Goal: Task Accomplishment & Management: Use online tool/utility

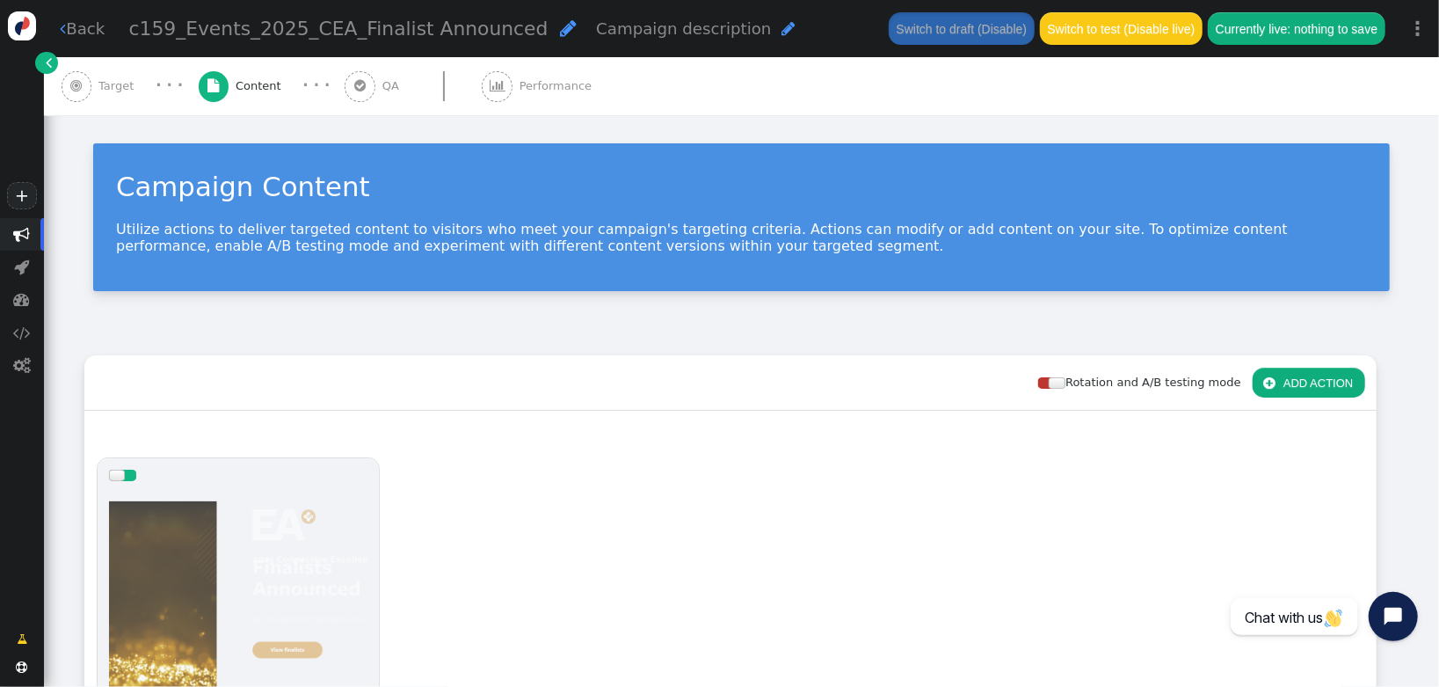
scroll to position [305, 0]
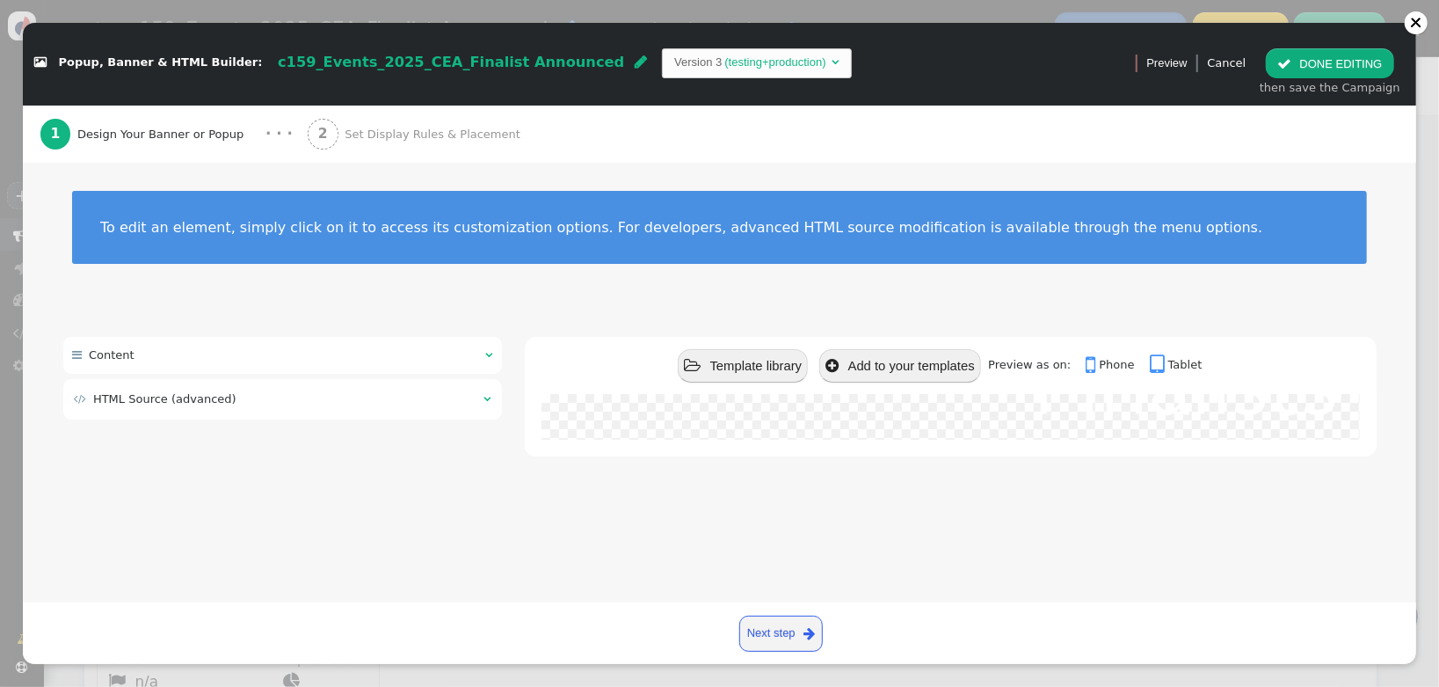
click at [277, 583] on div "Create and display content using predefined templates or custom HTML. Easily sh…" at bounding box center [720, 383] width 1394 height 440
click at [264, 398] on td " HTML Source (advanced)" at bounding box center [273, 399] width 398 height 18
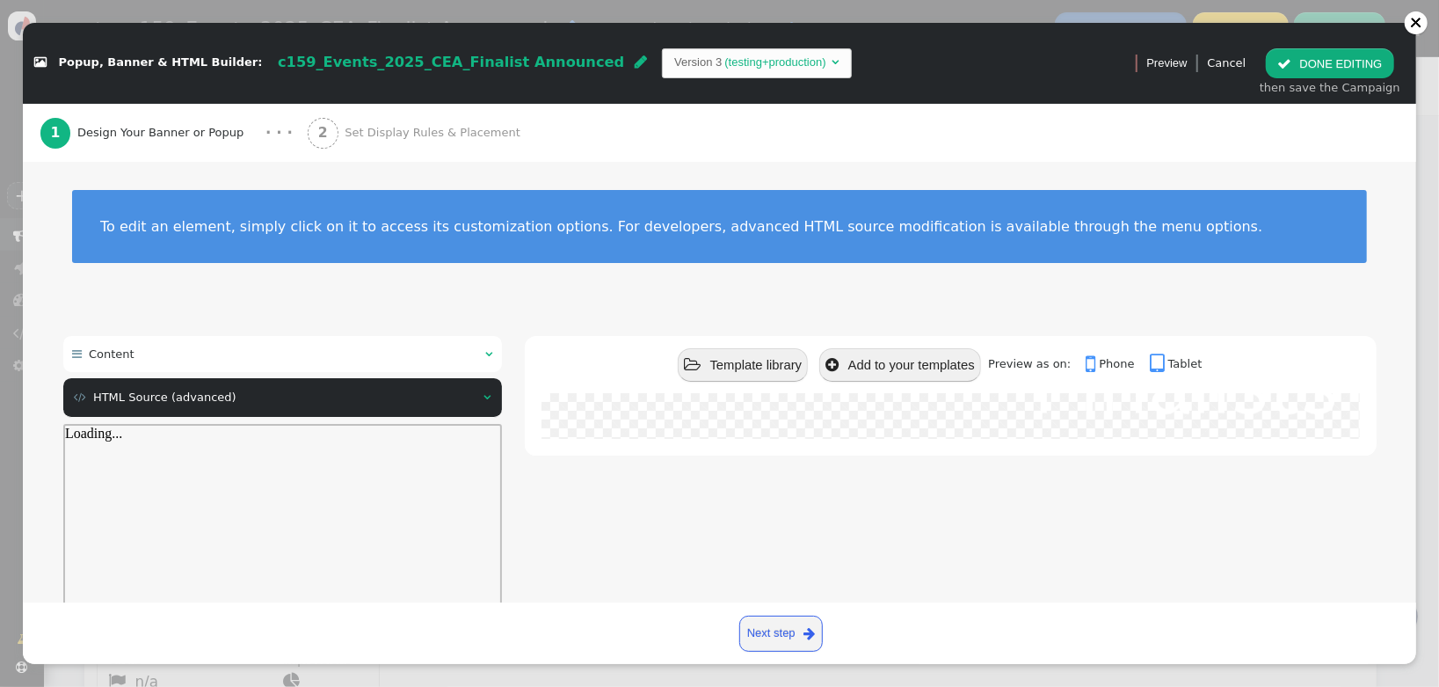
scroll to position [0, 0]
click at [282, 509] on div at bounding box center [281, 581] width 435 height 282
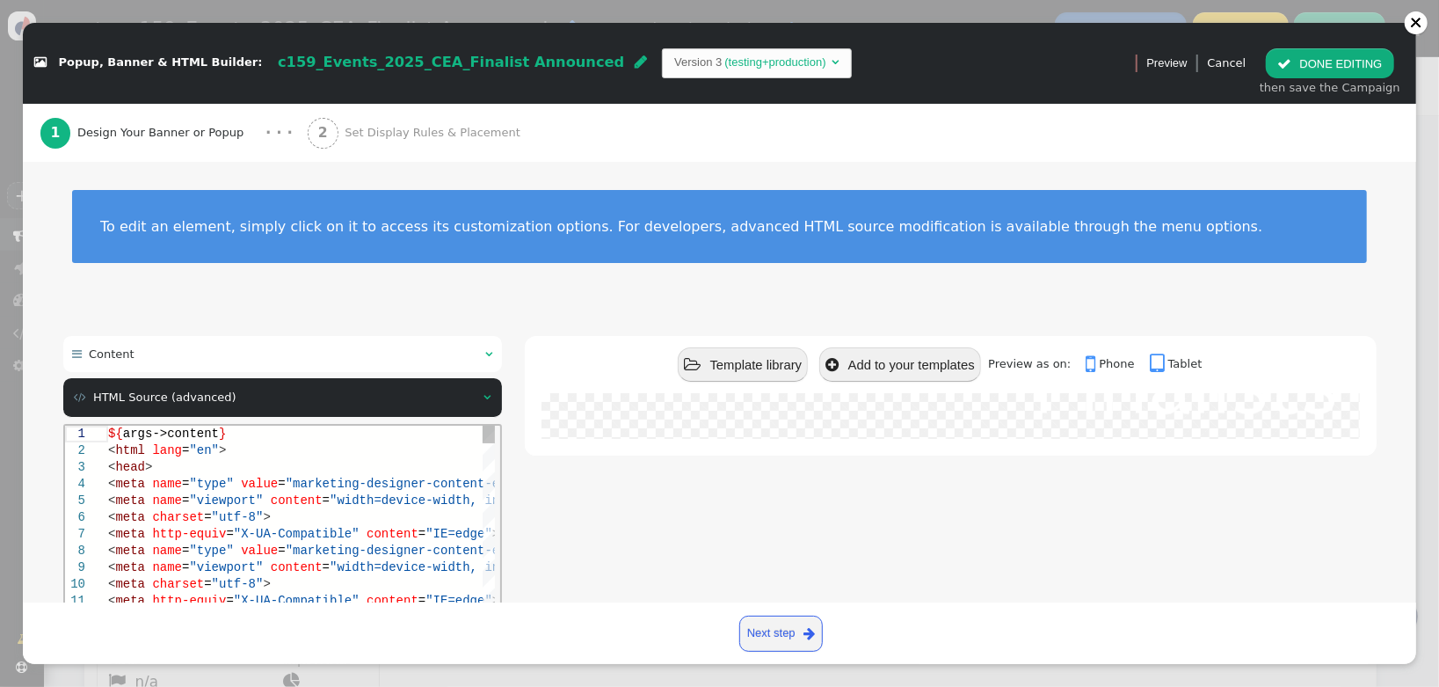
click at [282, 509] on div "< meta charset = "utf-8" >" at bounding box center [476, 516] width 738 height 17
type textarea "${args->content} <html lang="en"> <head> <meta name="type" value="marketing-des…"
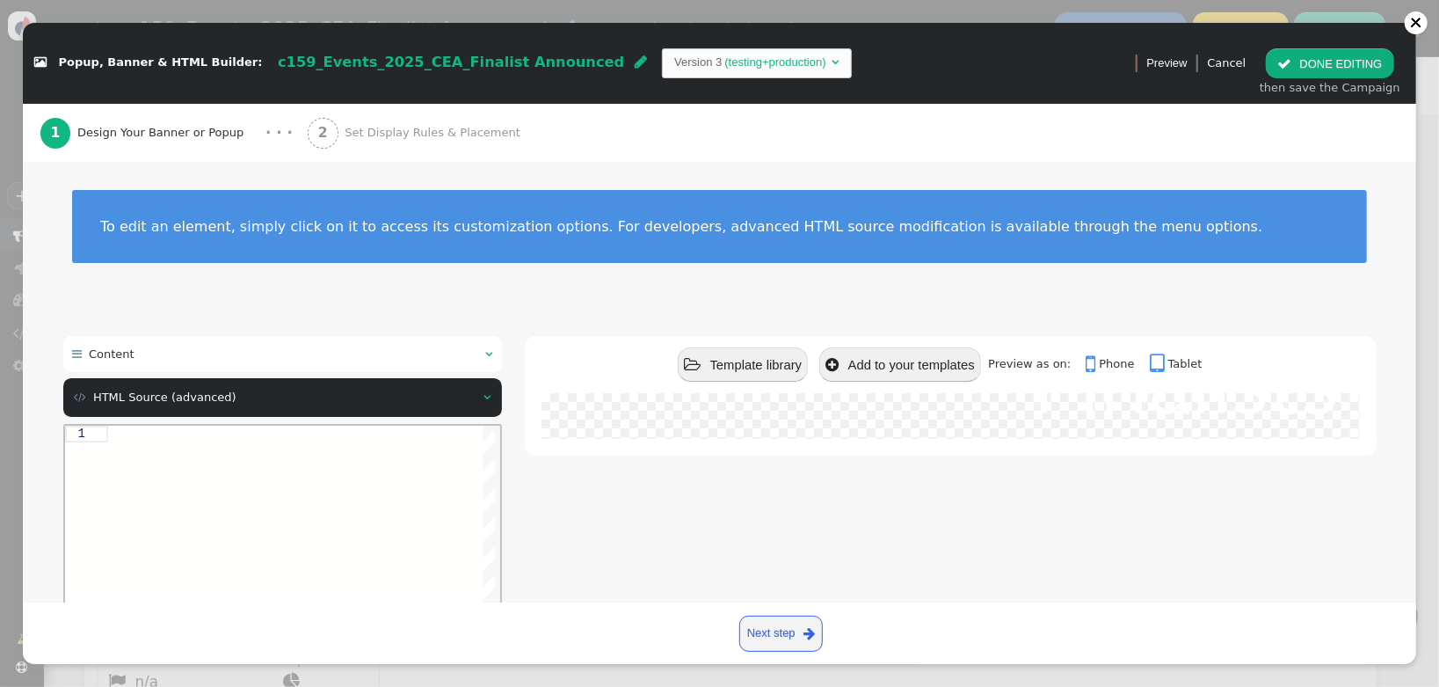
paste textarea "<img class="animate__animated animate__fadeInDown" src="[URL][DOMAIN_NAME]" /> …"
type textarea "<img class="animate__animated animate__fadeInDown" src="[URL][DOMAIN_NAME]" /> …"
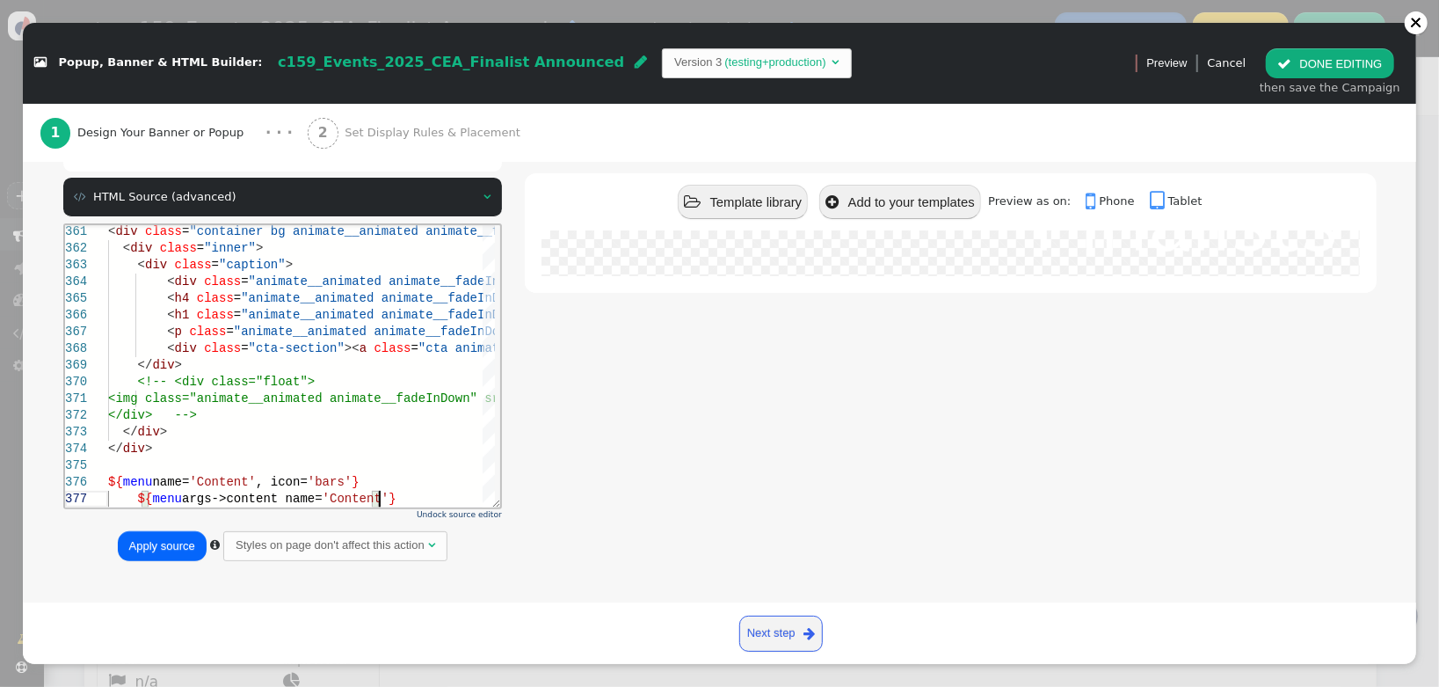
scroll to position [201, 0]
click at [135, 537] on button "Apply source" at bounding box center [162, 545] width 89 height 30
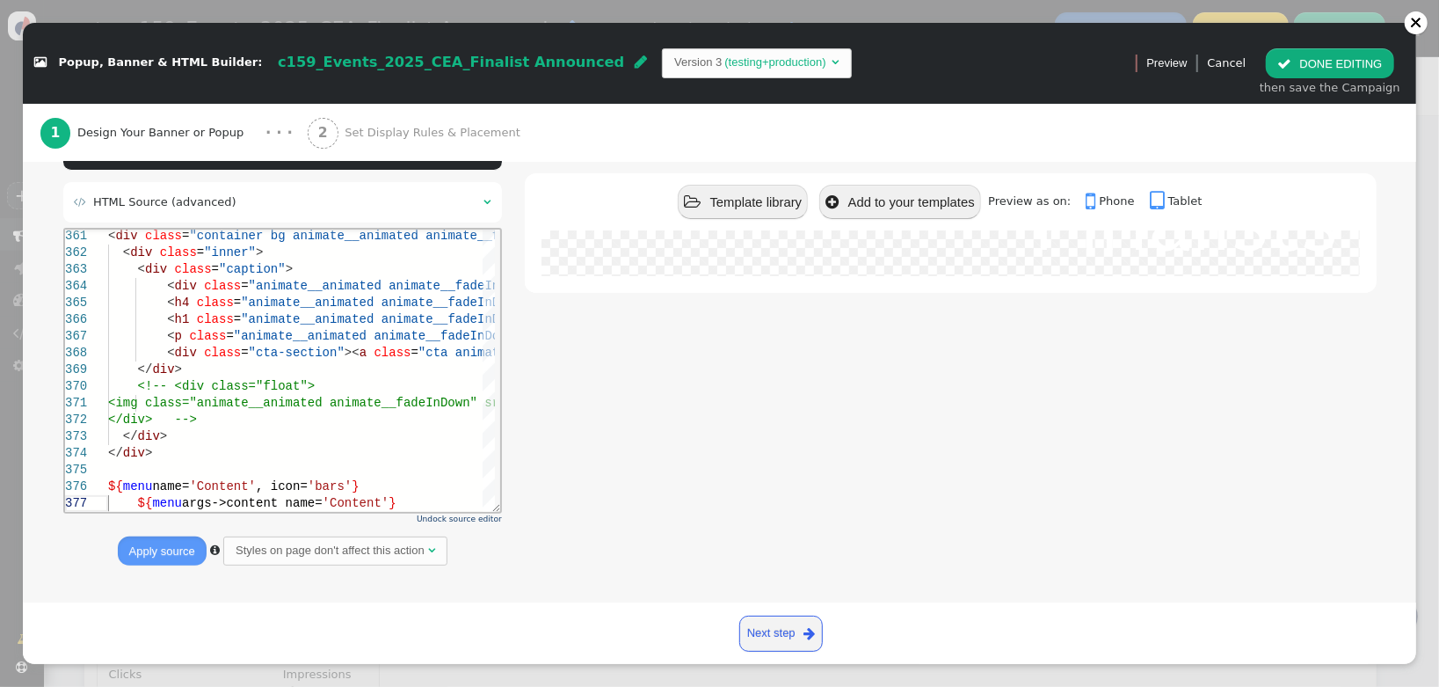
scroll to position [0, 0]
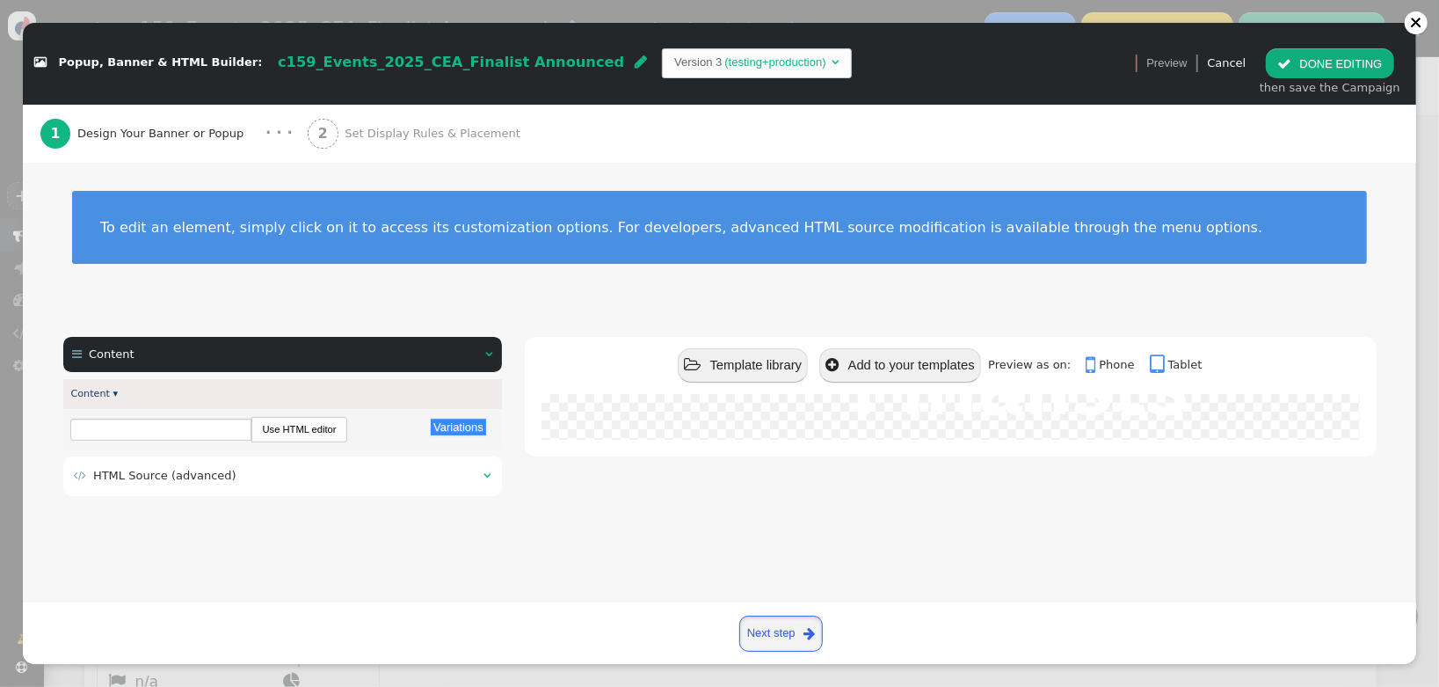
click at [794, 631] on link "Next step " at bounding box center [781, 633] width 84 height 36
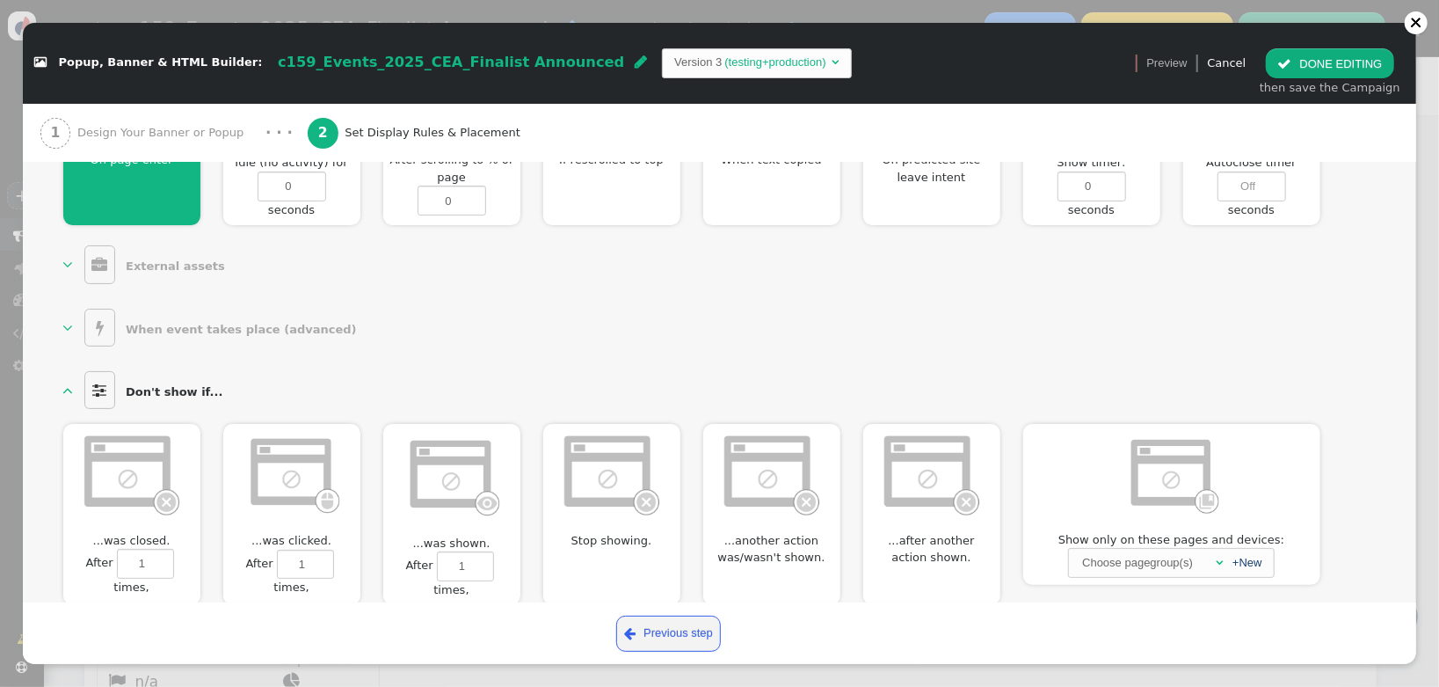
scroll to position [908, 0]
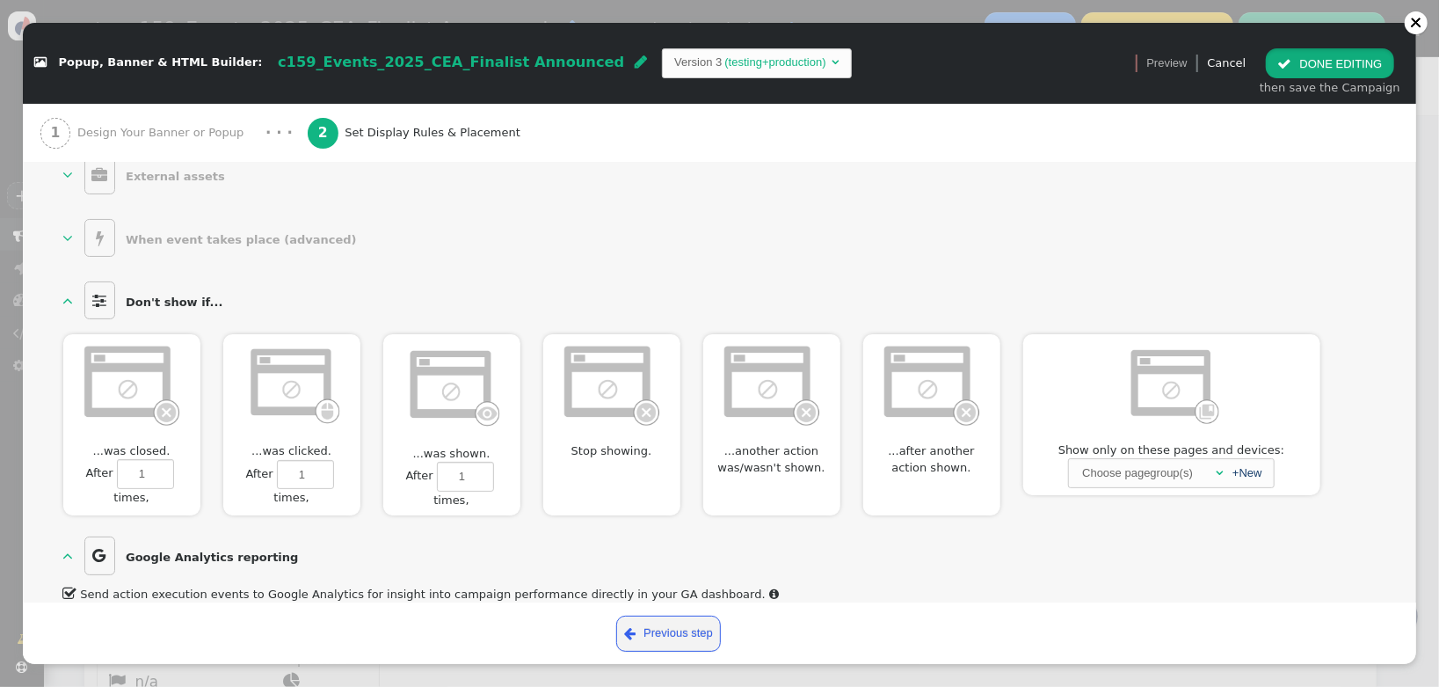
click at [1331, 68] on button " DONE EDITING" at bounding box center [1329, 63] width 127 height 30
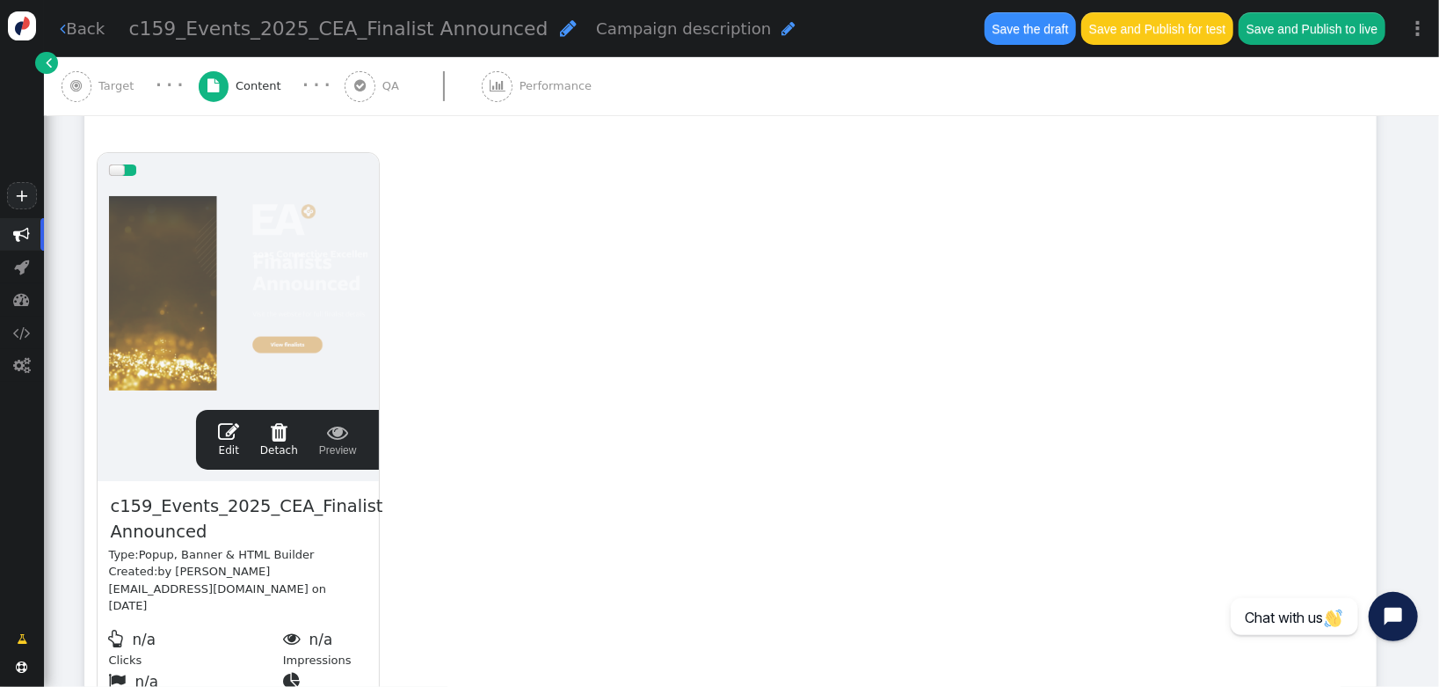
scroll to position [0, 0]
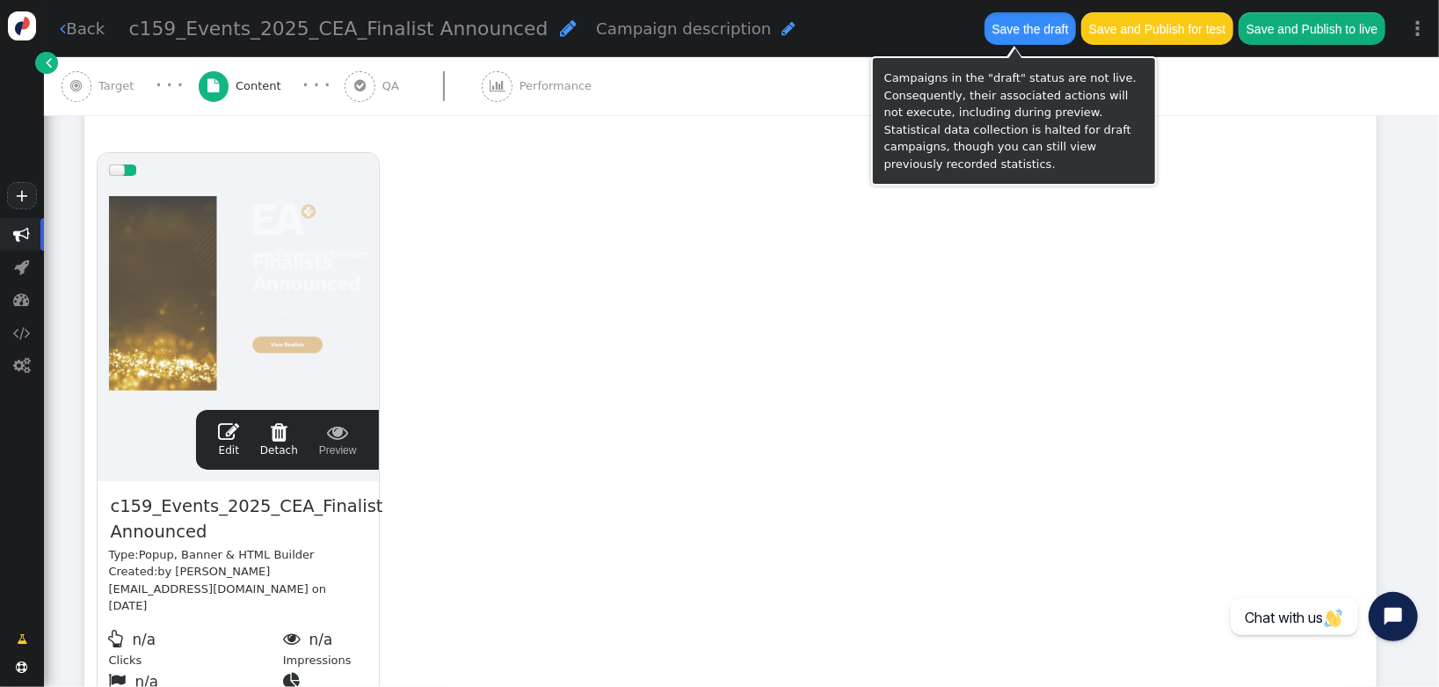
click at [1009, 41] on button "Save the draft" at bounding box center [1030, 28] width 91 height 32
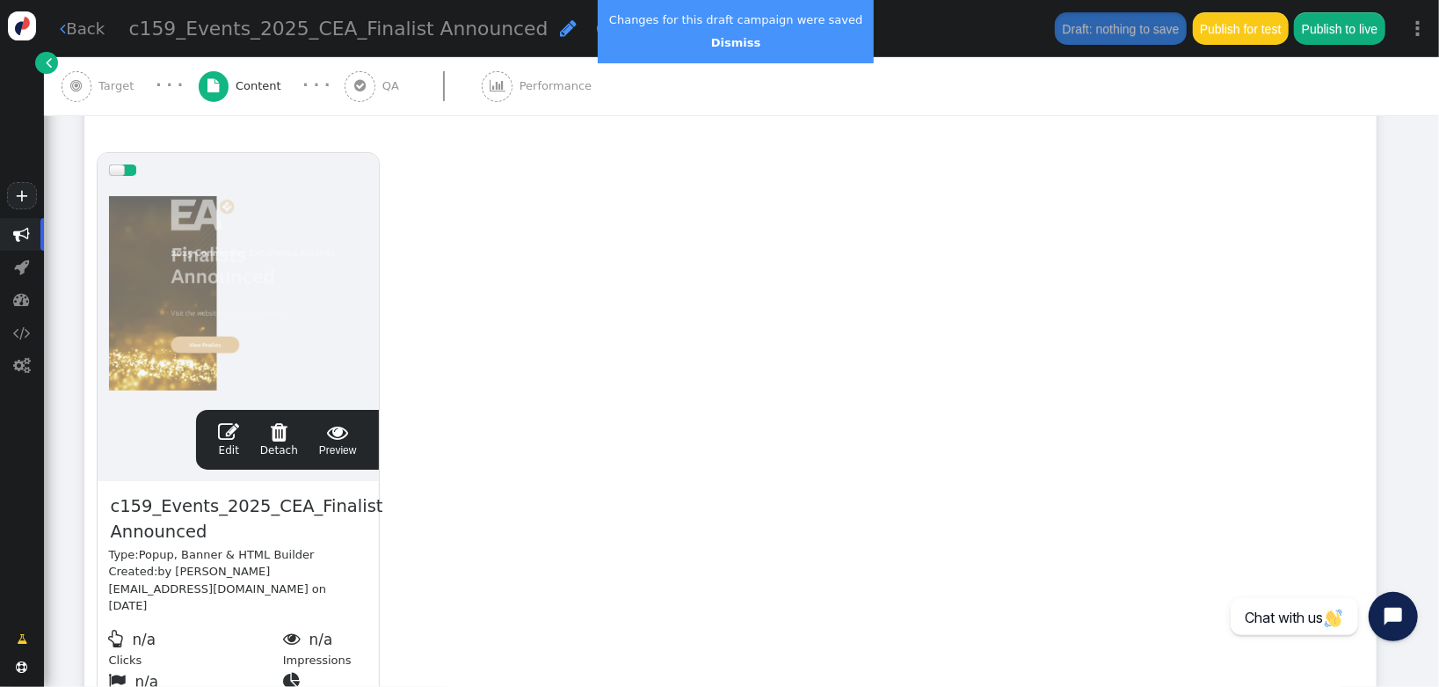
click at [232, 432] on span "" at bounding box center [228, 431] width 21 height 21
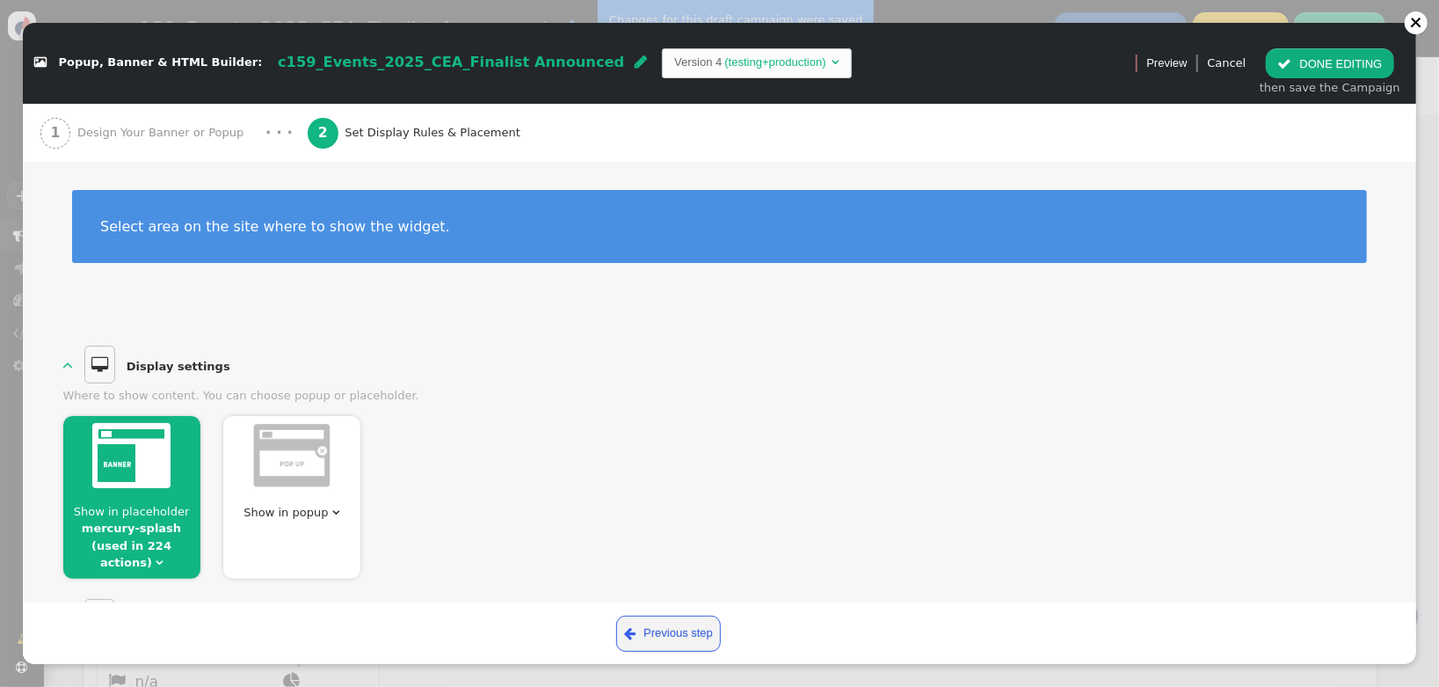
click at [139, 126] on span "Design Your Banner or Popup" at bounding box center [163, 133] width 173 height 18
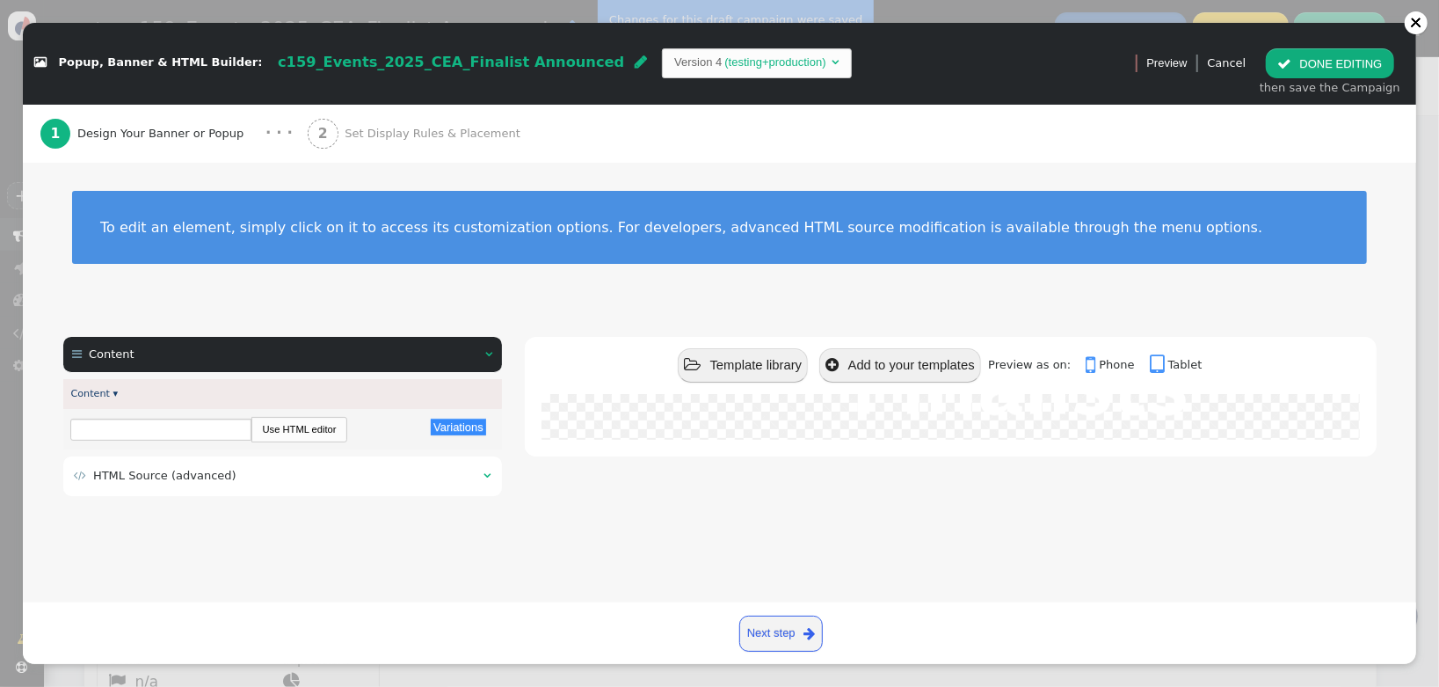
click at [206, 476] on span "HTML Source (advanced)" at bounding box center [164, 475] width 143 height 13
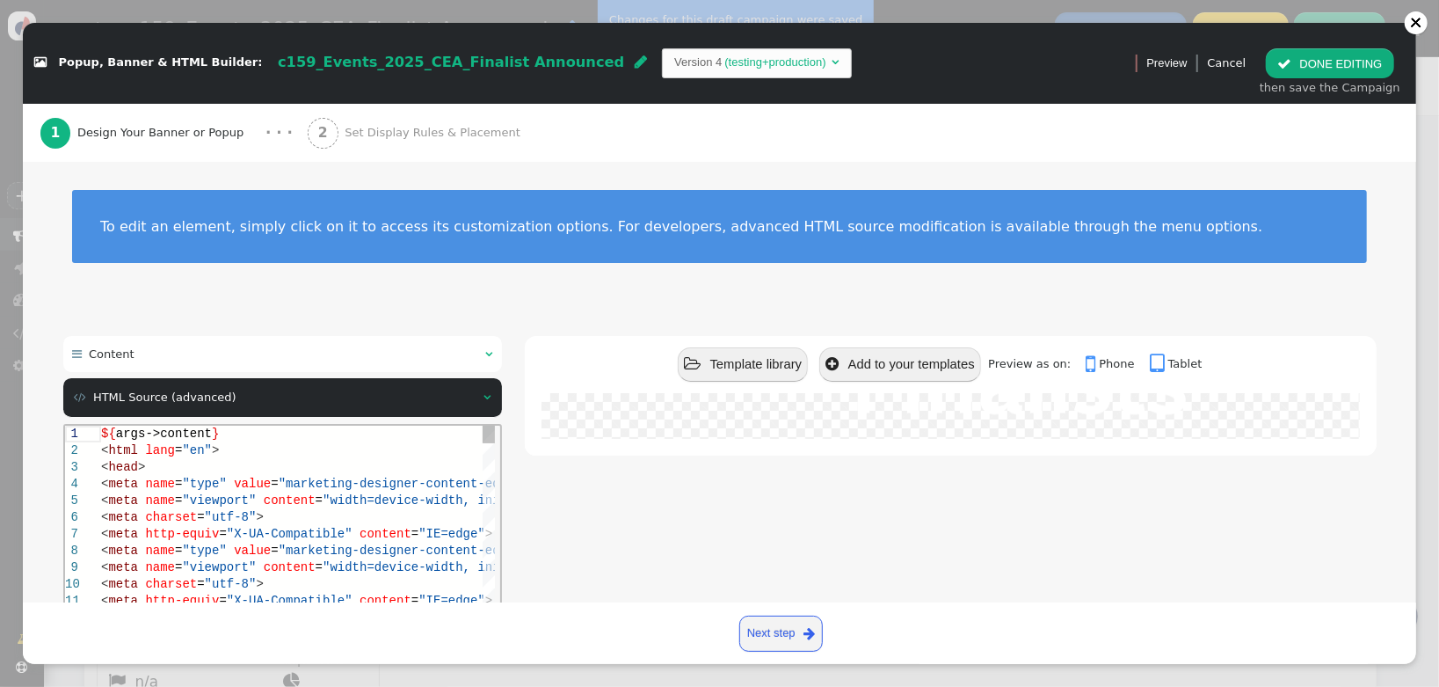
click at [231, 509] on span ""utf-8"" at bounding box center [230, 516] width 52 height 14
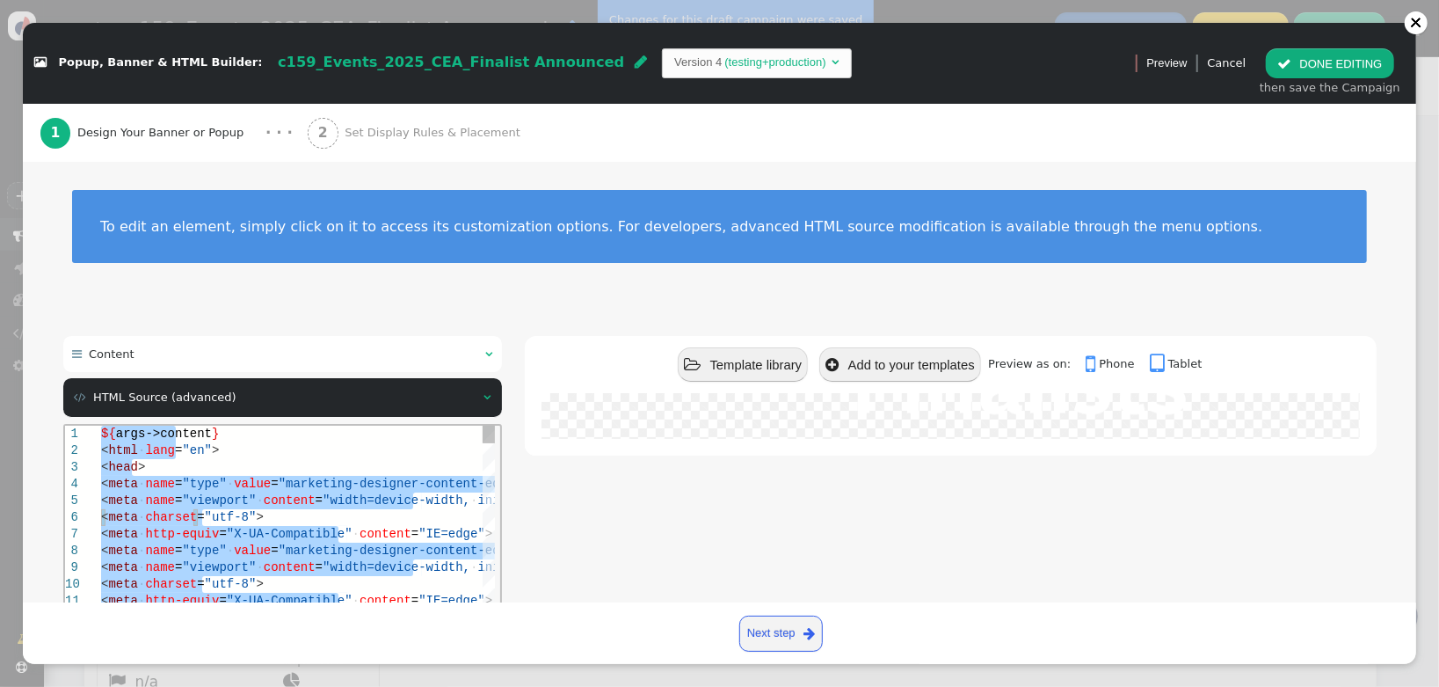
type textarea "${args->content} <html lang="en"> <head> <meta name="type" value="marketing-des…"
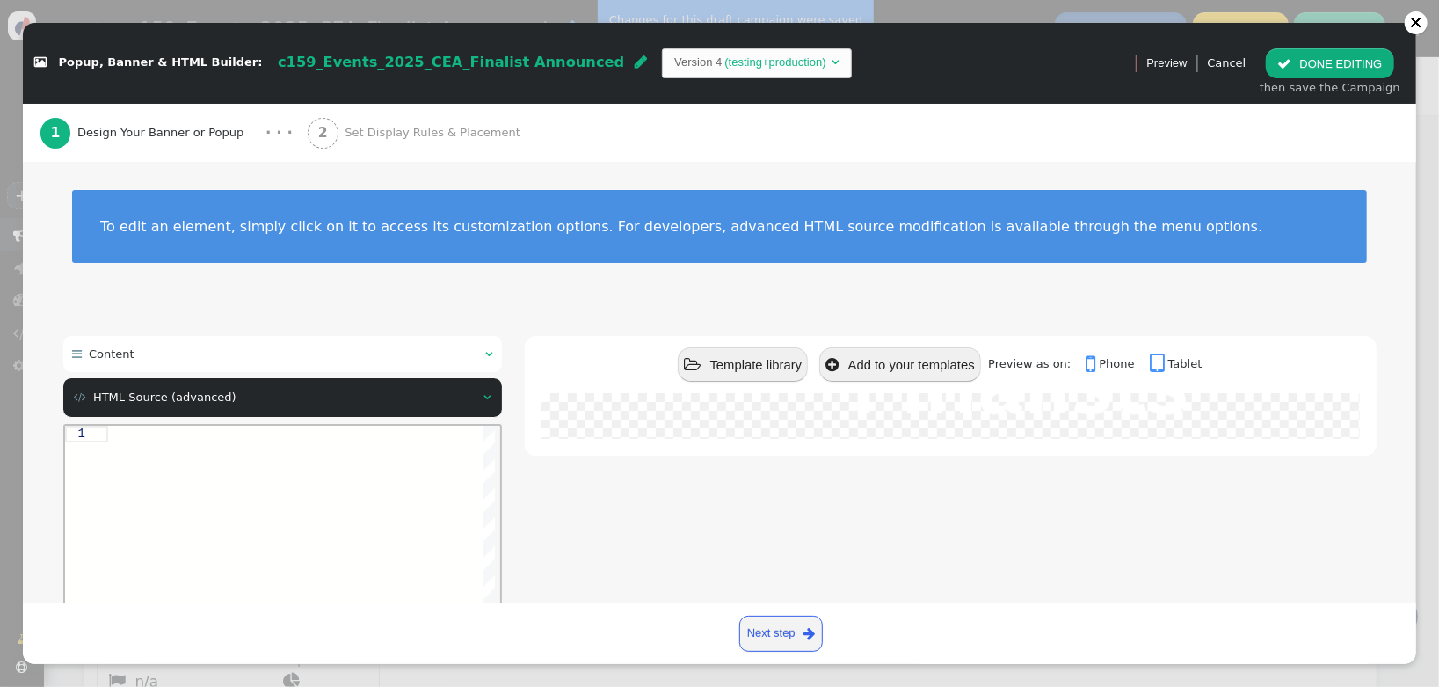
paste textarea "__delay-1s" href="[URL][DOMAIN_NAME]" target="_blank">View finalists</a></div> …"
type textarea "__delay-1s" href="[URL][DOMAIN_NAME]" target="_blank">View finalists</a></div> …"
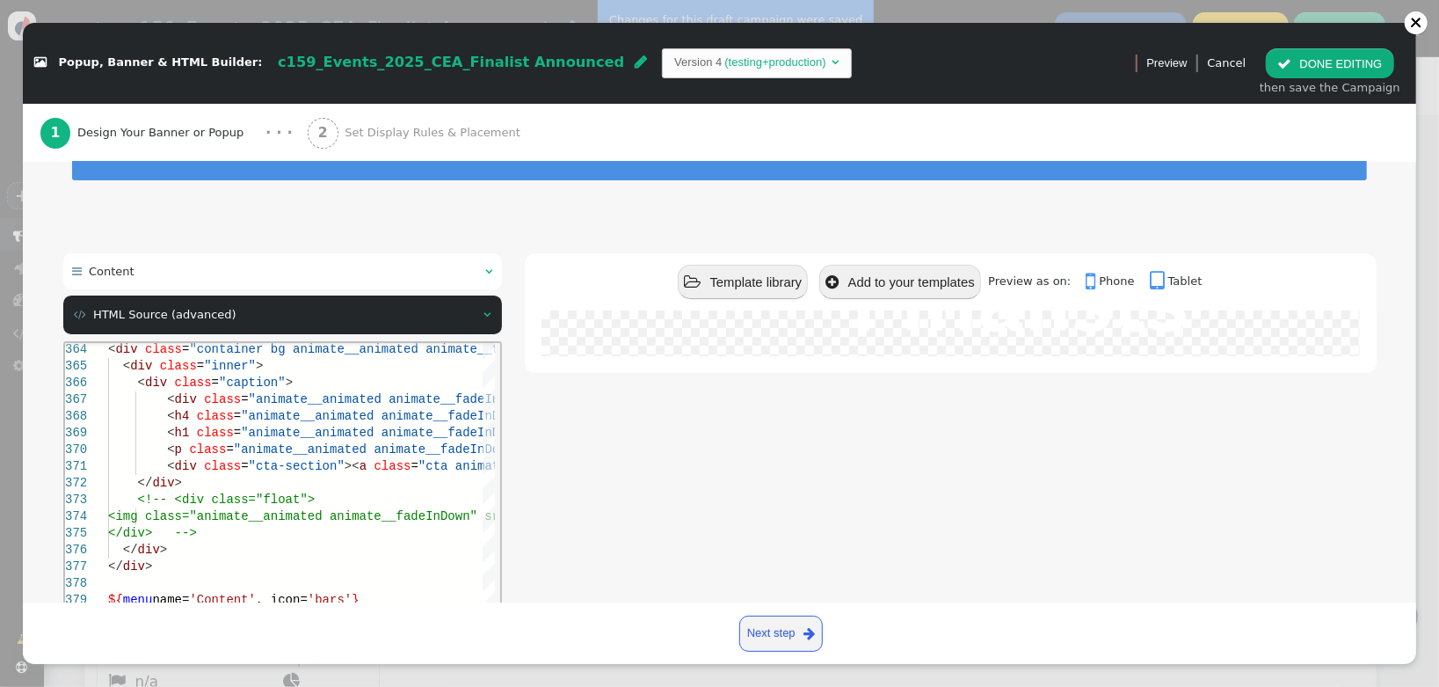
scroll to position [201, 0]
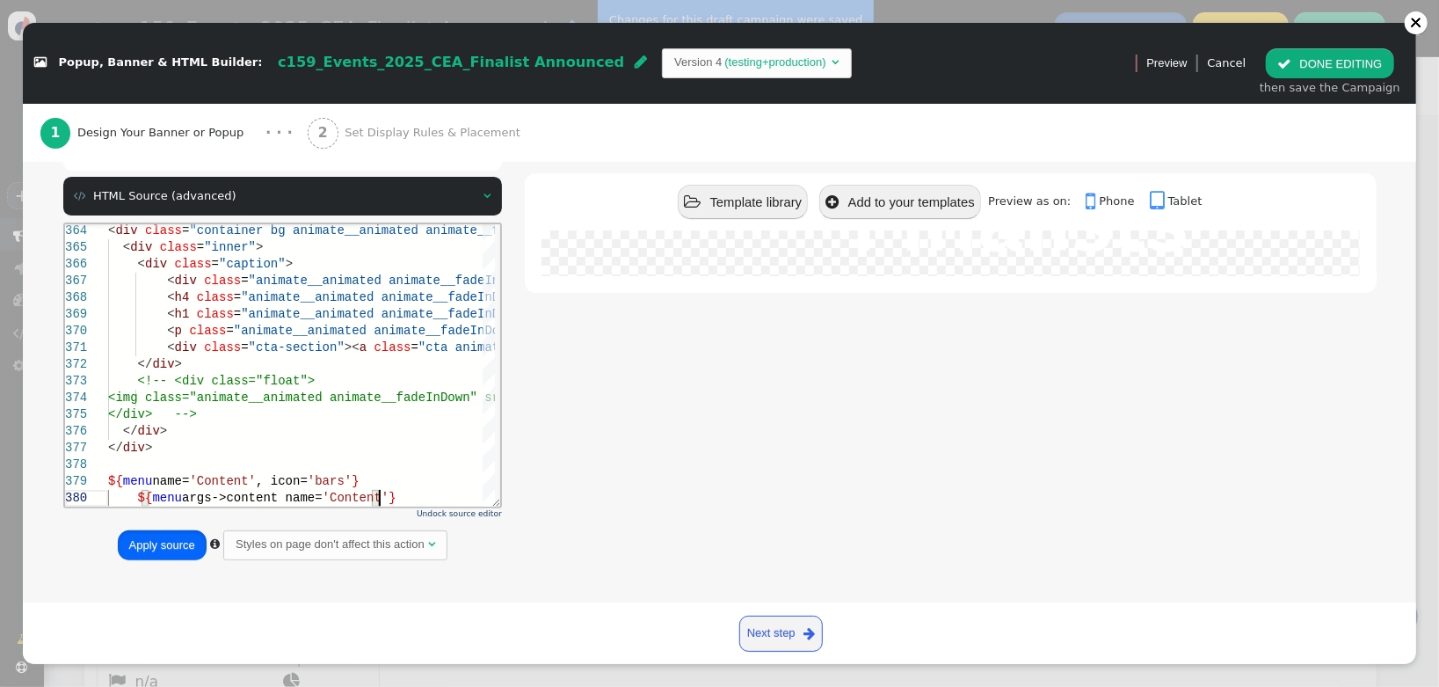
click at [171, 541] on button "Apply source" at bounding box center [162, 545] width 89 height 30
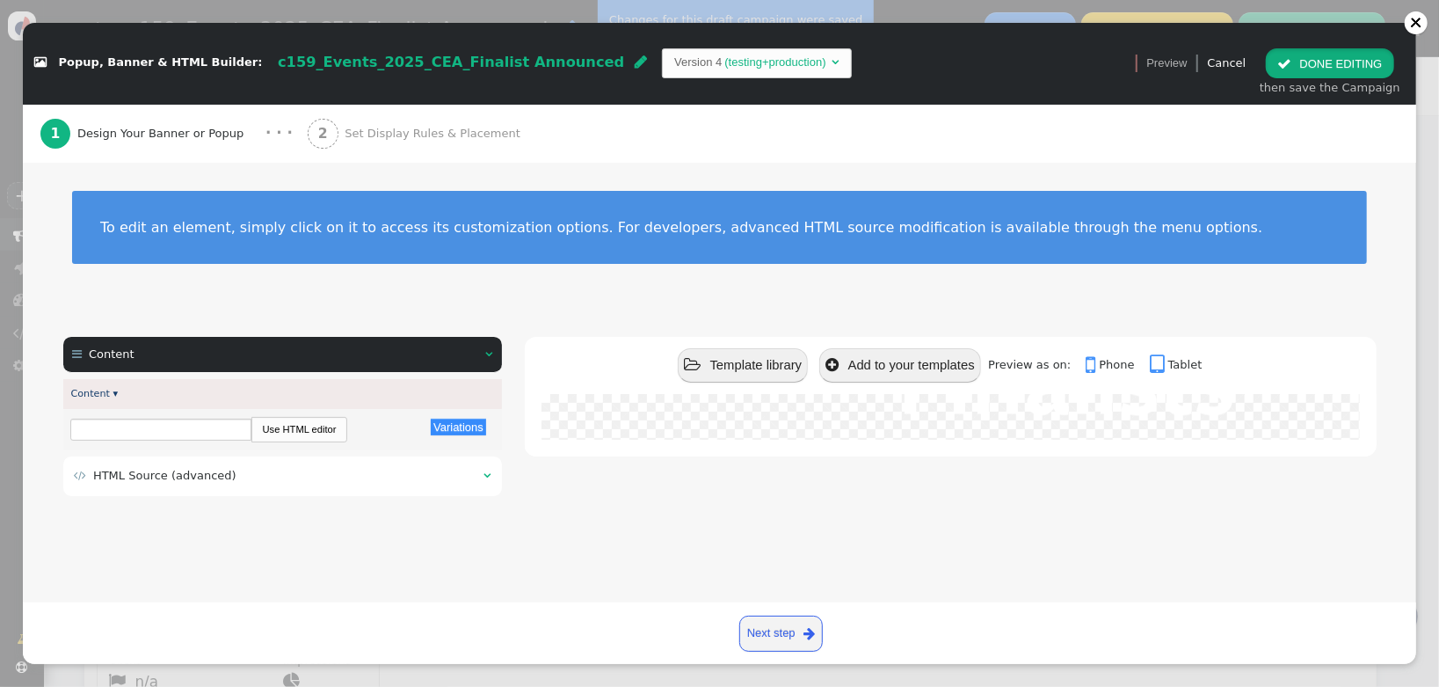
click at [1292, 57] on span "" at bounding box center [1284, 63] width 14 height 13
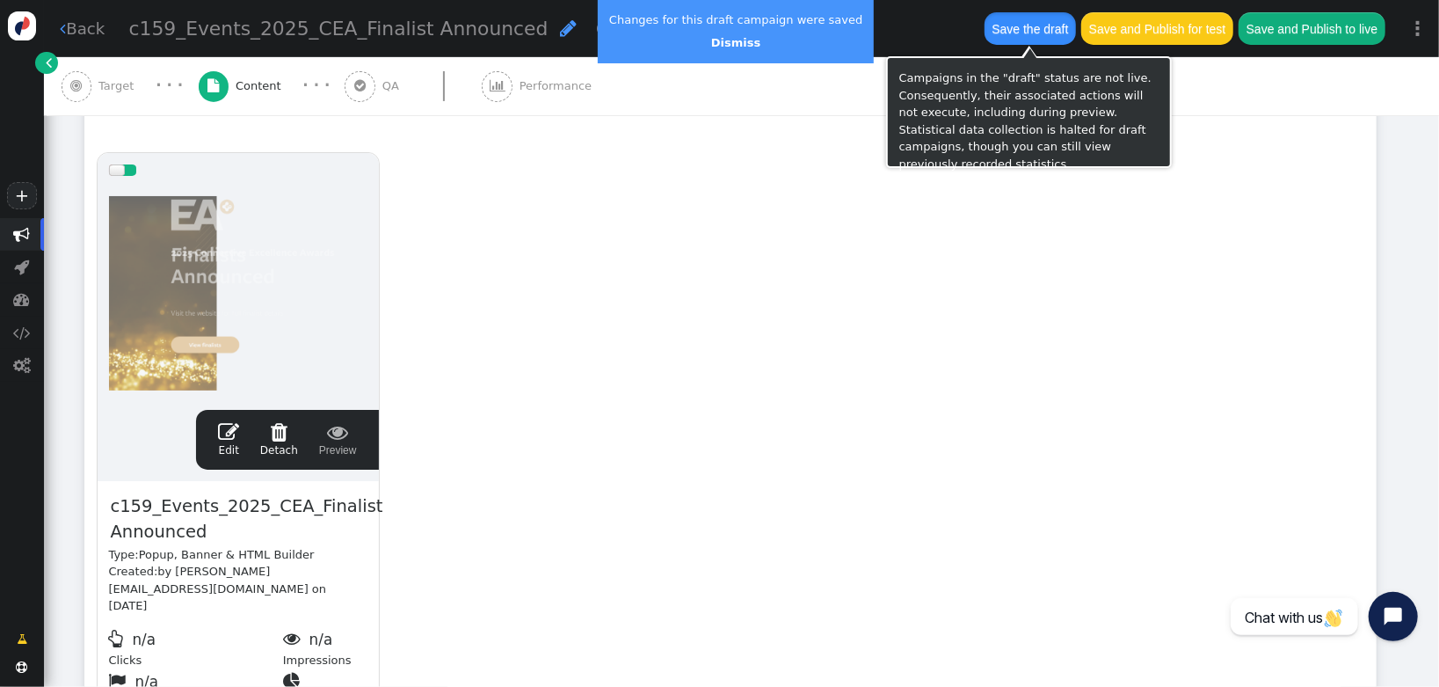
click at [1024, 22] on button "Save the draft" at bounding box center [1030, 28] width 91 height 32
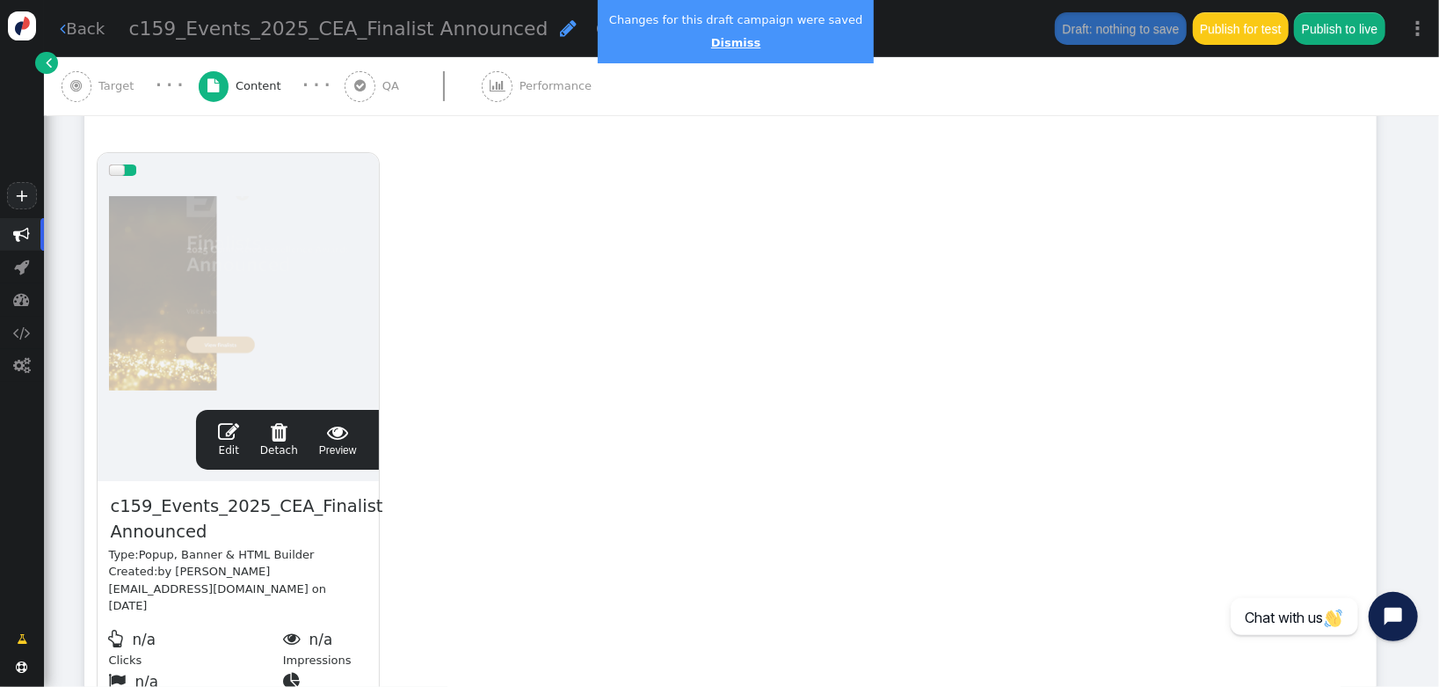
click at [726, 41] on link "Dismiss" at bounding box center [735, 42] width 49 height 13
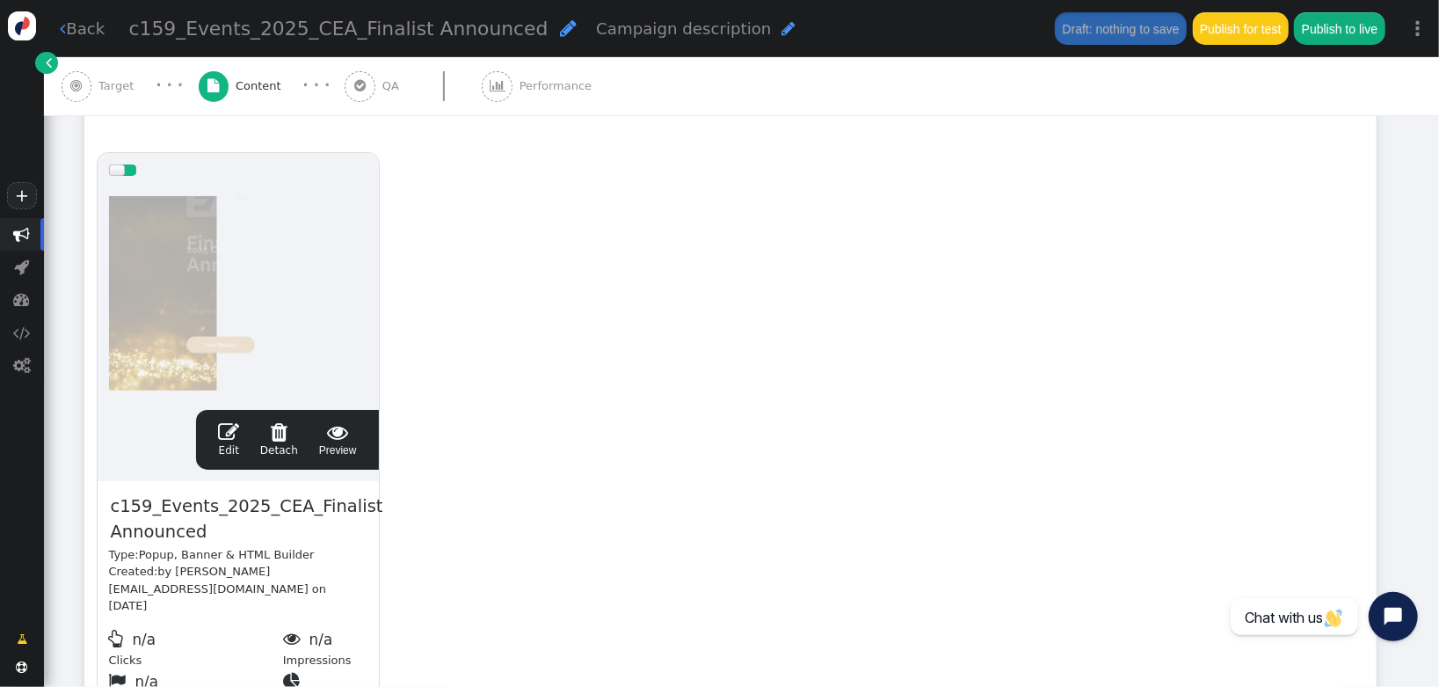
click at [132, 85] on span "Target" at bounding box center [119, 86] width 42 height 18
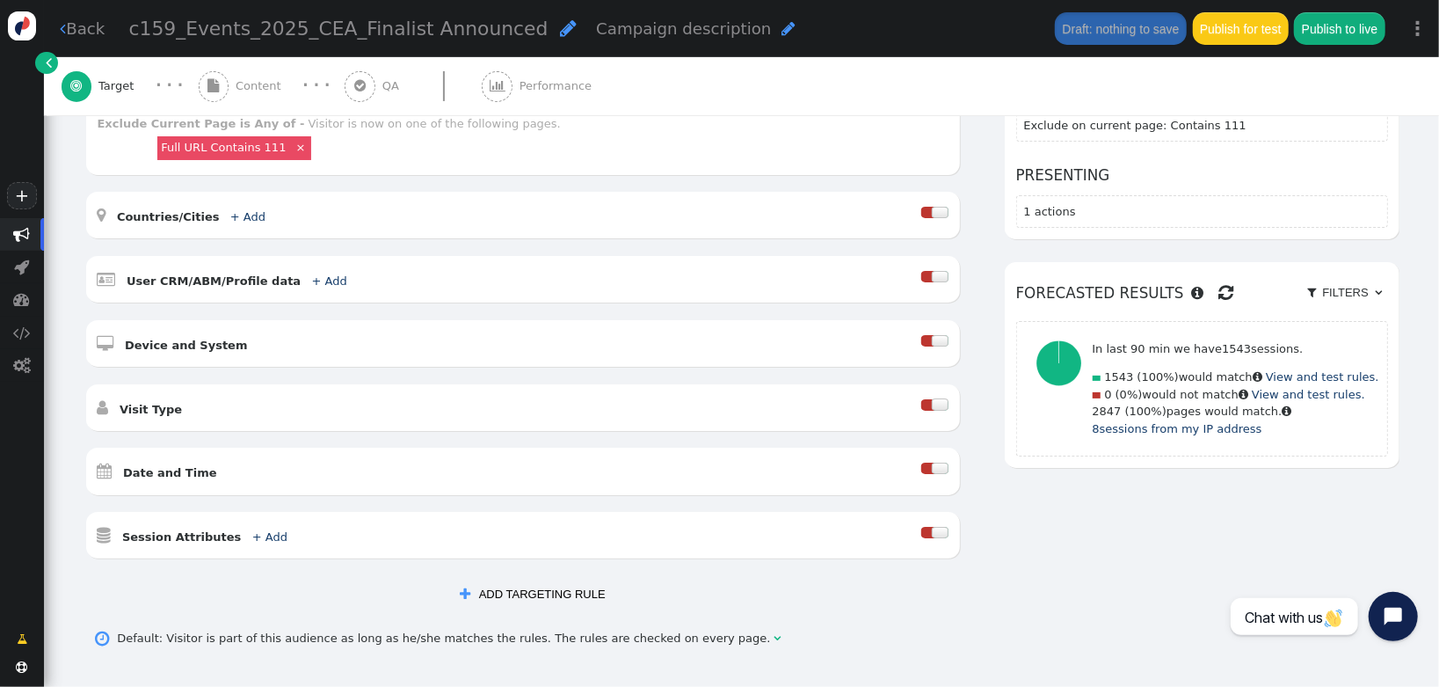
click at [216, 87] on span "" at bounding box center [212, 85] width 11 height 13
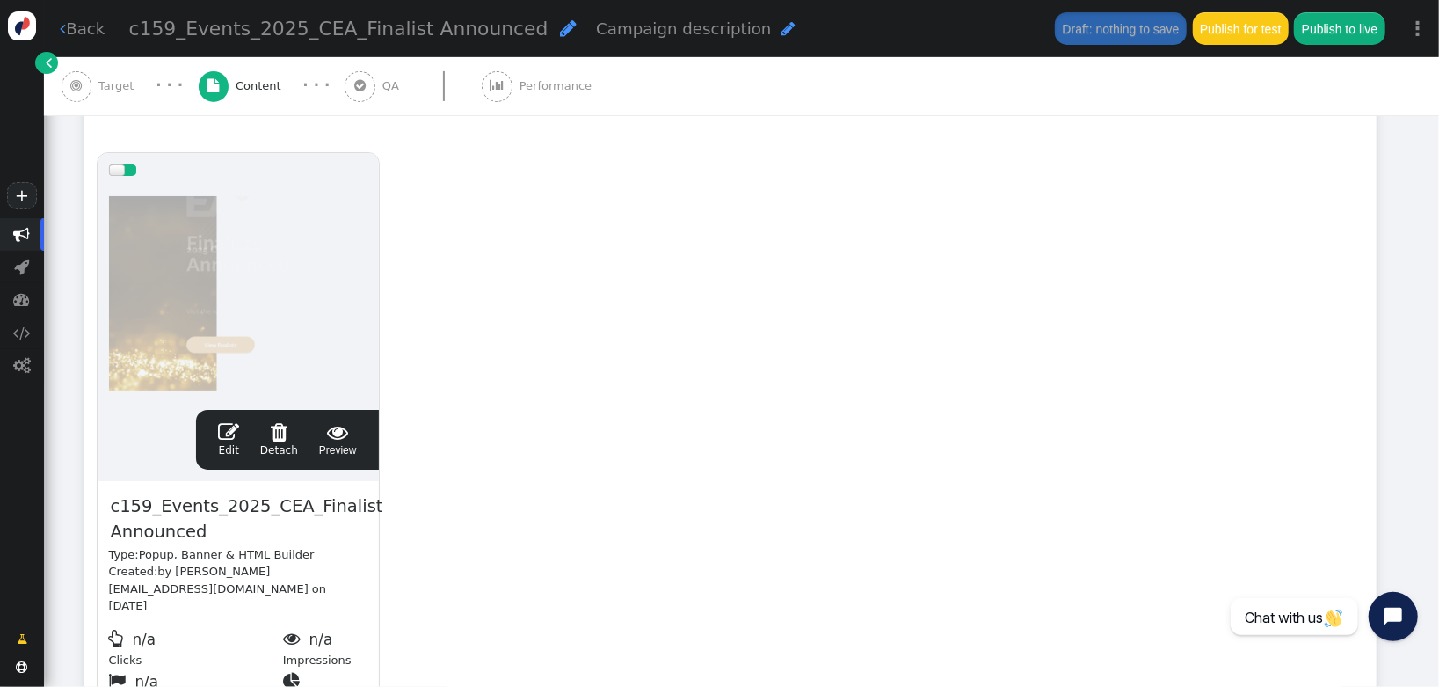
click at [528, 77] on span "Performance" at bounding box center [559, 86] width 79 height 18
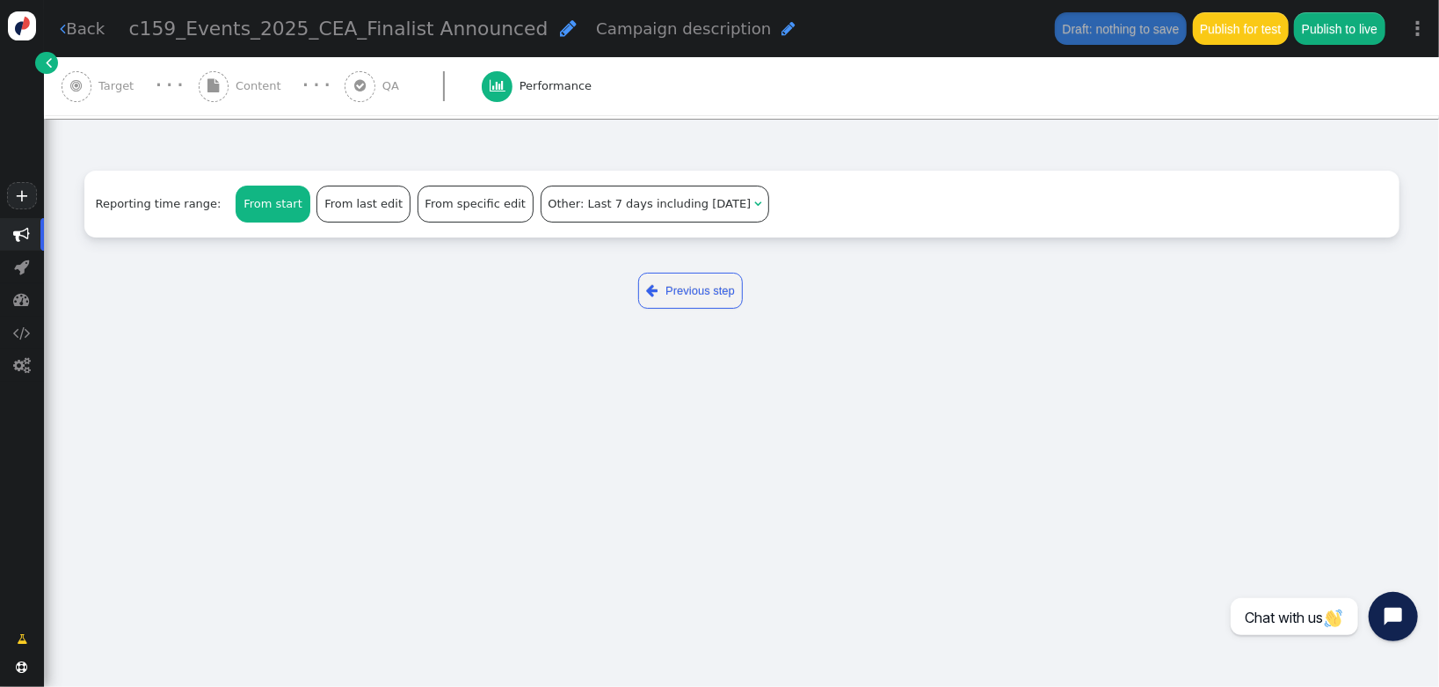
click at [251, 98] on div " Content" at bounding box center [244, 86] width 90 height 58
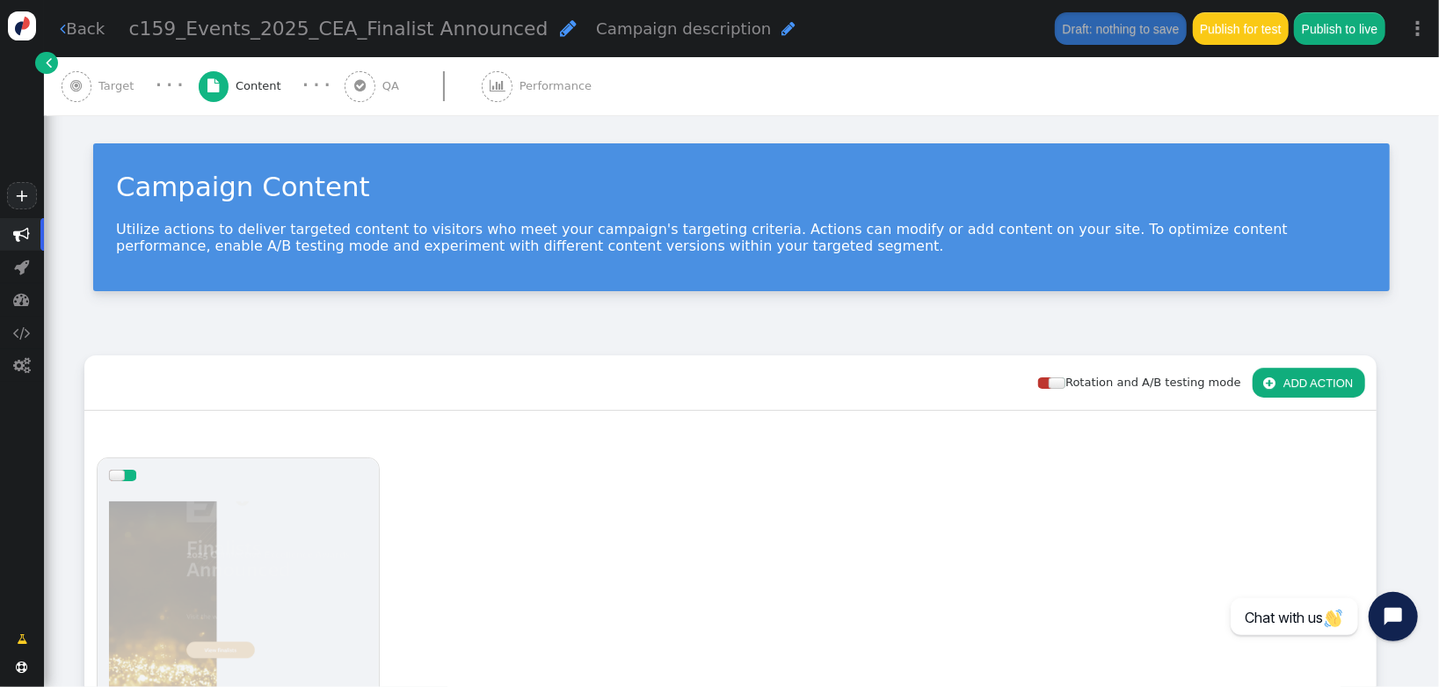
click at [494, 85] on span "" at bounding box center [498, 85] width 16 height 13
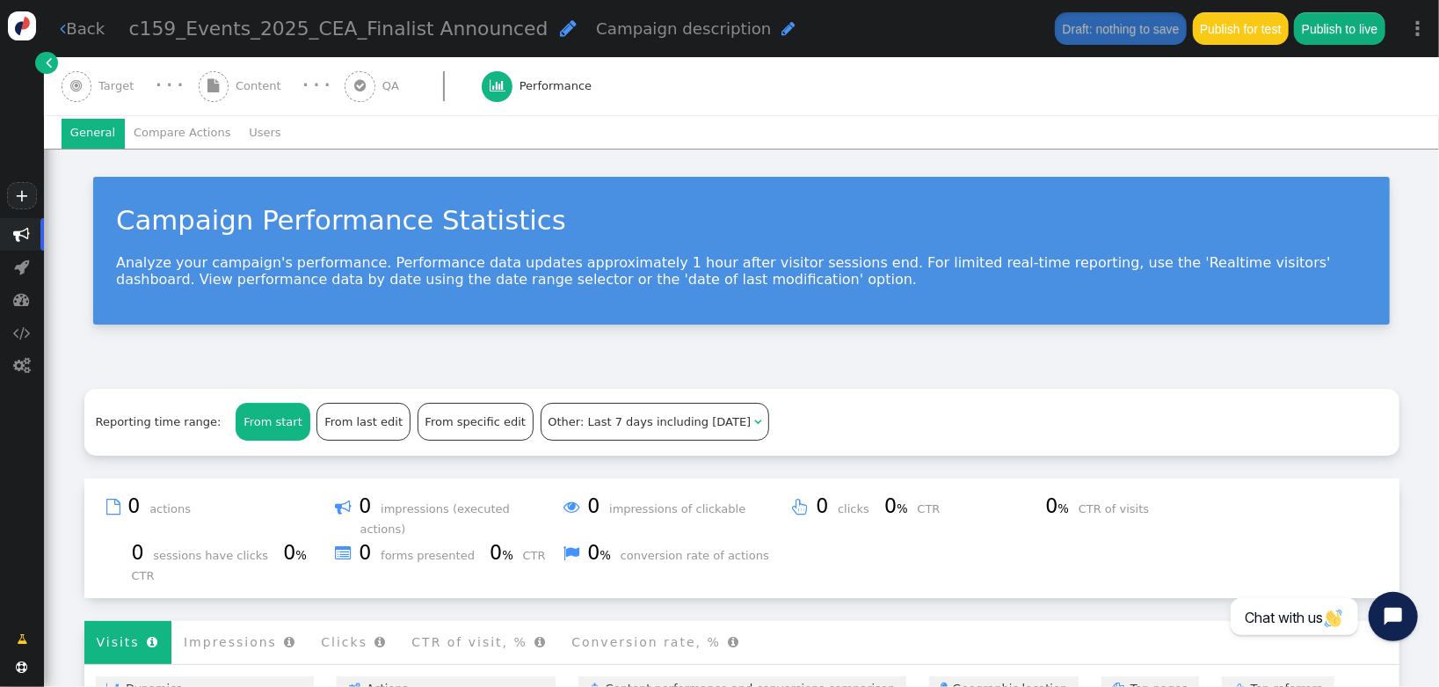
click at [242, 82] on span "Content" at bounding box center [262, 86] width 53 height 18
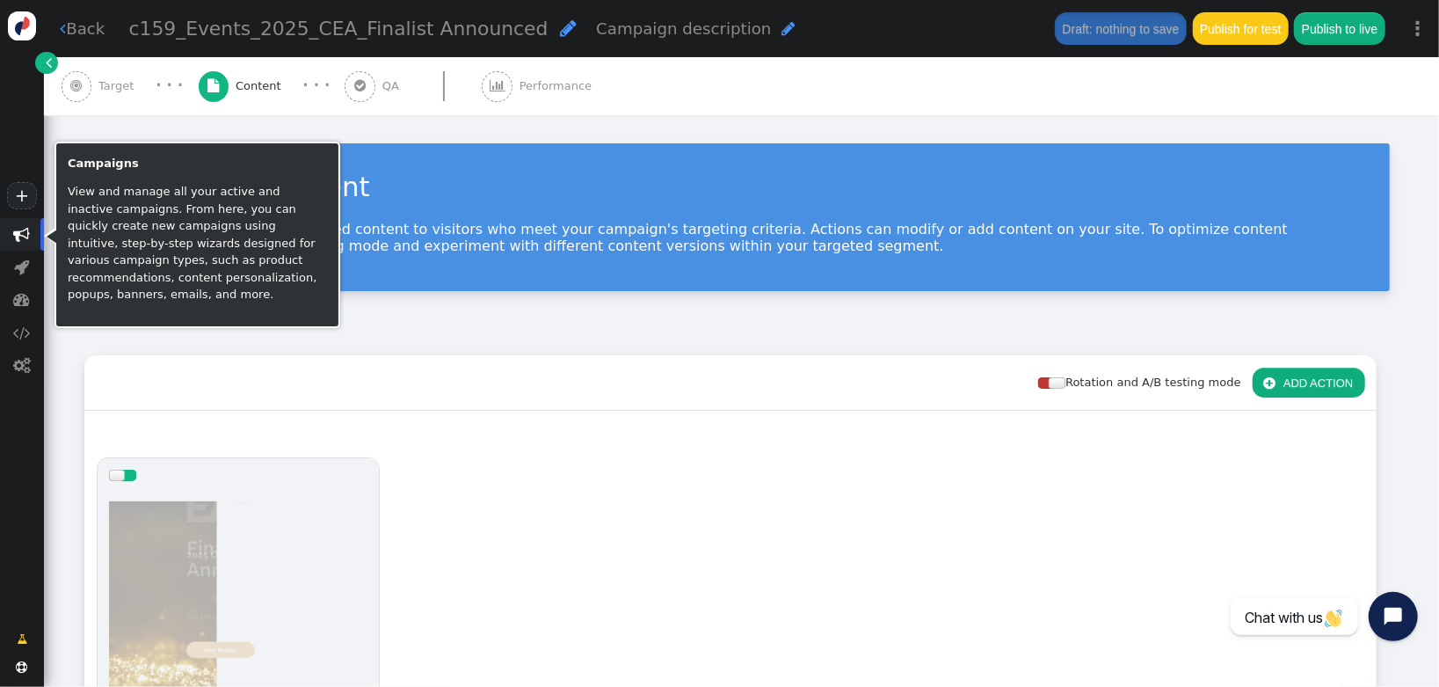
click at [23, 240] on span "" at bounding box center [22, 234] width 17 height 17
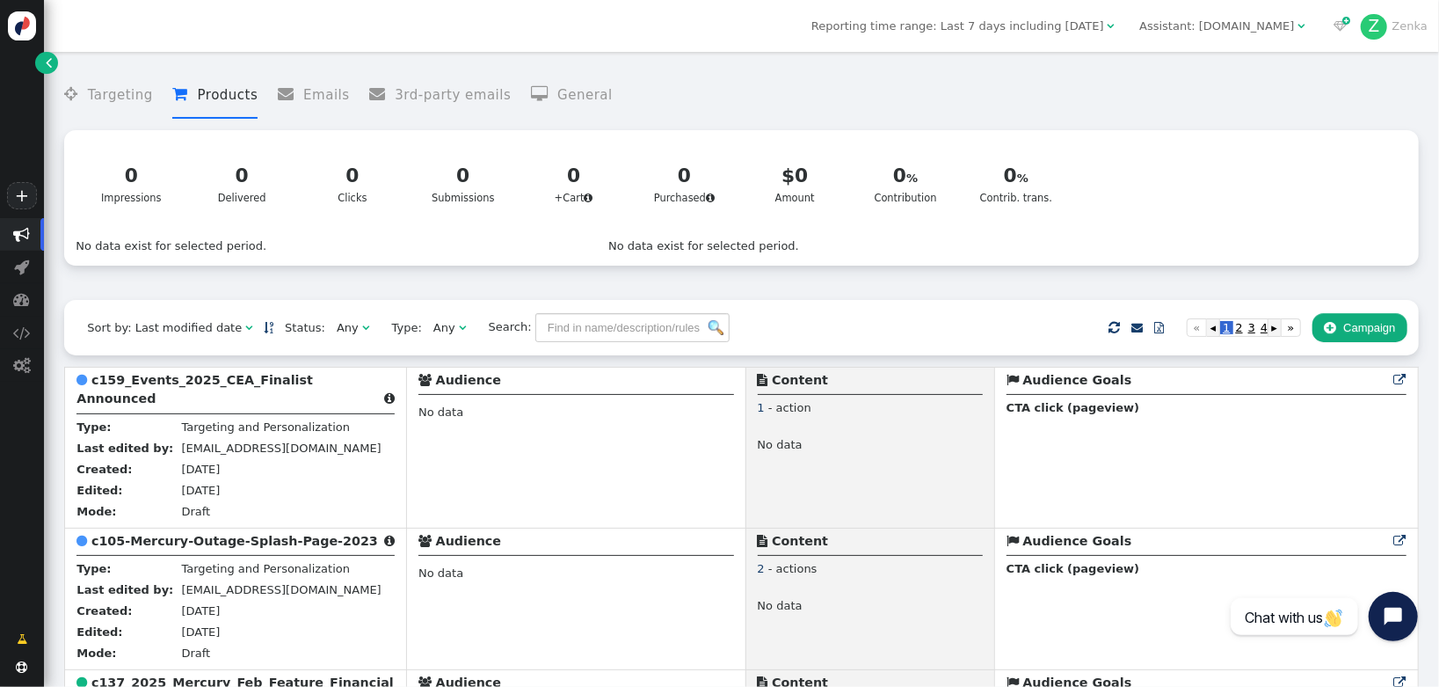
click at [337, 337] on div "Any" at bounding box center [348, 328] width 22 height 18
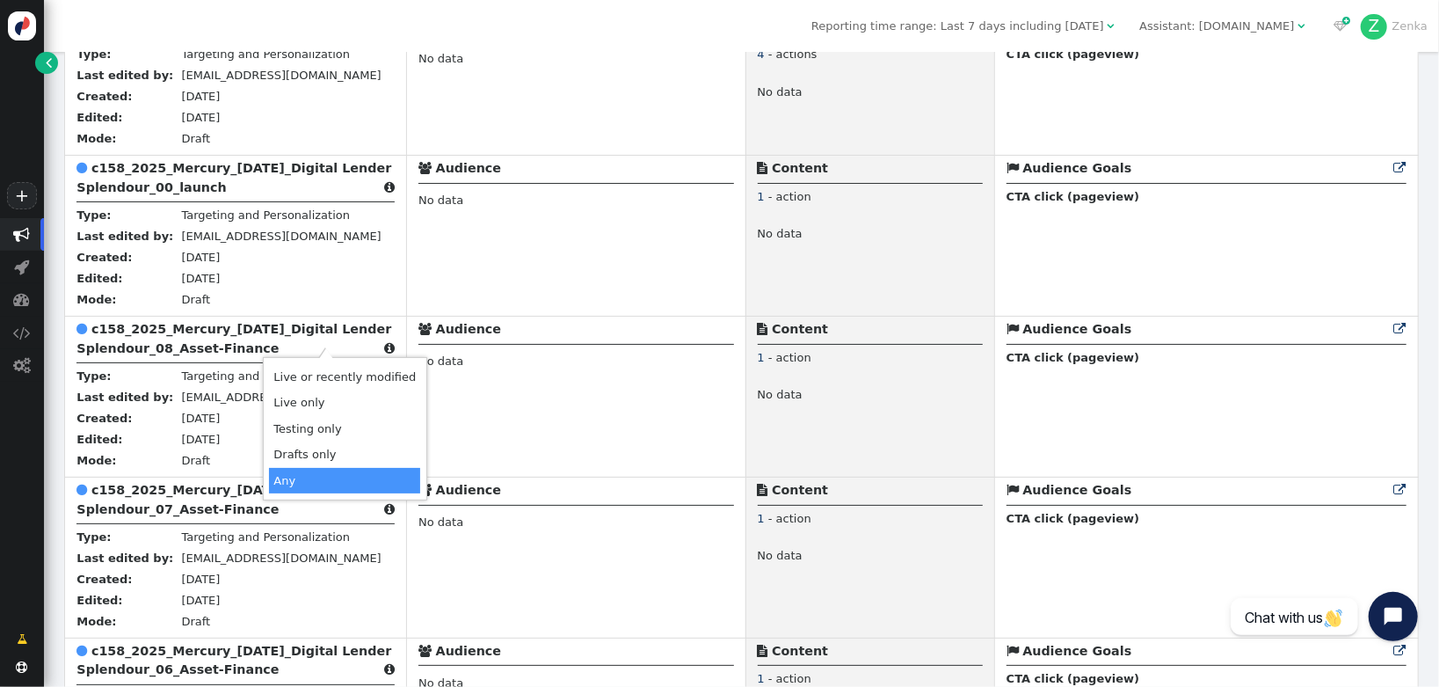
scroll to position [1176, 0]
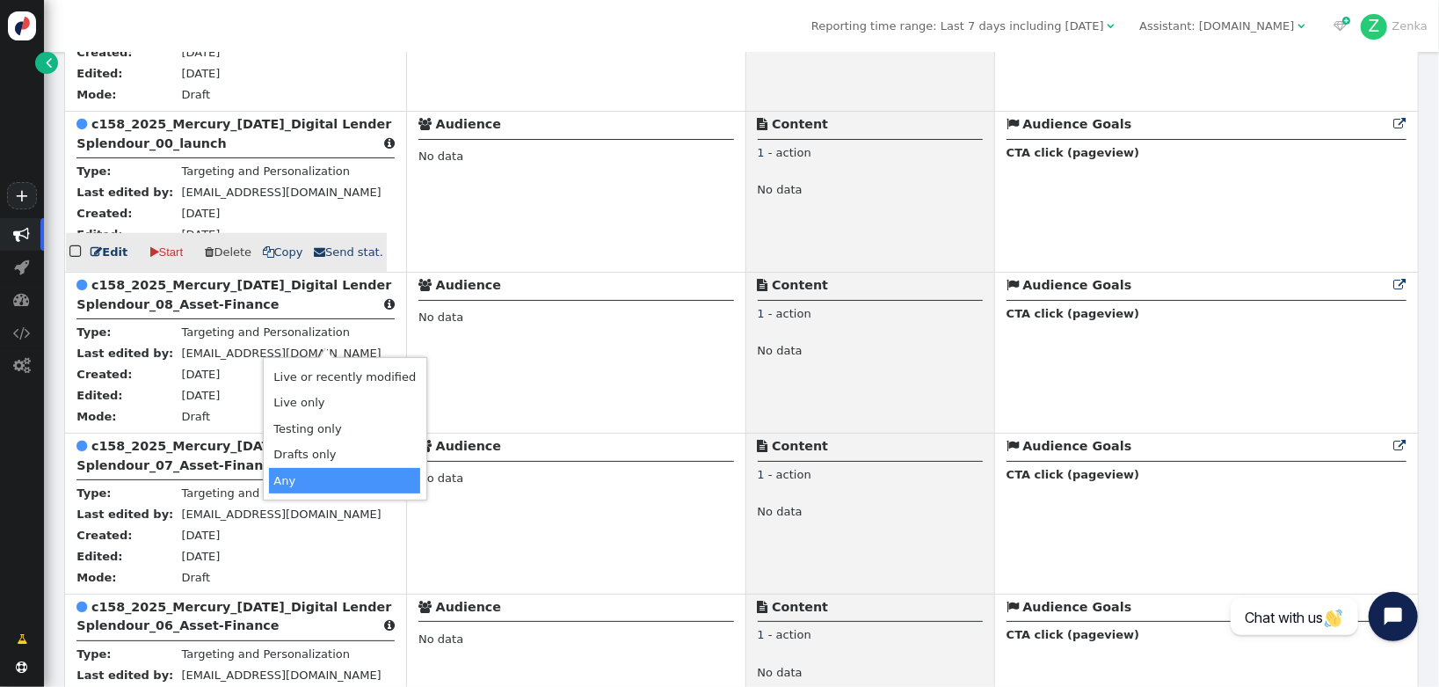
click at [173, 127] on b "c158_2025_Mercury_[DATE]_Digital Lender Splendour_00_launch" at bounding box center [233, 133] width 315 height 33
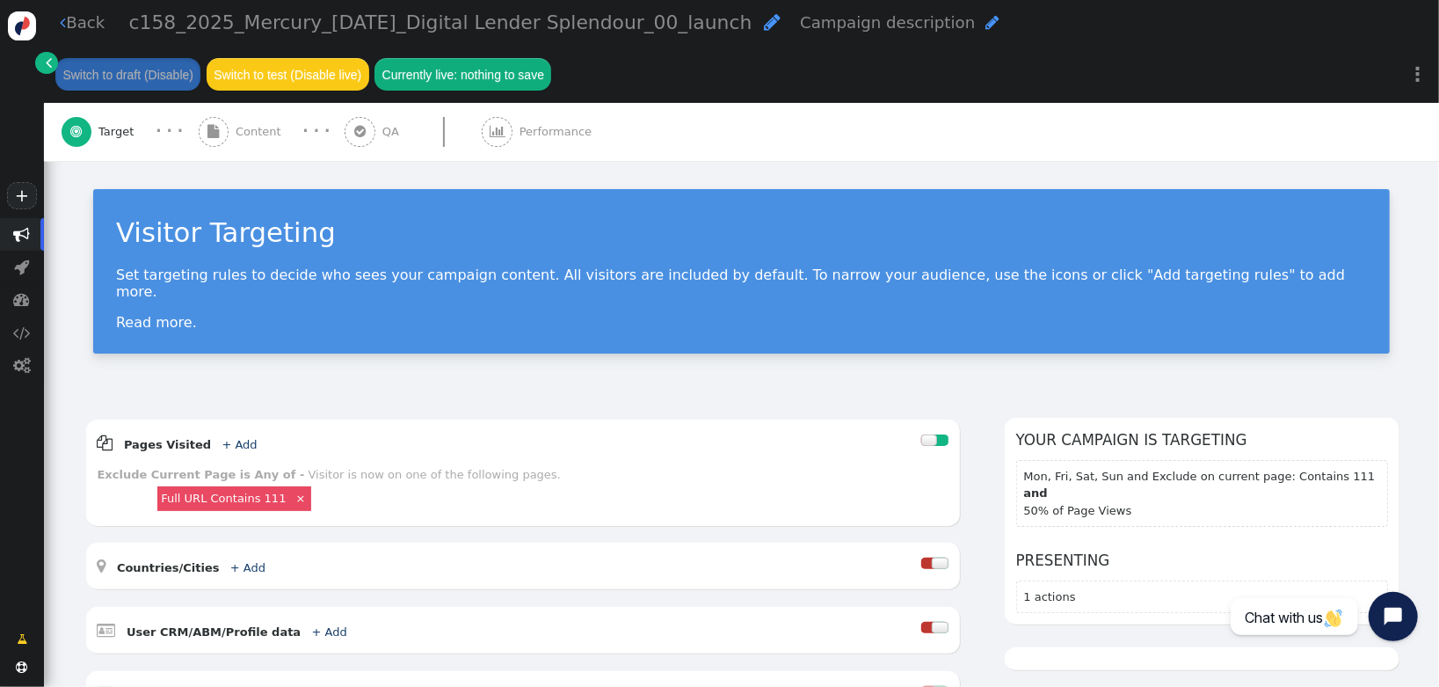
click at [247, 123] on span "Content" at bounding box center [262, 132] width 53 height 18
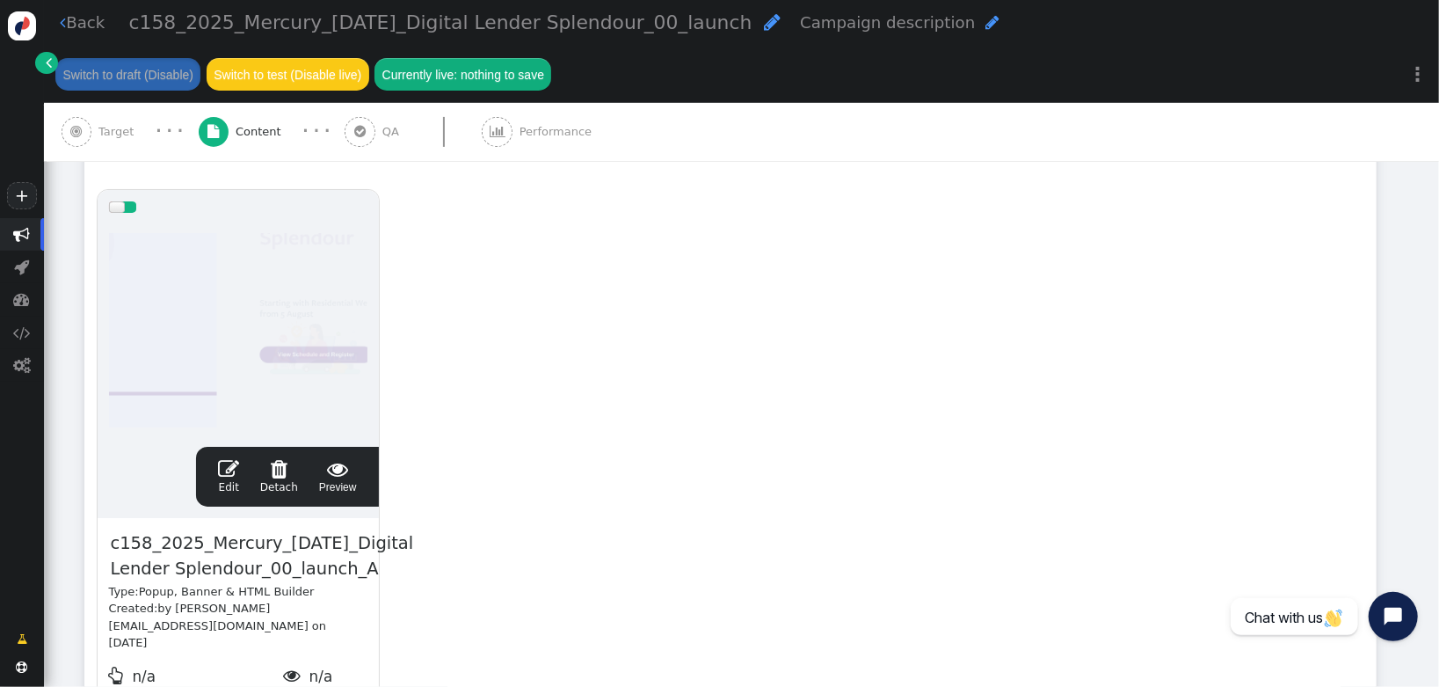
scroll to position [382, 0]
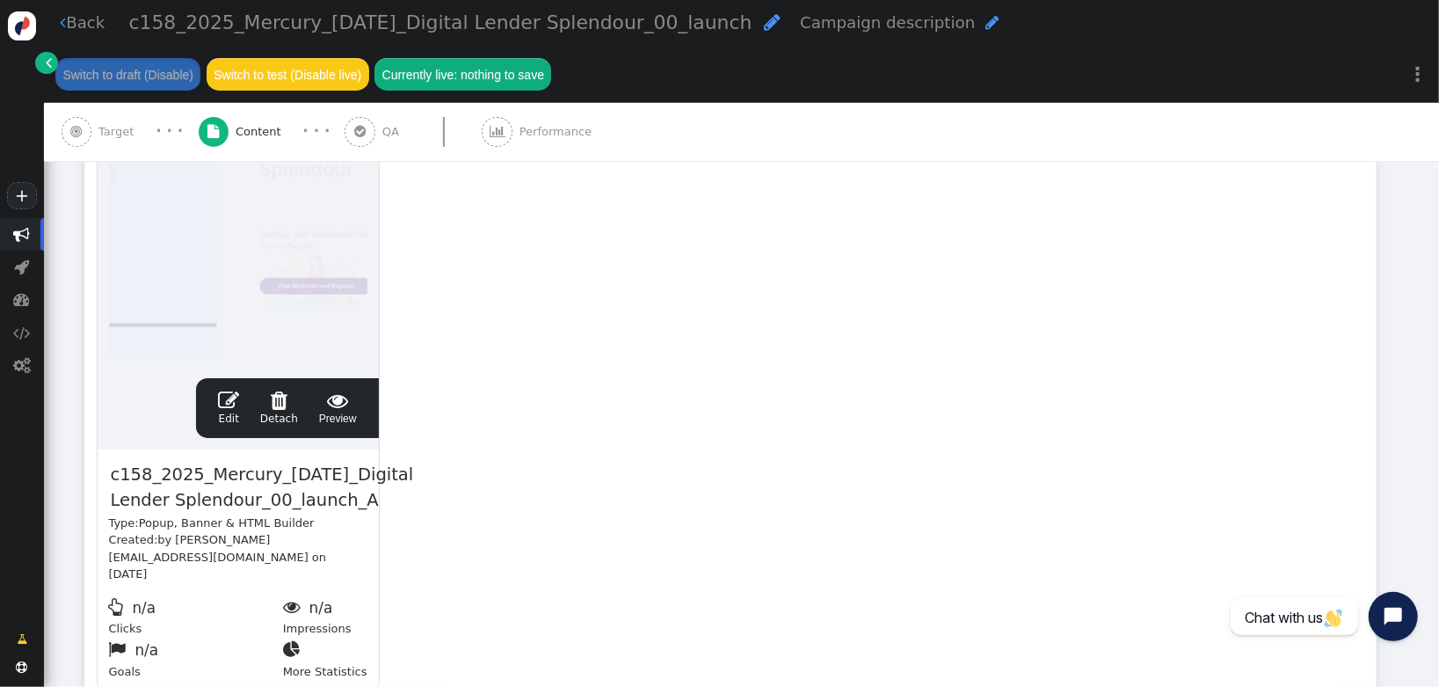
click at [226, 389] on link " Edit" at bounding box center [228, 407] width 21 height 37
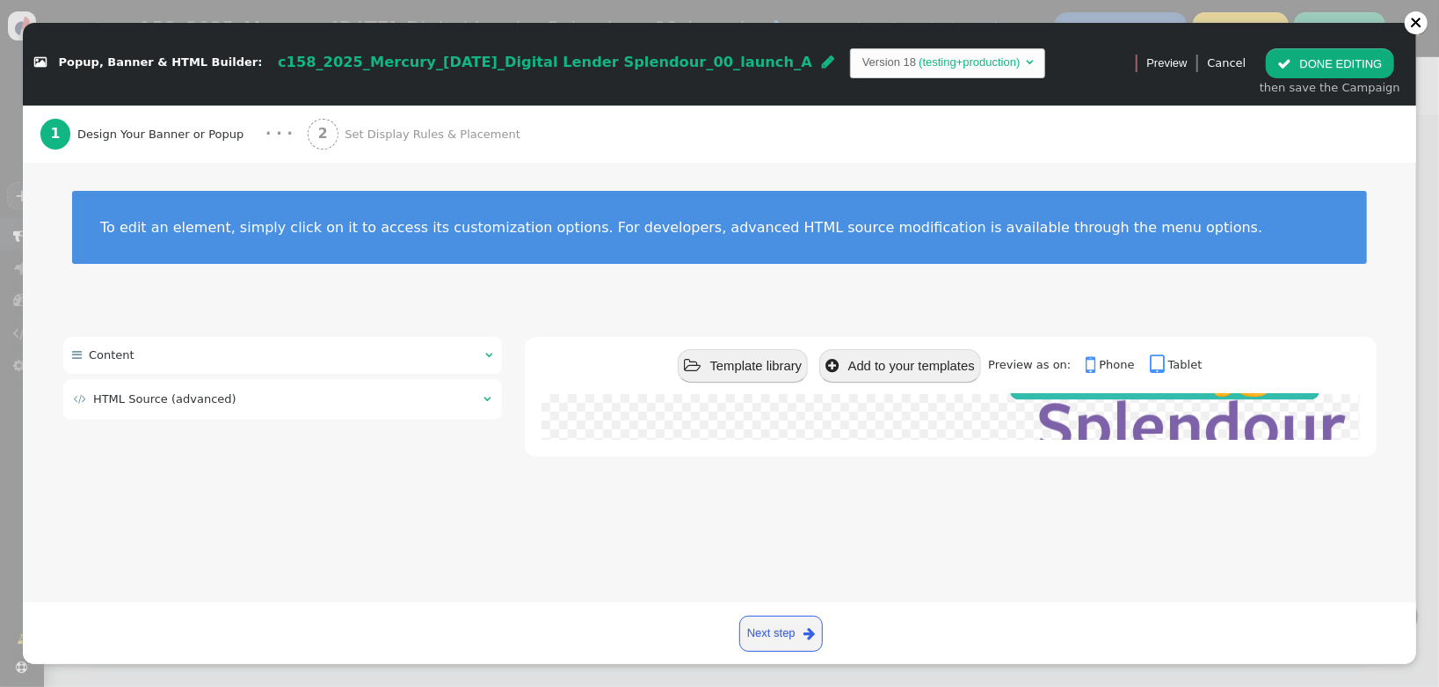
click at [291, 395] on td " HTML Source (advanced)" at bounding box center [273, 399] width 398 height 18
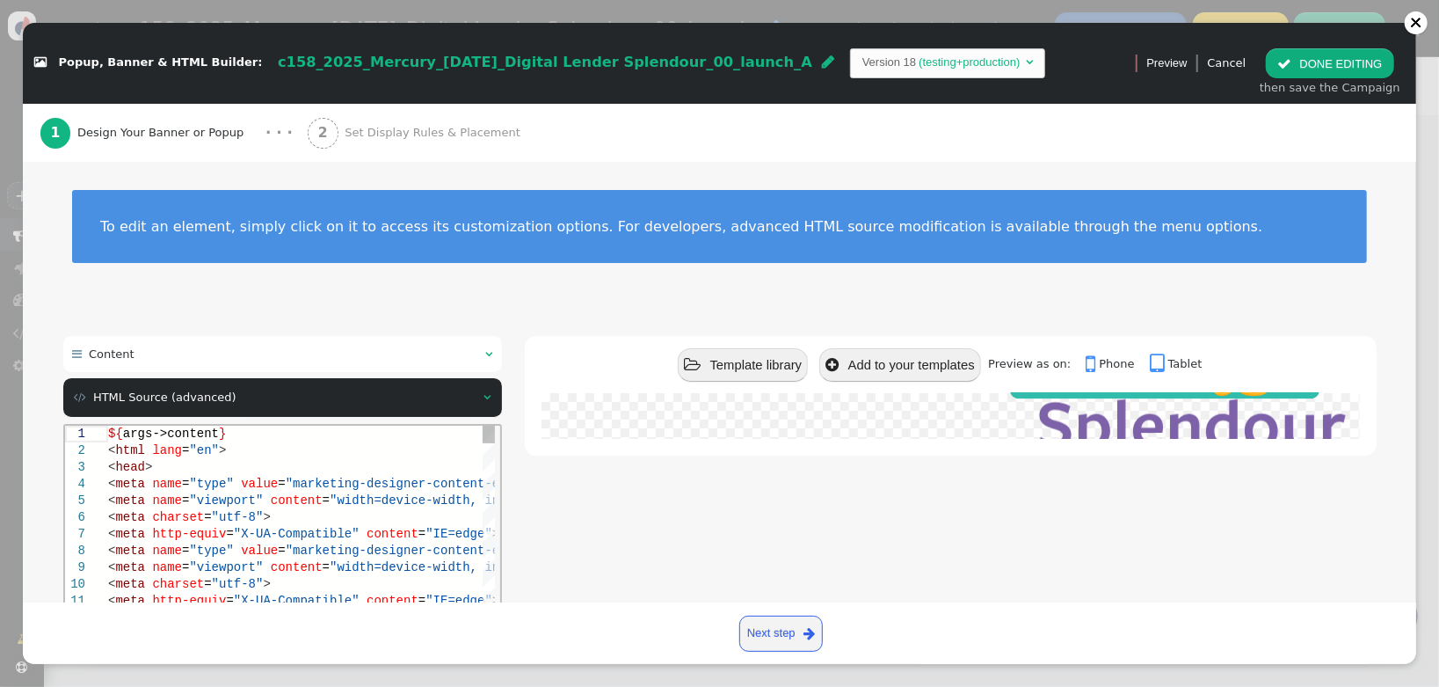
scroll to position [0, 0]
type textarea "${args->content} <html lang="en"> <head> <meta name="type" value="marketing-des…"
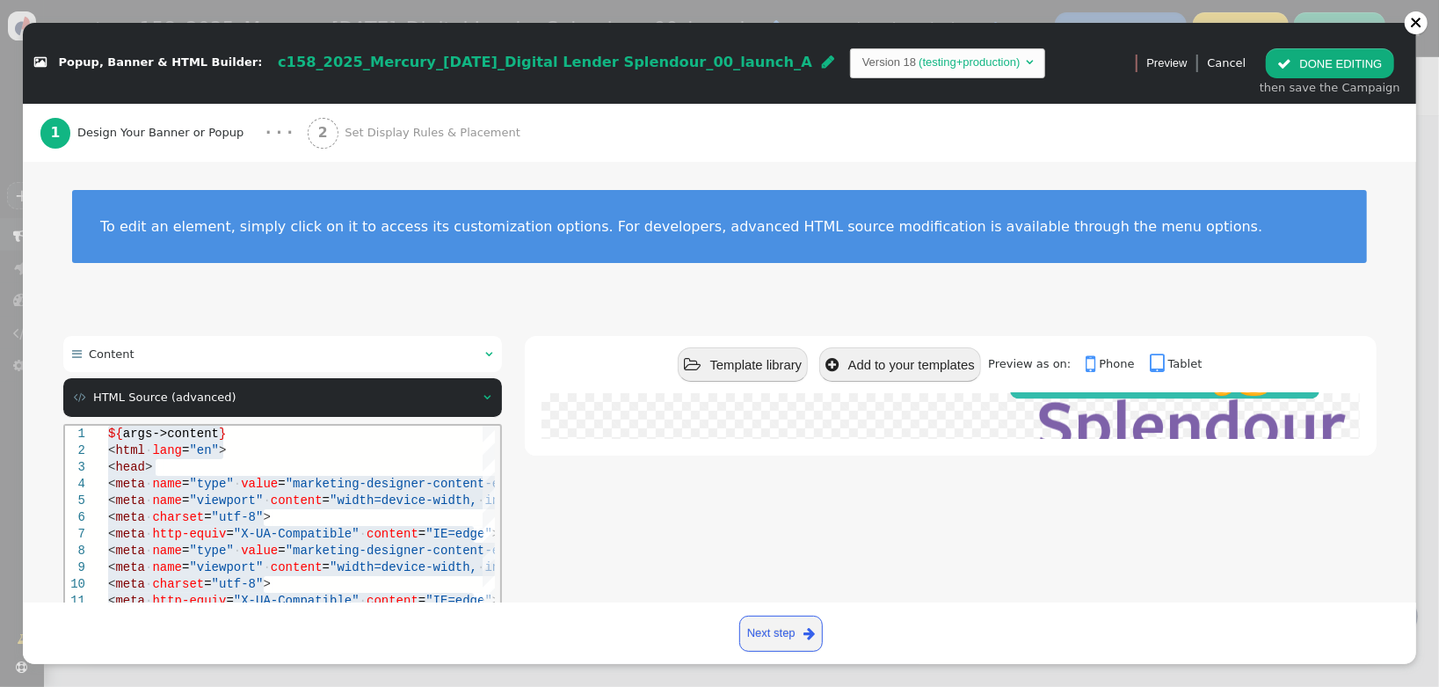
click at [350, 118] on div "2 Set Display Rules & Placement" at bounding box center [418, 133] width 220 height 58
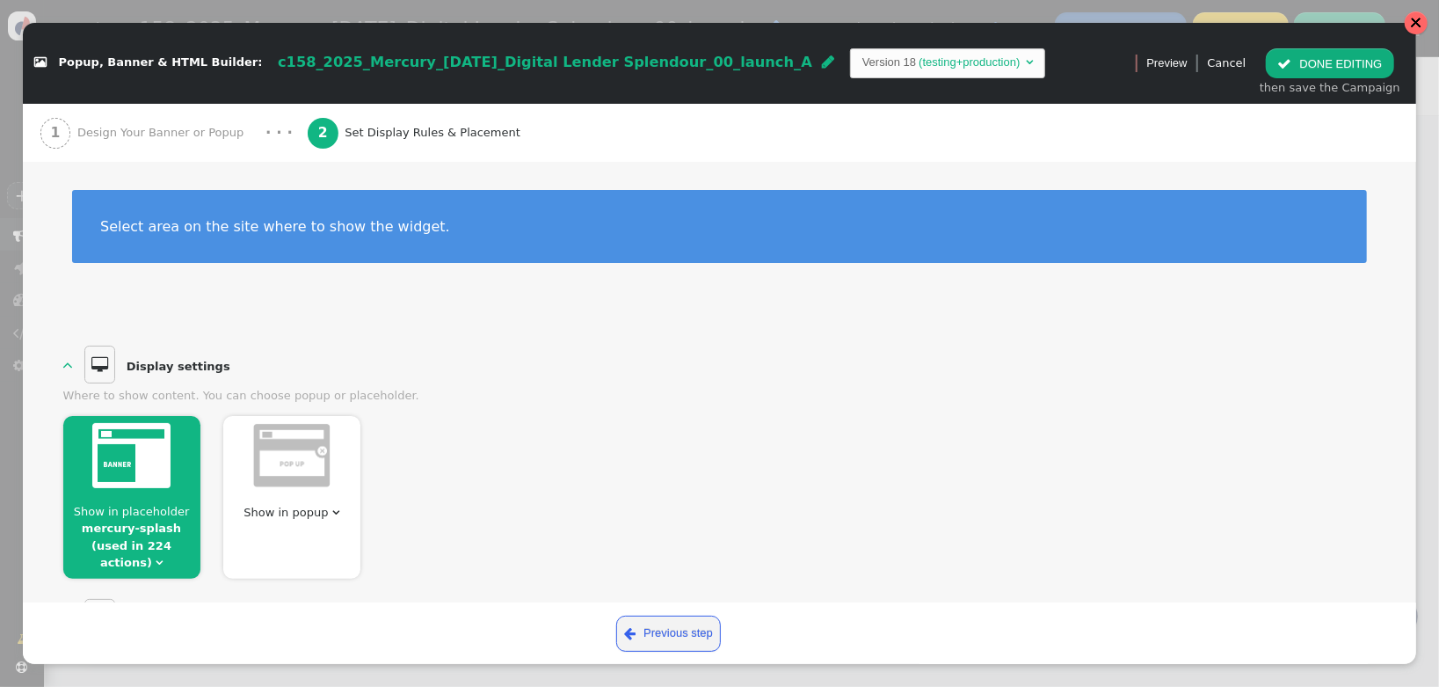
click at [1416, 26] on div at bounding box center [1416, 23] width 12 height 12
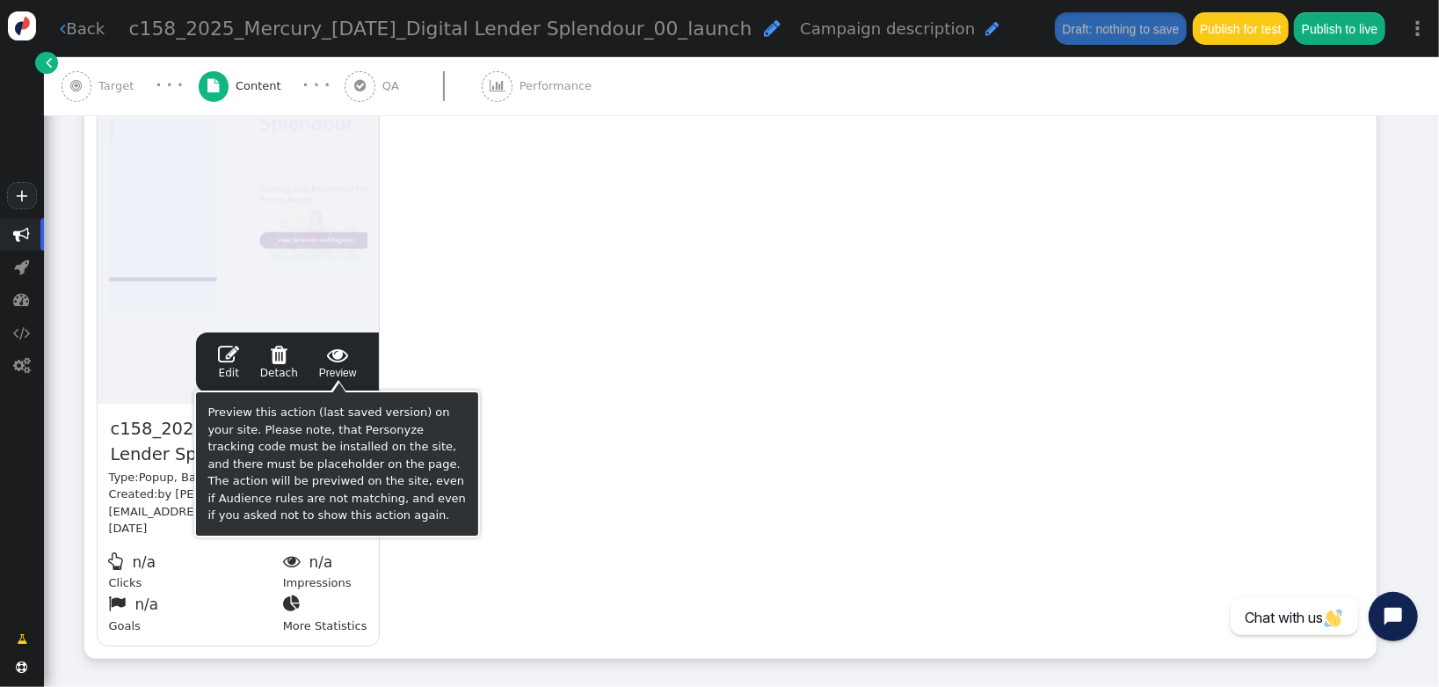
click at [351, 354] on span "" at bounding box center [338, 354] width 38 height 21
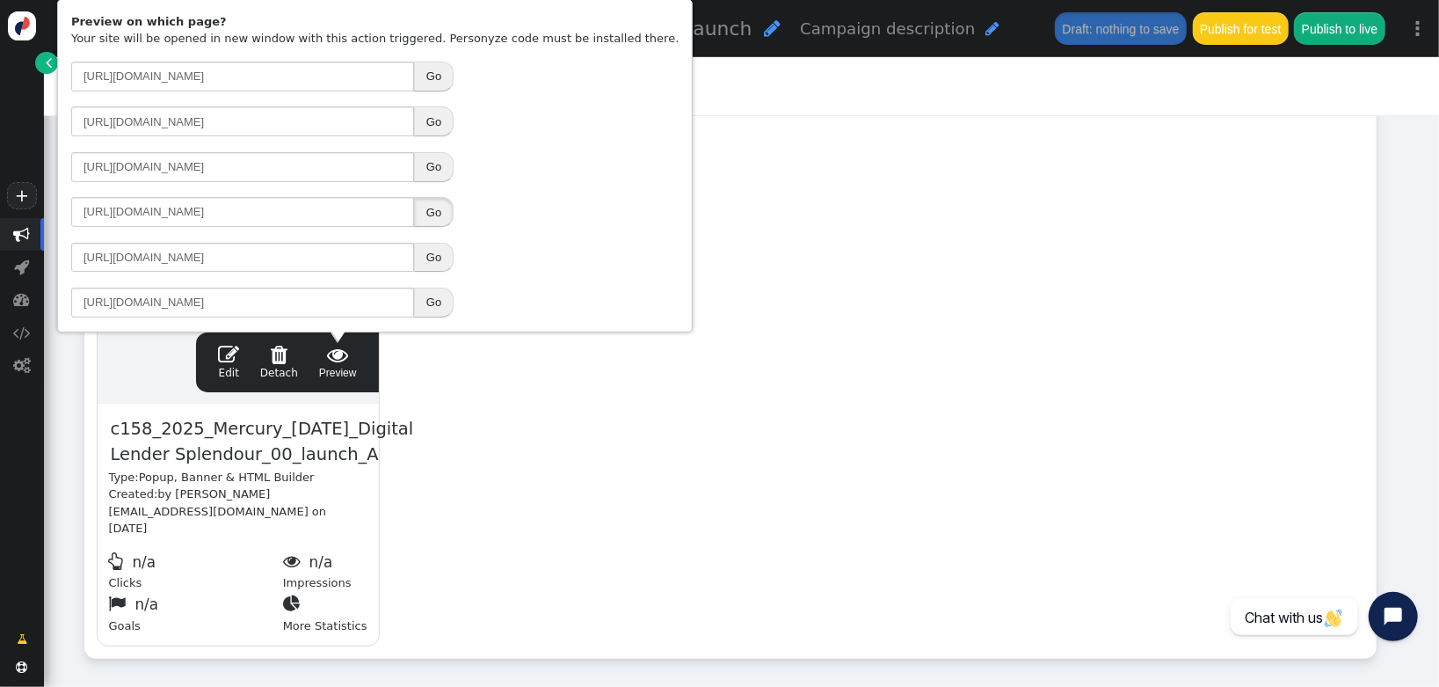
click at [433, 216] on button "Go" at bounding box center [434, 212] width 40 height 30
click at [650, 430] on div "drag this  Edit  Detach  Preview c158_2025_Mercury_[DATE]_Digital Lender Spl…" at bounding box center [730, 360] width 1291 height 594
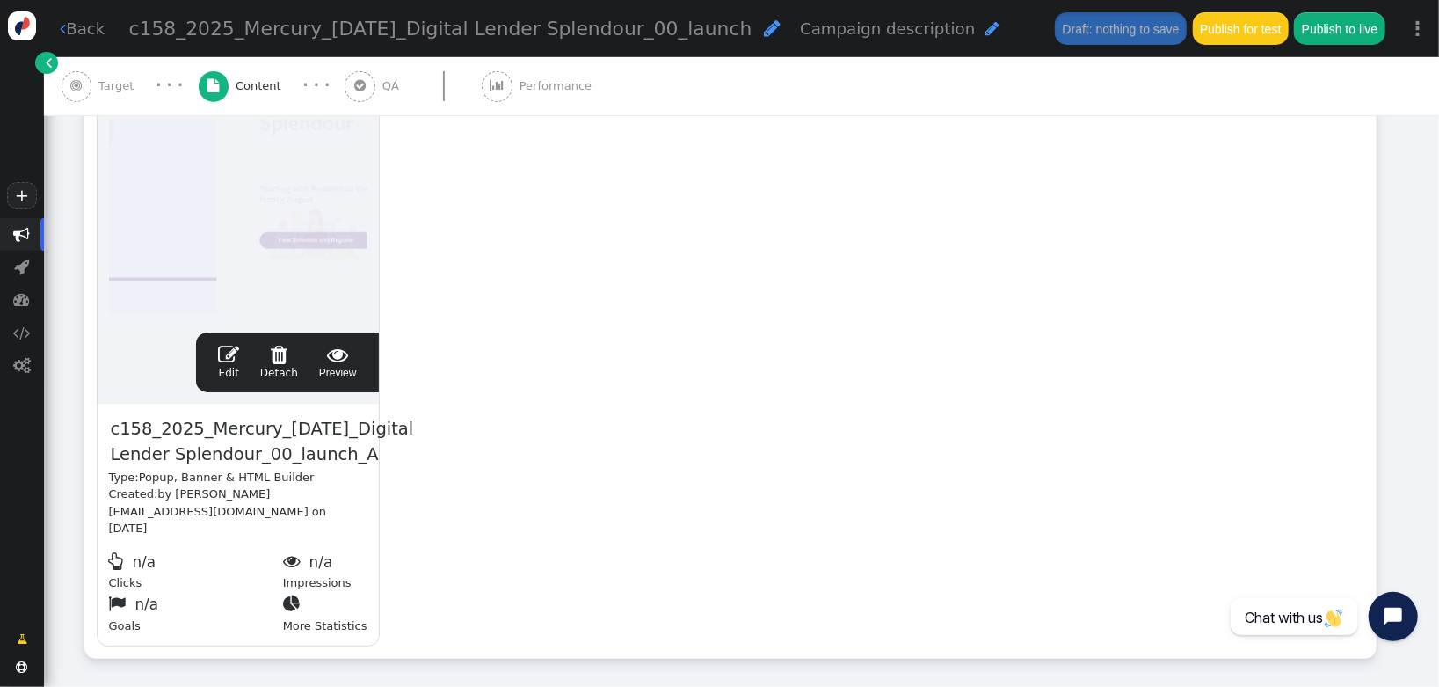
click at [15, 239] on span "" at bounding box center [22, 234] width 17 height 17
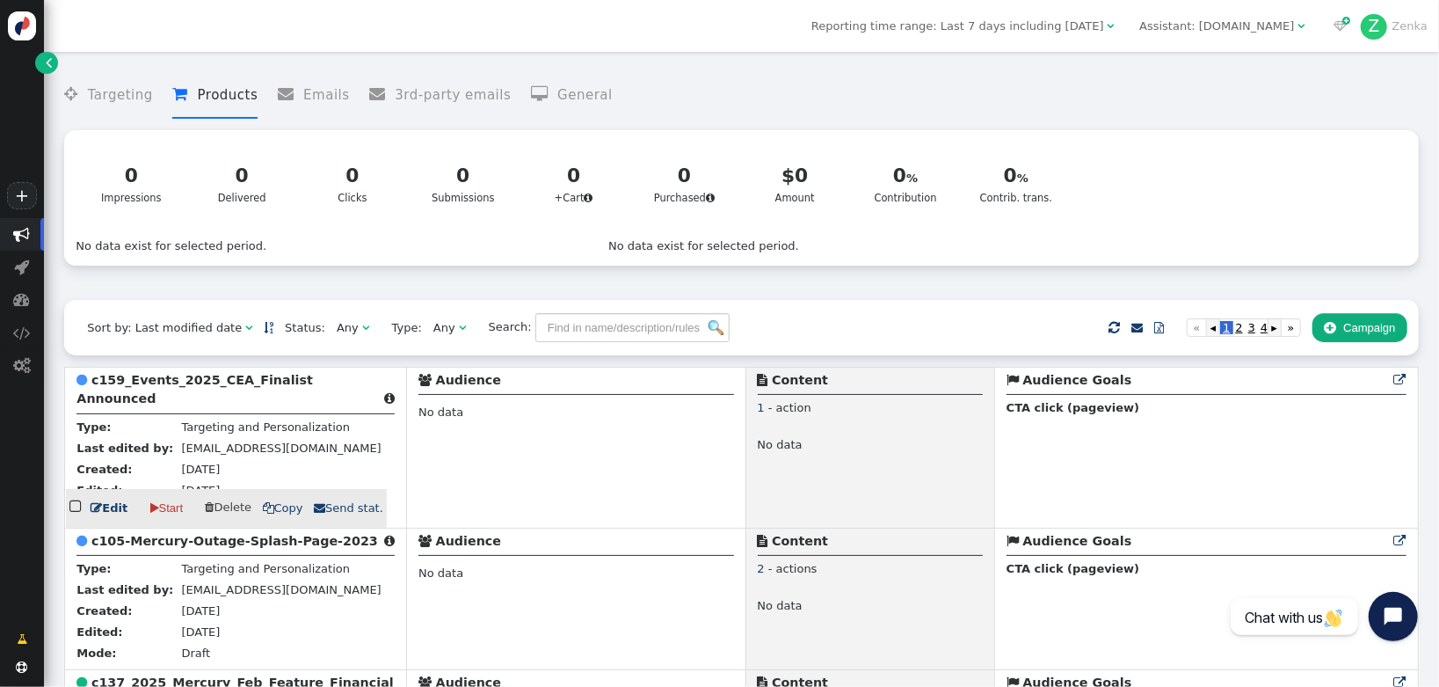
click at [163, 387] on b "c159_Events_2025_CEA_Finalist Announced" at bounding box center [194, 389] width 237 height 33
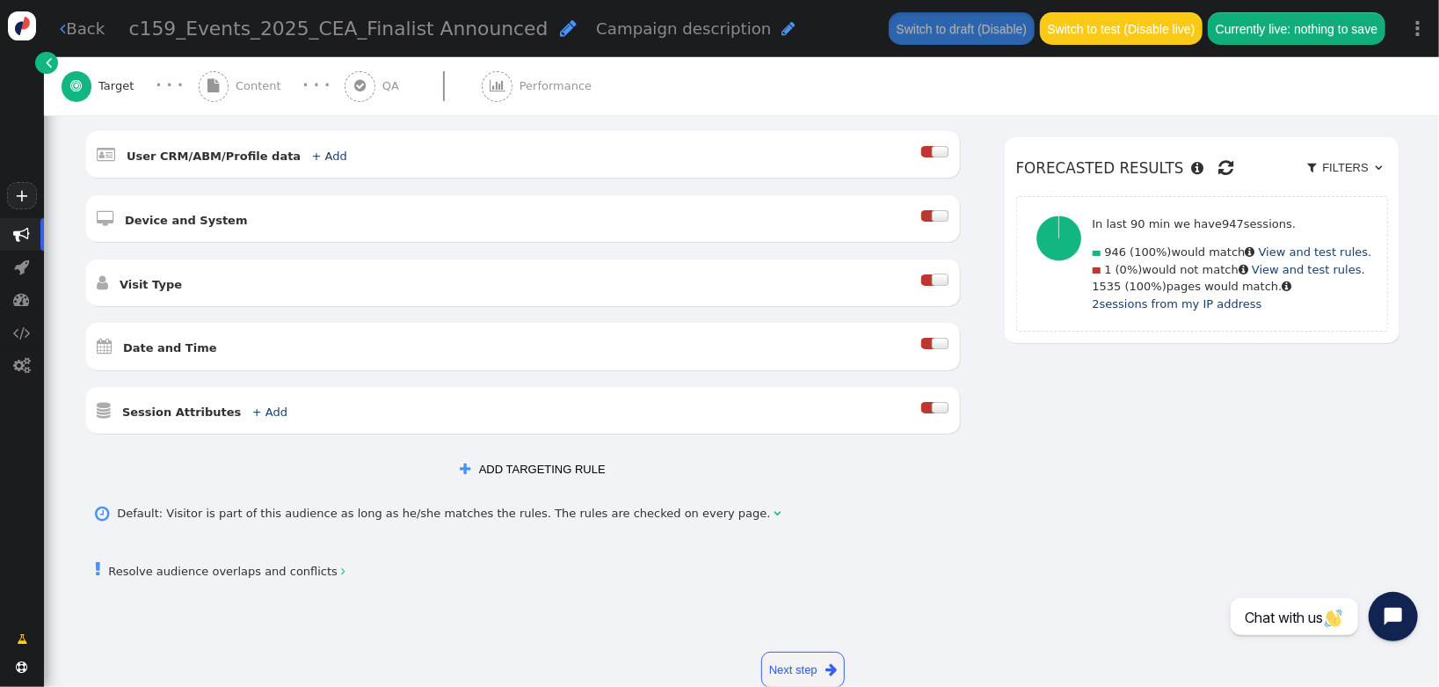
click at [276, 82] on span "Content" at bounding box center [262, 86] width 53 height 18
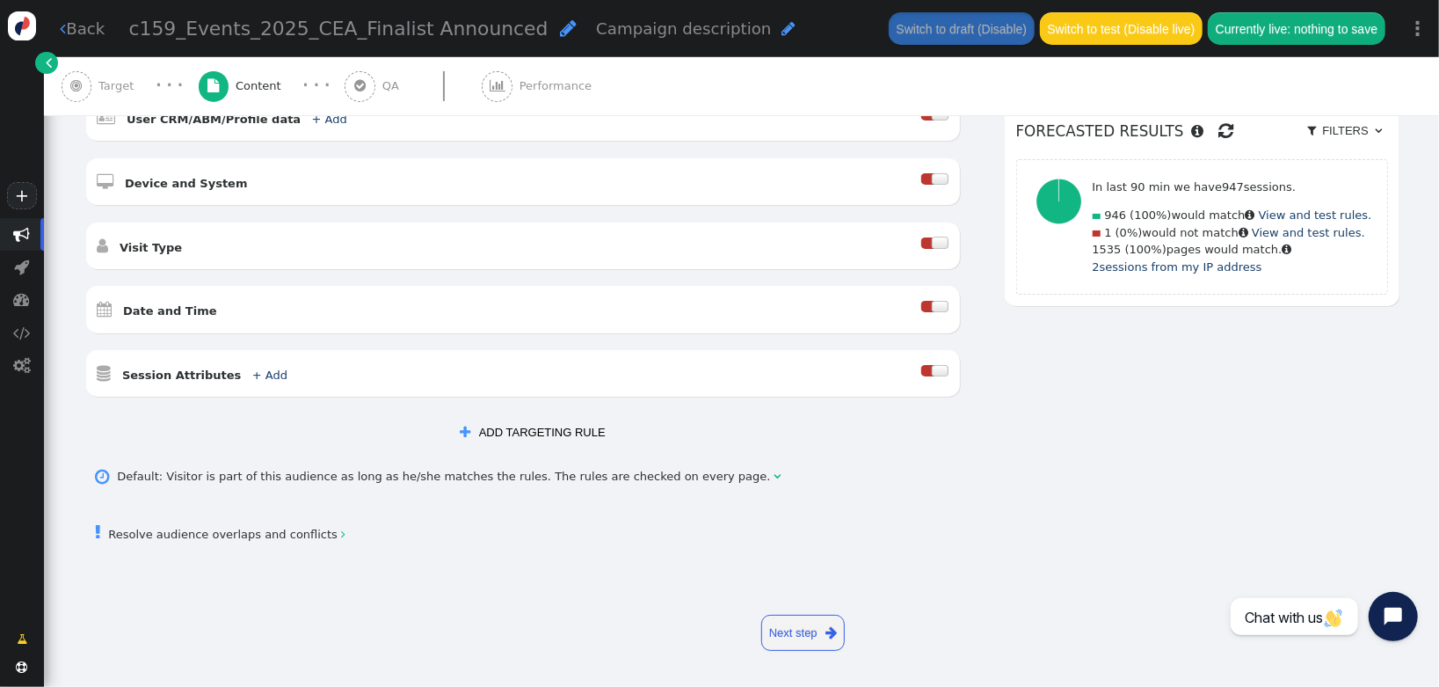
scroll to position [426, 0]
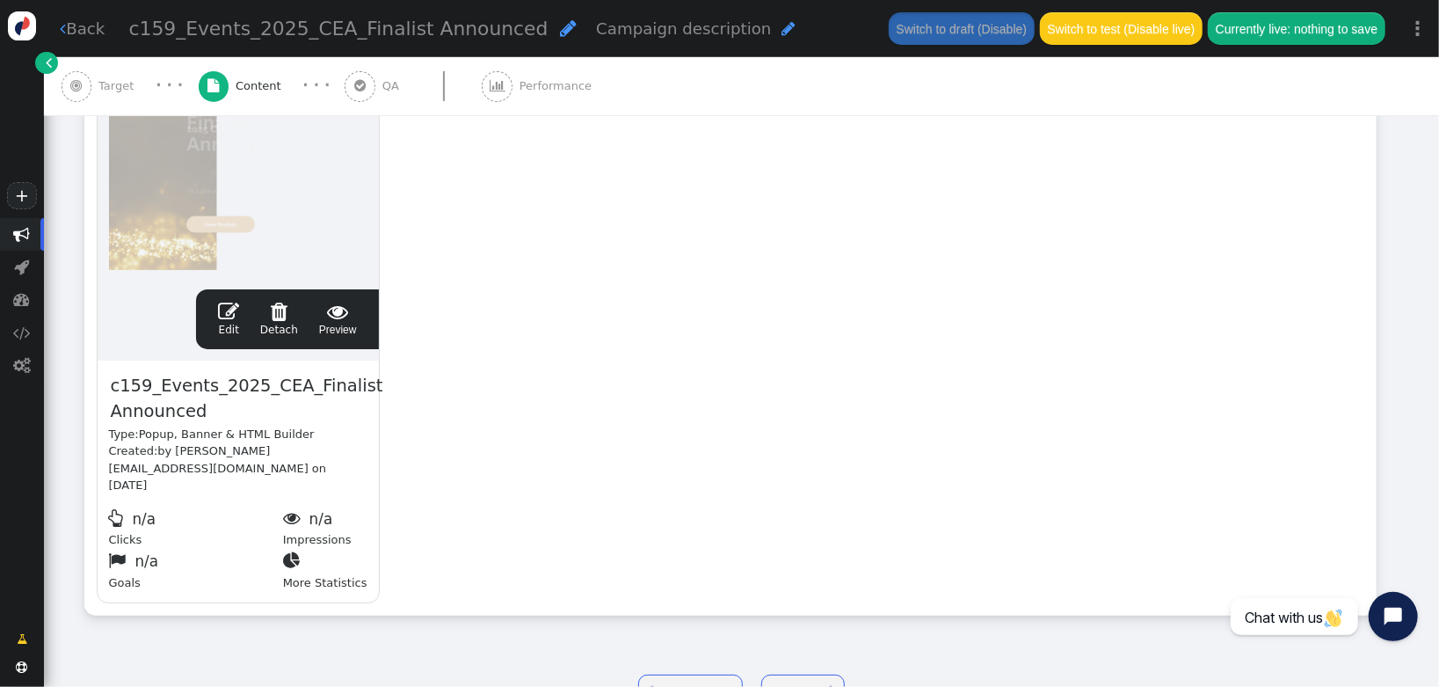
click at [227, 316] on span "" at bounding box center [228, 311] width 21 height 21
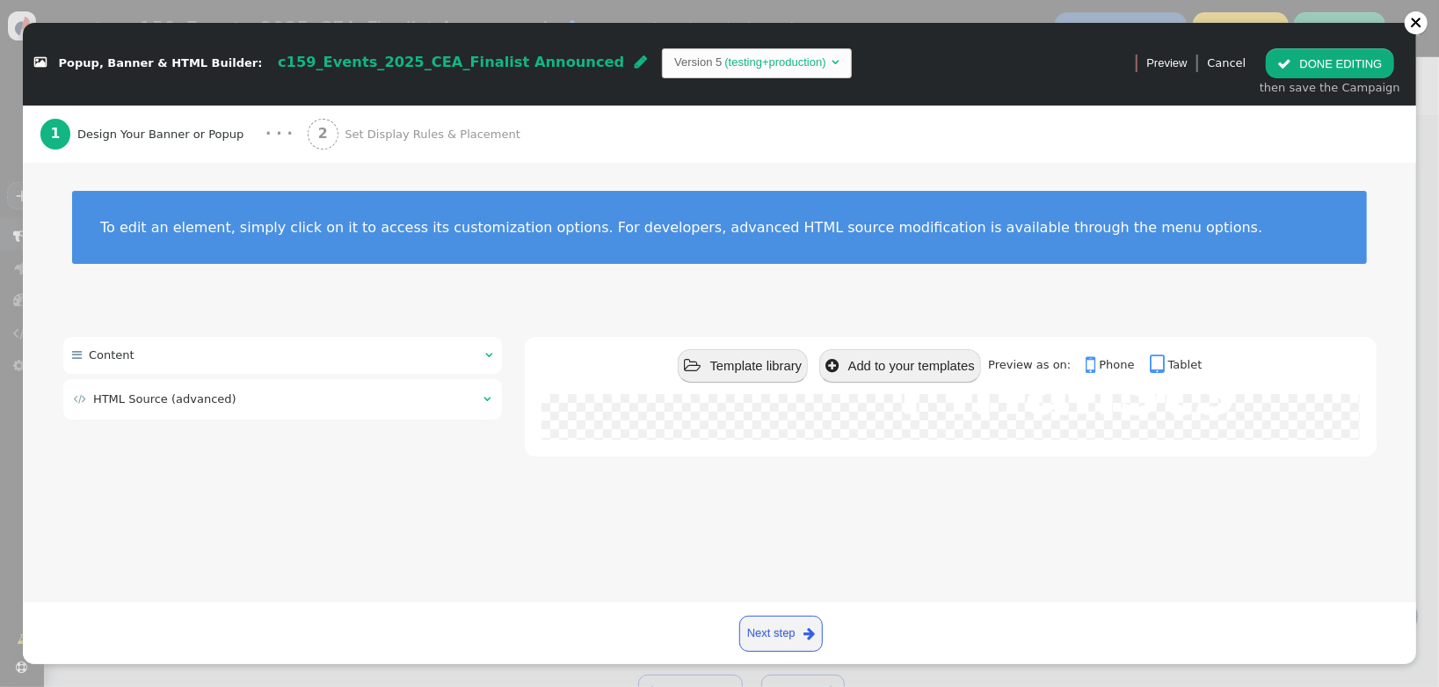
click at [172, 397] on span "HTML Source (advanced)" at bounding box center [164, 398] width 143 height 13
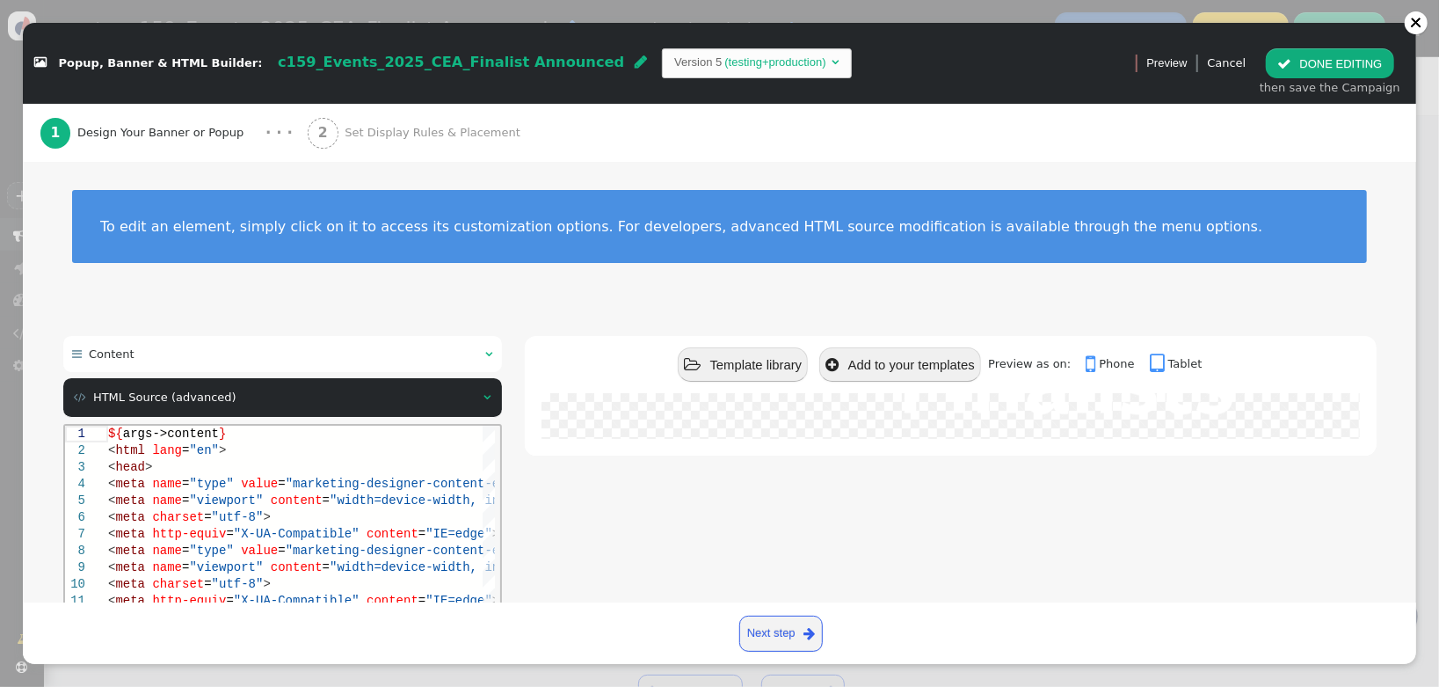
scroll to position [0, 0]
click at [427, 532] on span ""IE=edge"" at bounding box center [458, 533] width 67 height 14
type textarea "${args->content} <html lang="en"> <head> <meta name="type" value="marketing-des…"
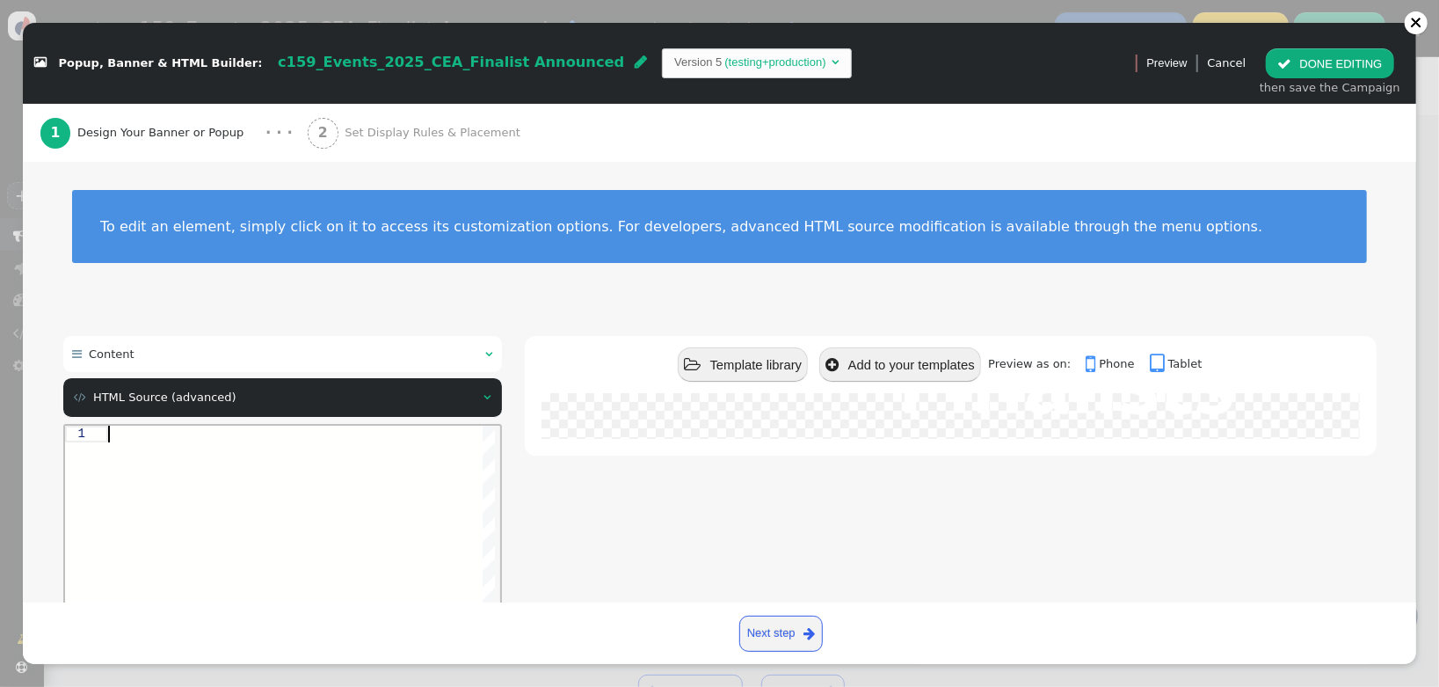
paste textarea "${menu args->content name='Content'}"
type textarea "${menu args->content name='Content'}"
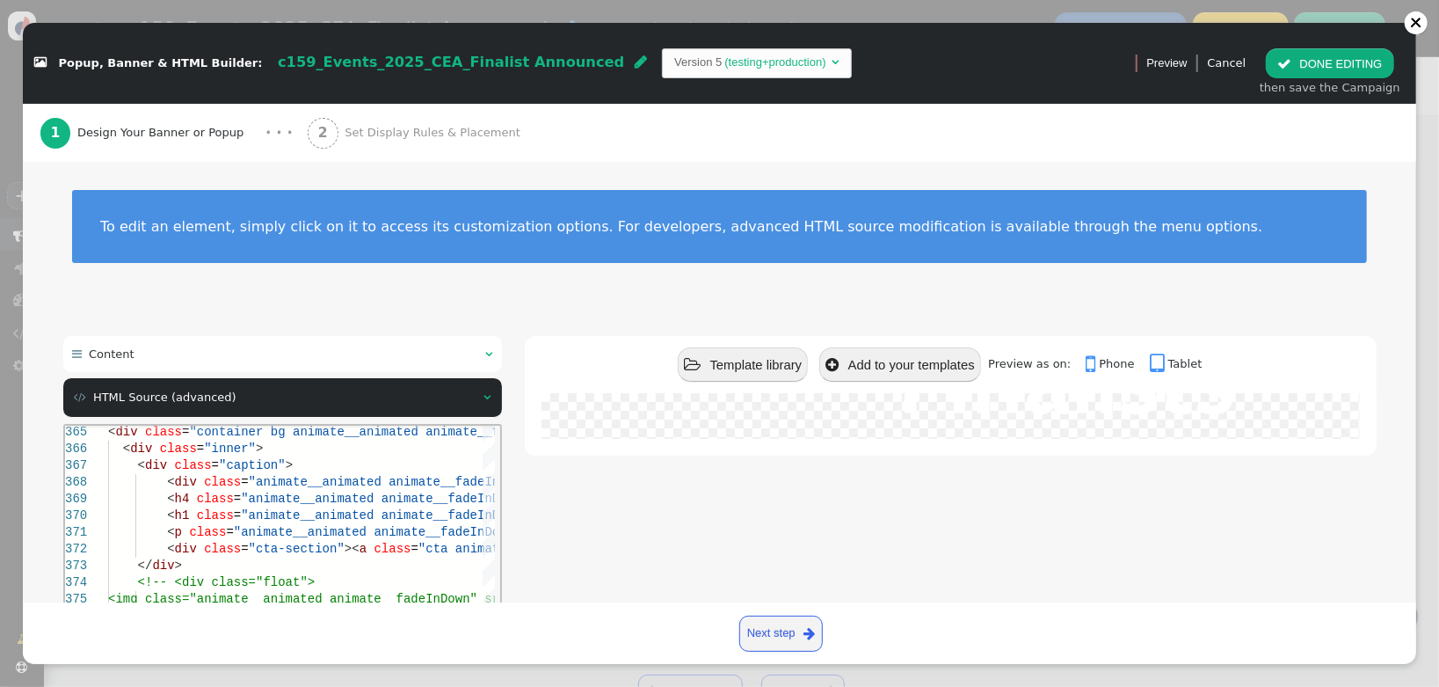
scroll to position [201, 0]
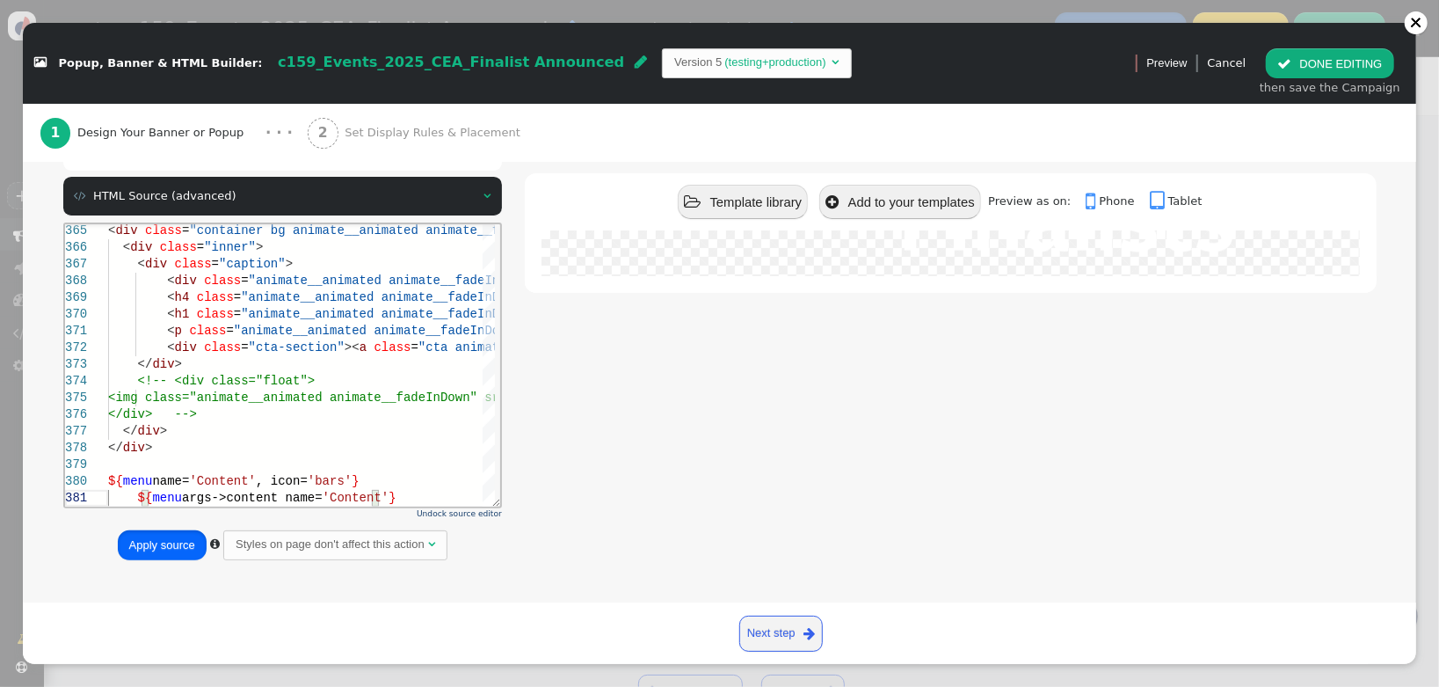
click at [130, 551] on button "Apply source" at bounding box center [162, 545] width 89 height 30
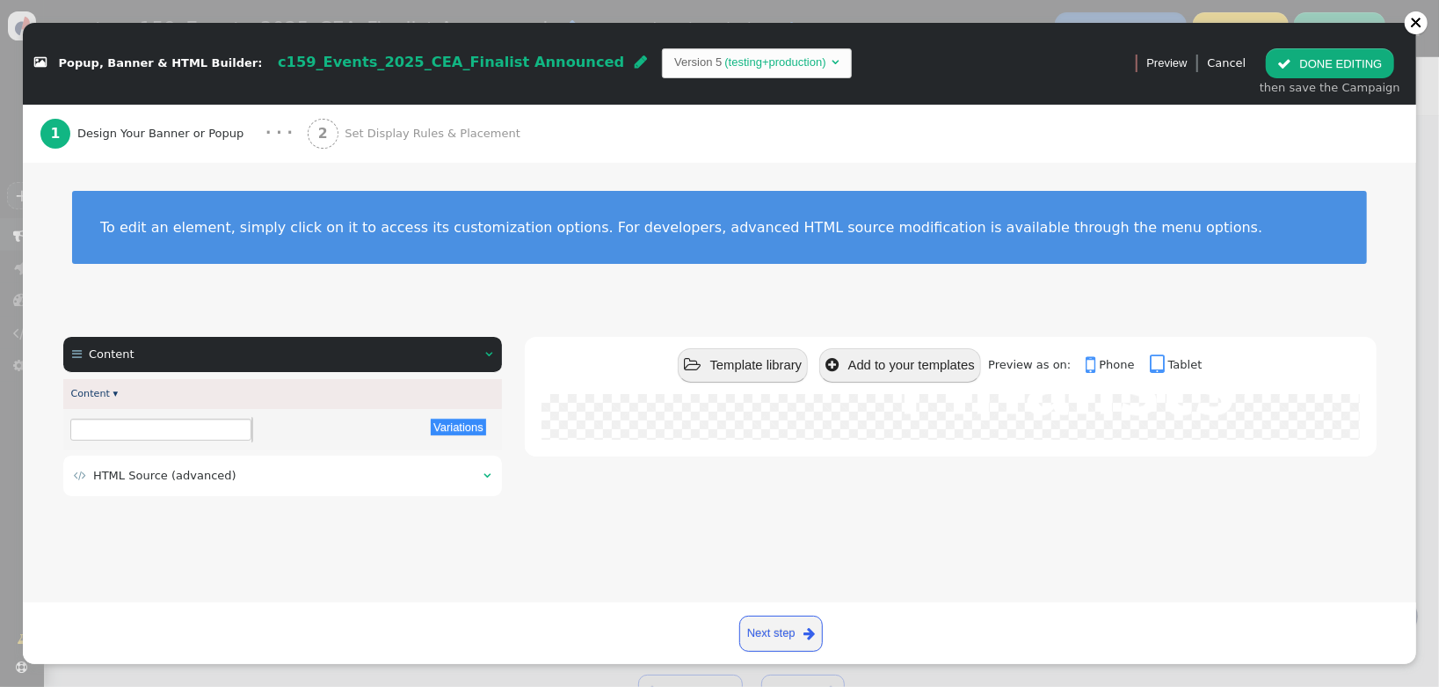
scroll to position [0, 0]
click at [442, 135] on span "Set Display Rules & Placement" at bounding box center [436, 134] width 182 height 18
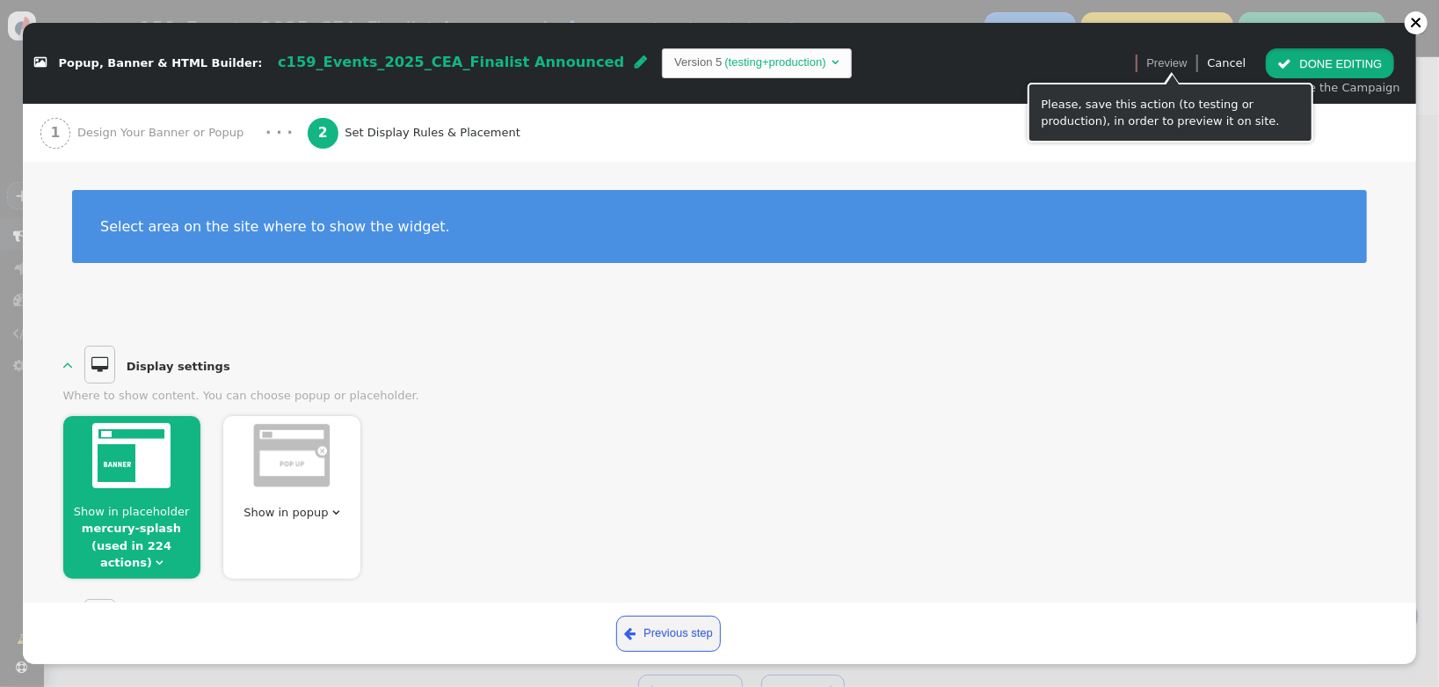
click at [1318, 69] on button " DONE EDITING" at bounding box center [1329, 63] width 127 height 30
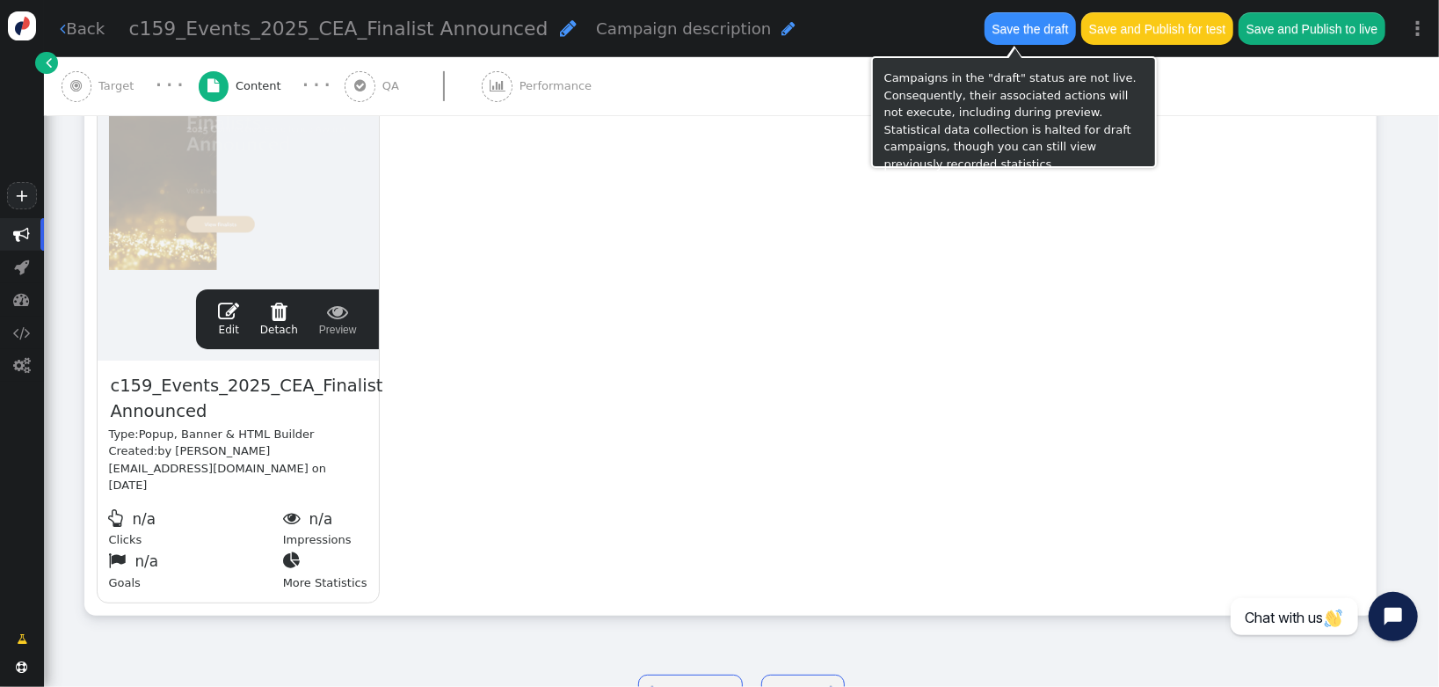
click at [1023, 35] on button "Save the draft" at bounding box center [1030, 28] width 91 height 32
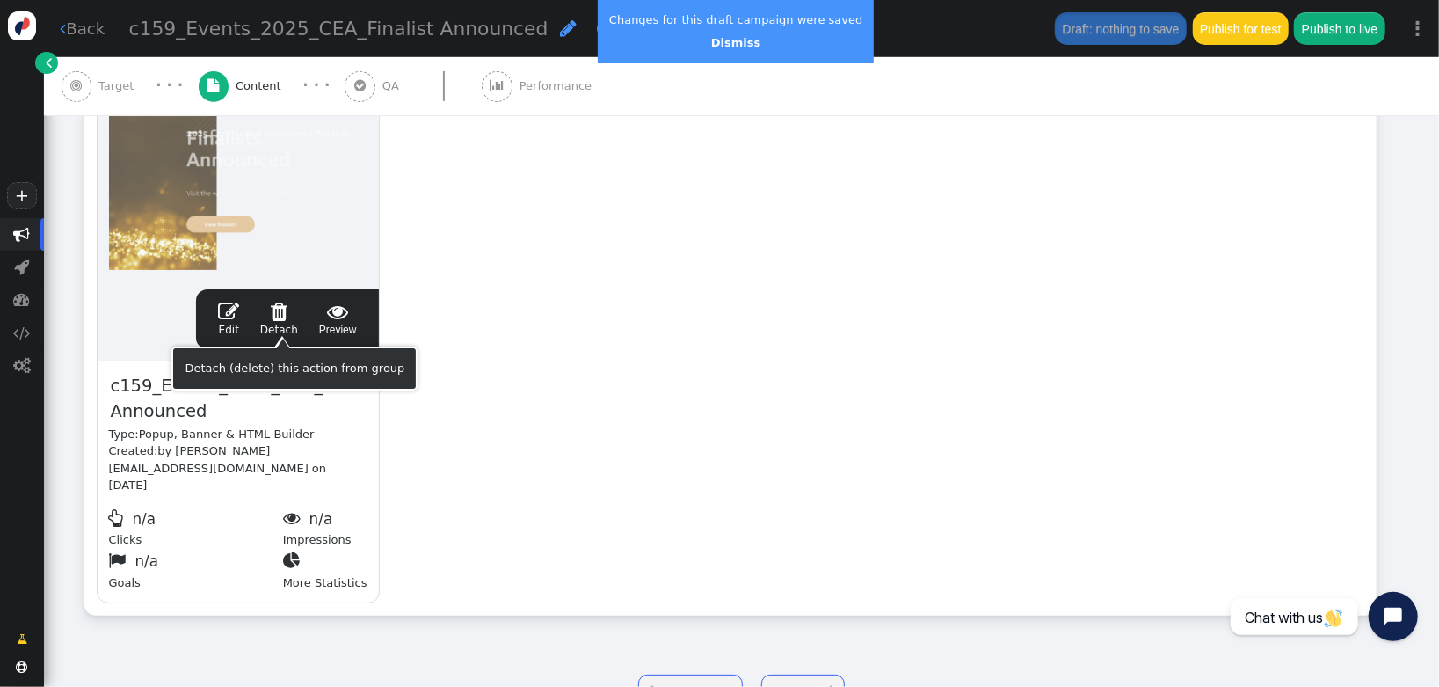
click at [232, 319] on span "" at bounding box center [228, 311] width 21 height 21
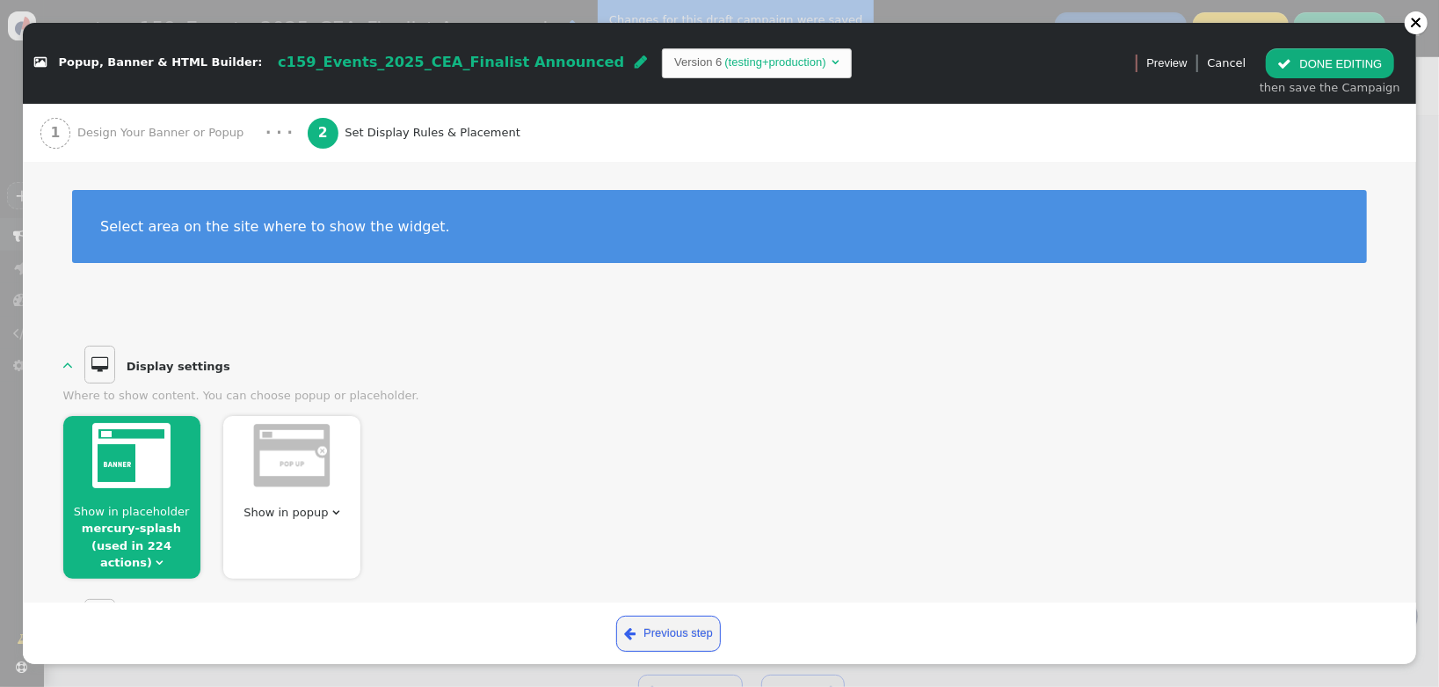
click at [177, 125] on span "Design Your Banner or Popup" at bounding box center [163, 133] width 173 height 18
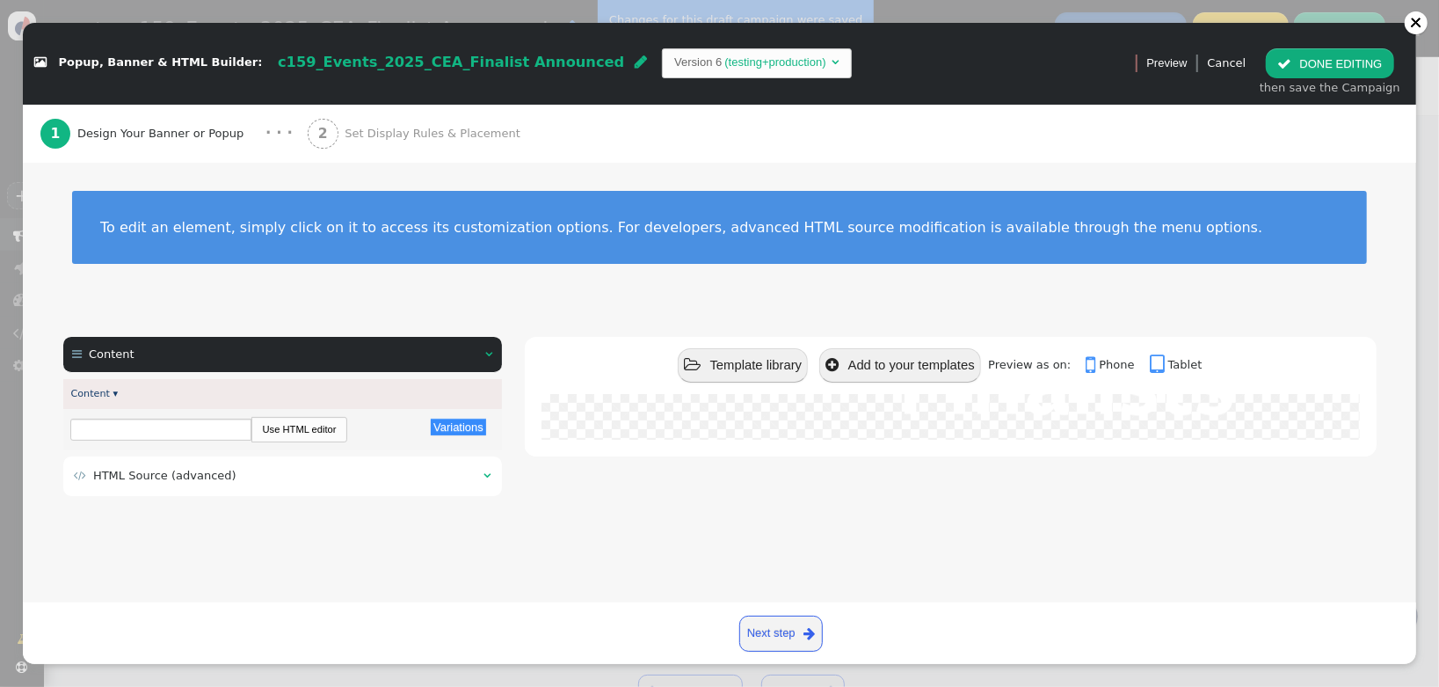
click at [281, 471] on td " HTML Source (advanced)" at bounding box center [273, 476] width 398 height 18
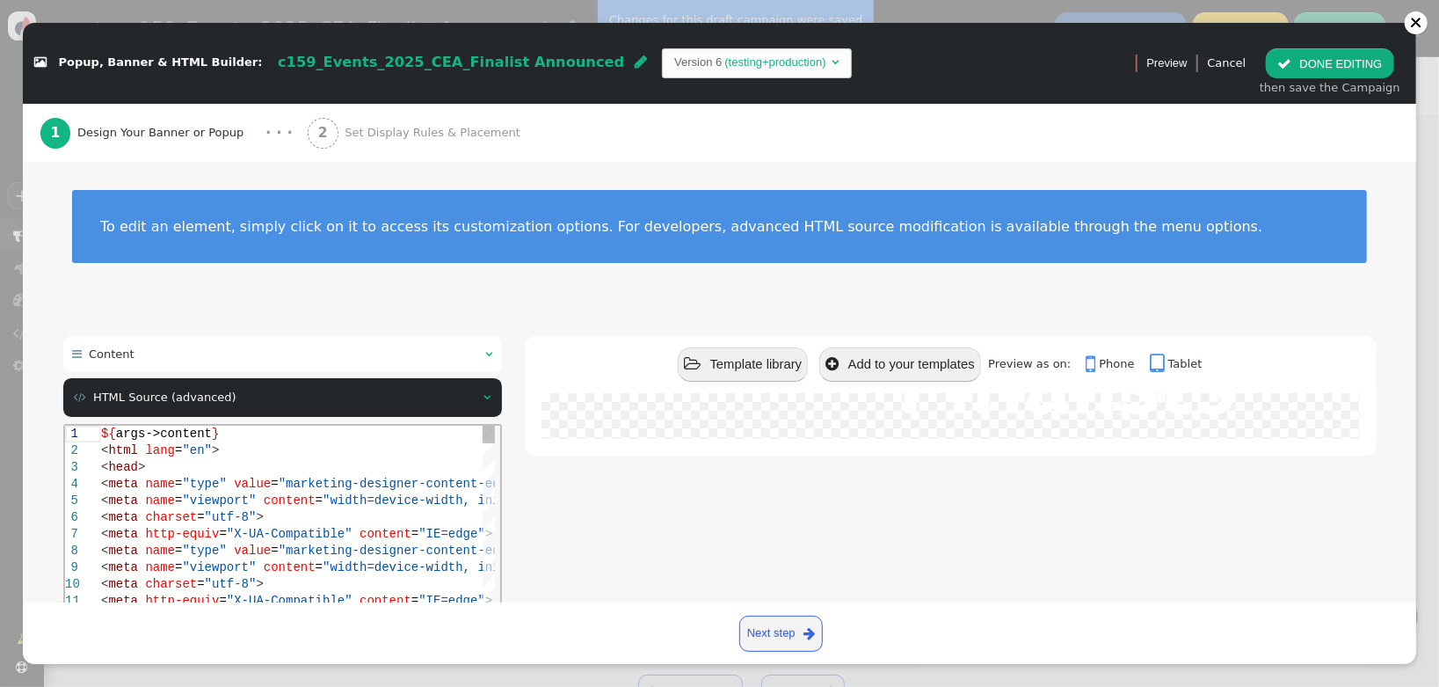
click at [287, 500] on span "content" at bounding box center [289, 499] width 52 height 14
type textarea "${args->content} <html lang="en"> <head> <meta name="type" value="marketing-des…"
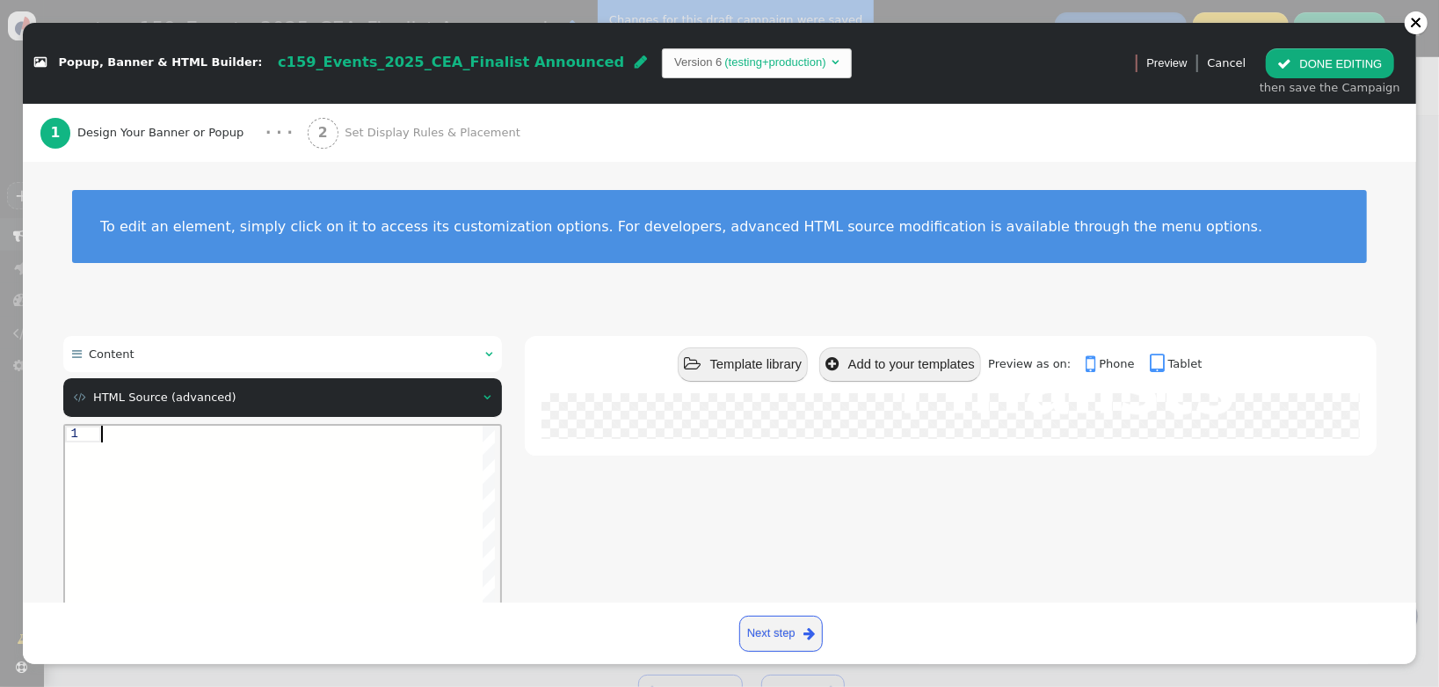
paste textarea "<img class="animate__animated animate__fadeInDown" src="[URL][DOMAIN_NAME]" /> …"
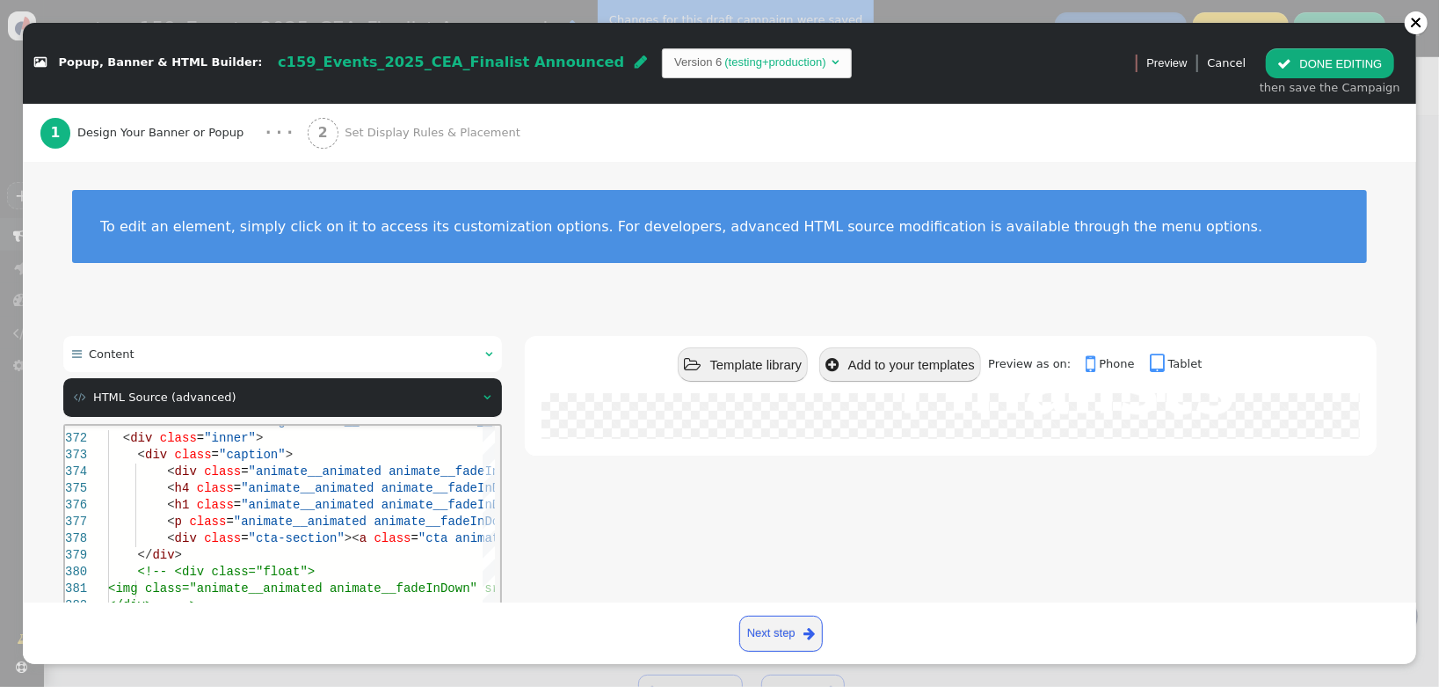
scroll to position [201, 0]
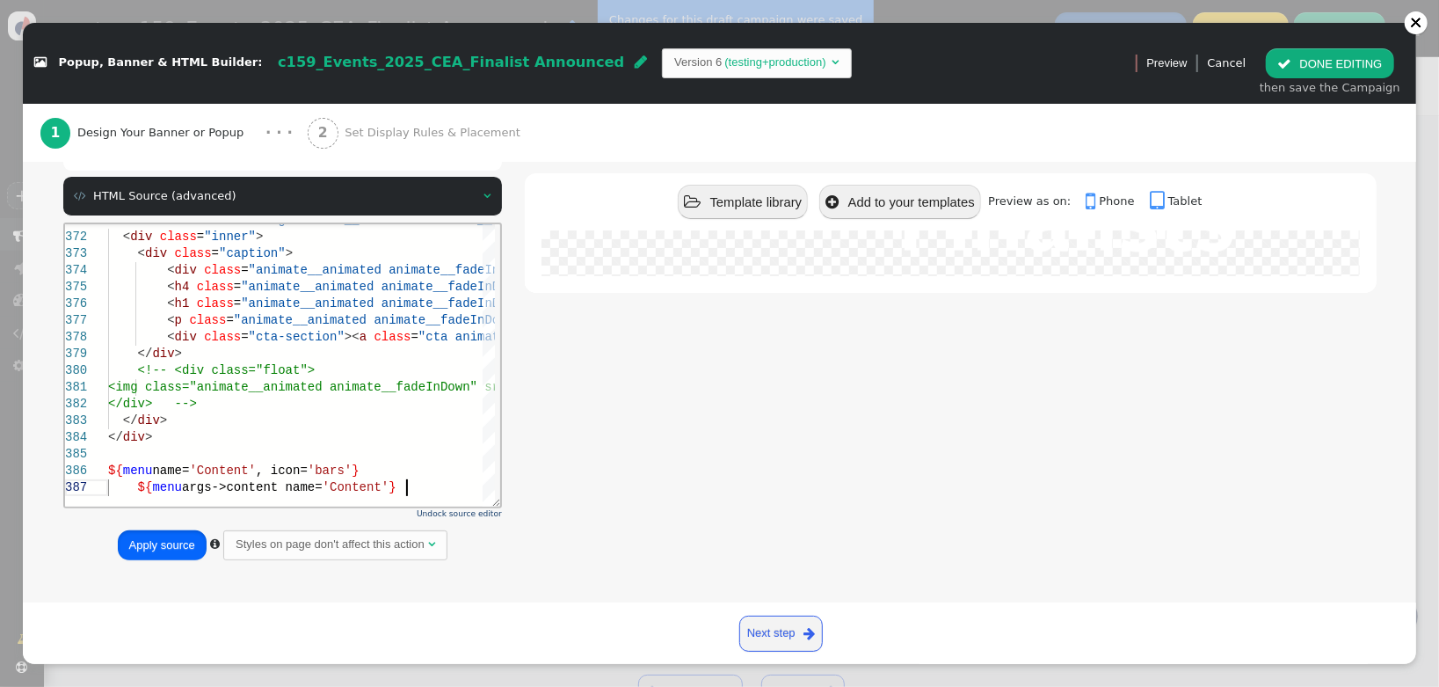
click at [161, 547] on button "Apply source" at bounding box center [162, 545] width 89 height 30
type textarea "<img class="animate__animated animate__fadeInDown" src="[URL][DOMAIN_NAME]" /> …"
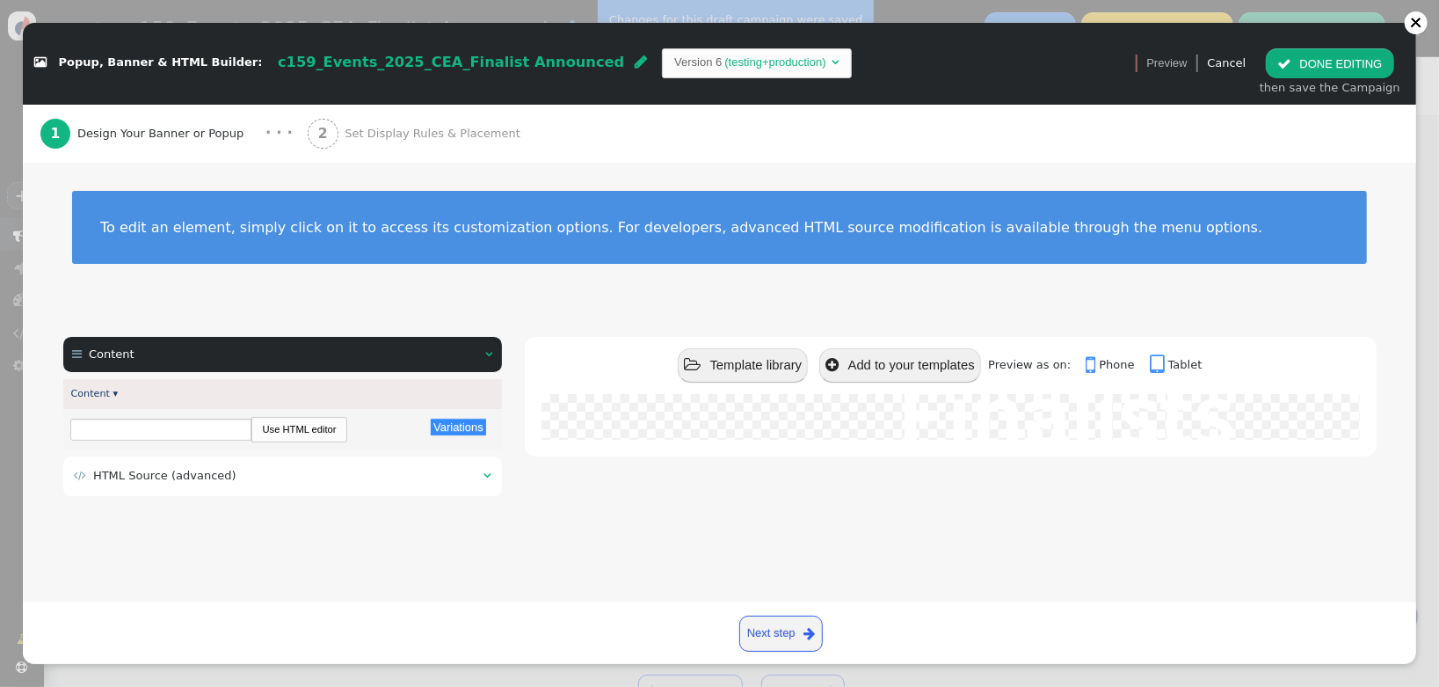
click at [1292, 69] on span "" at bounding box center [1284, 63] width 14 height 13
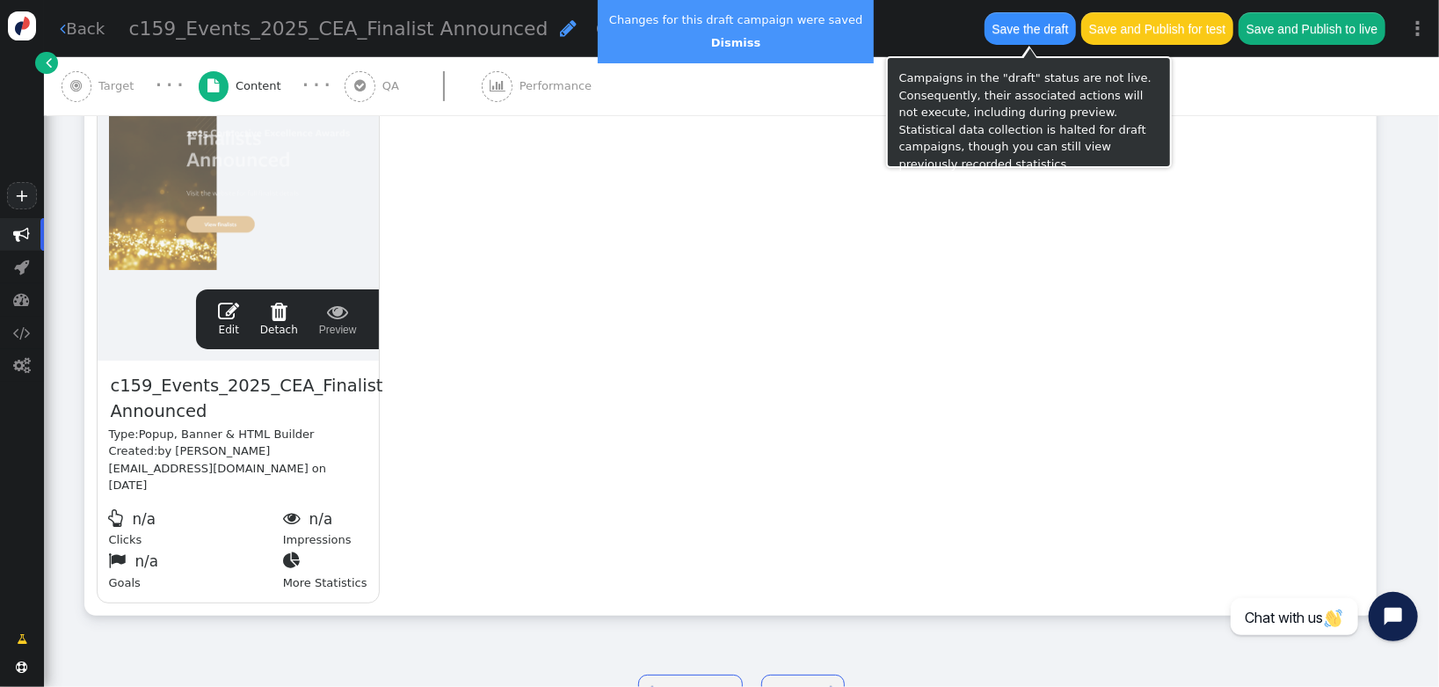
click at [1004, 31] on button "Save the draft" at bounding box center [1030, 28] width 91 height 32
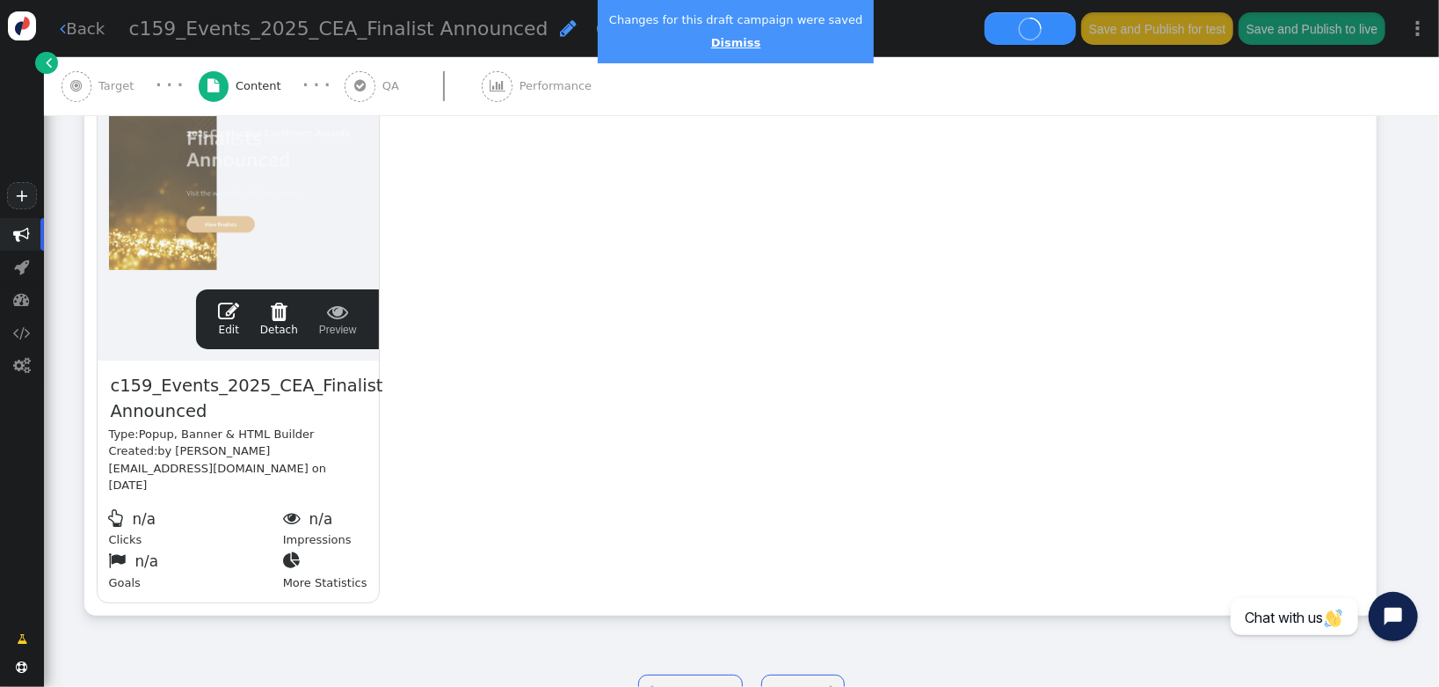
click at [722, 44] on link "Dismiss" at bounding box center [735, 42] width 49 height 13
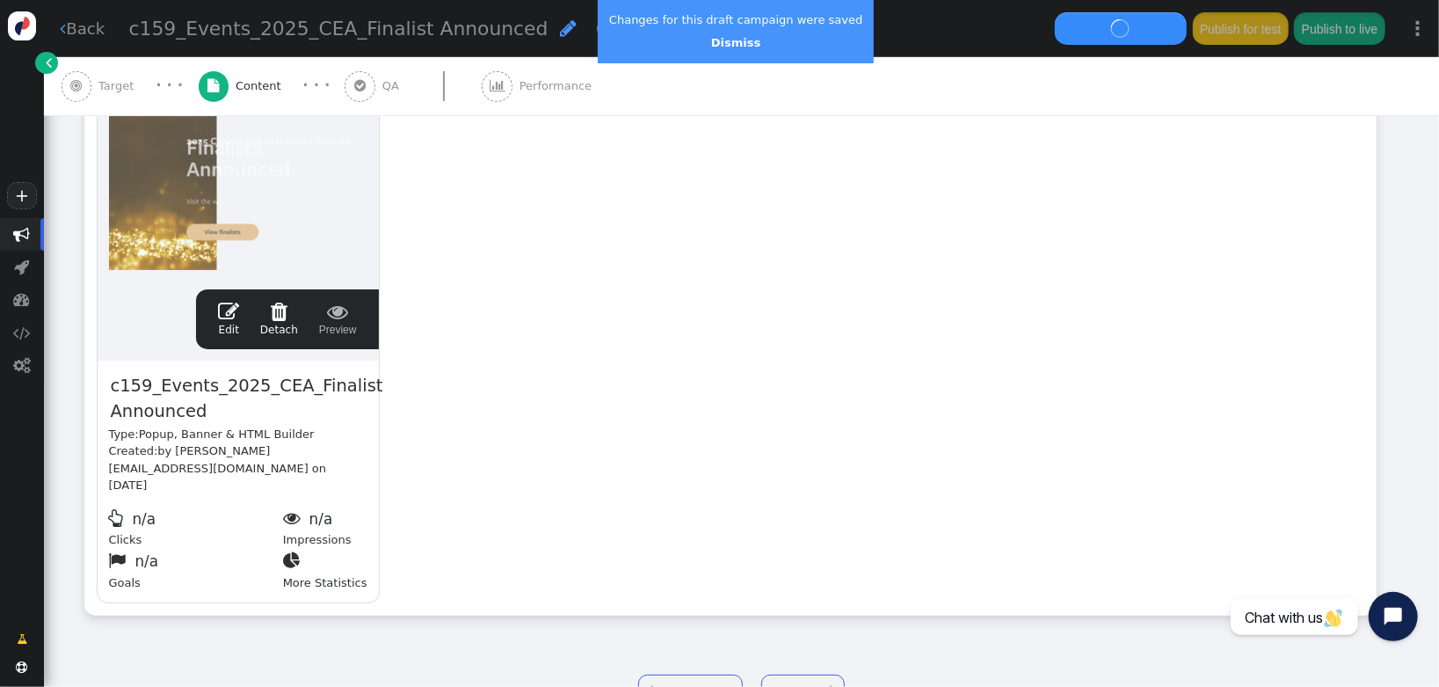
drag, startPoint x: 721, startPoint y: 36, endPoint x: 744, endPoint y: 42, distance: 23.7
click at [721, 36] on link "Dismiss" at bounding box center [735, 42] width 49 height 13
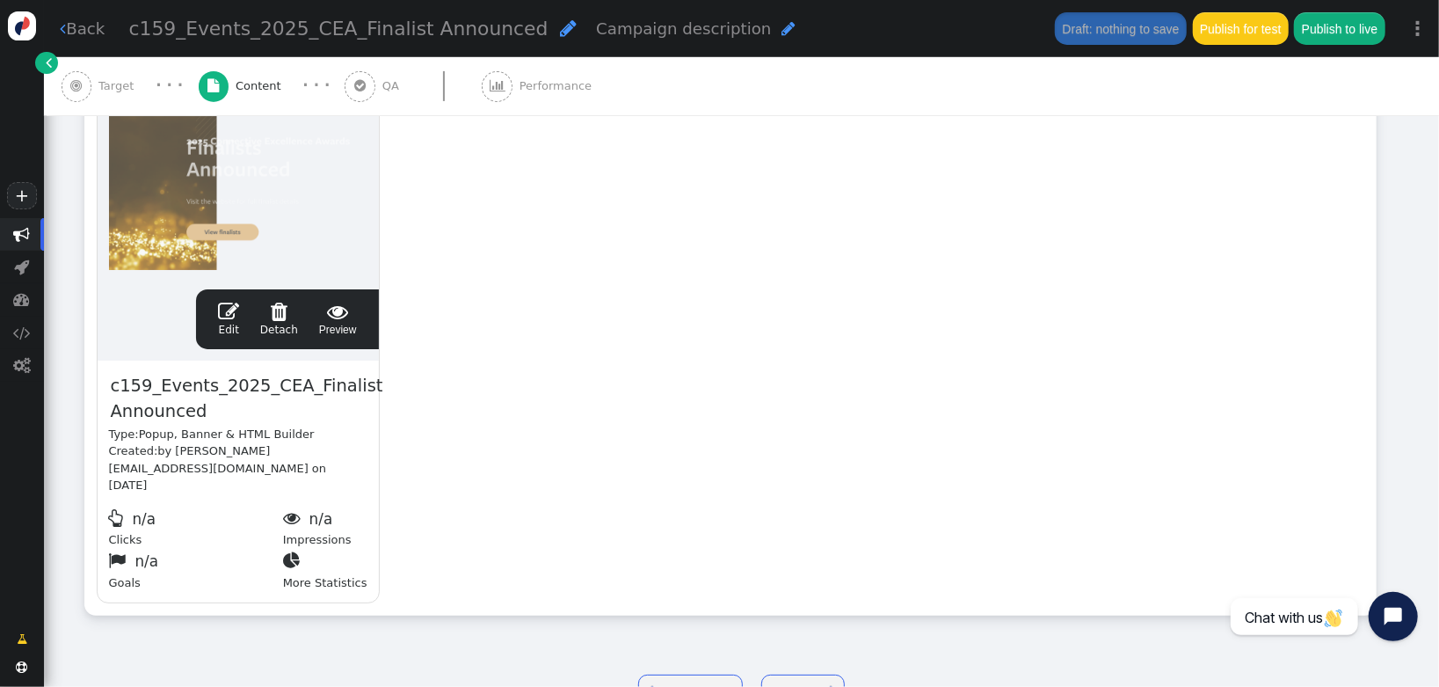
click at [229, 307] on span "" at bounding box center [228, 311] width 21 height 21
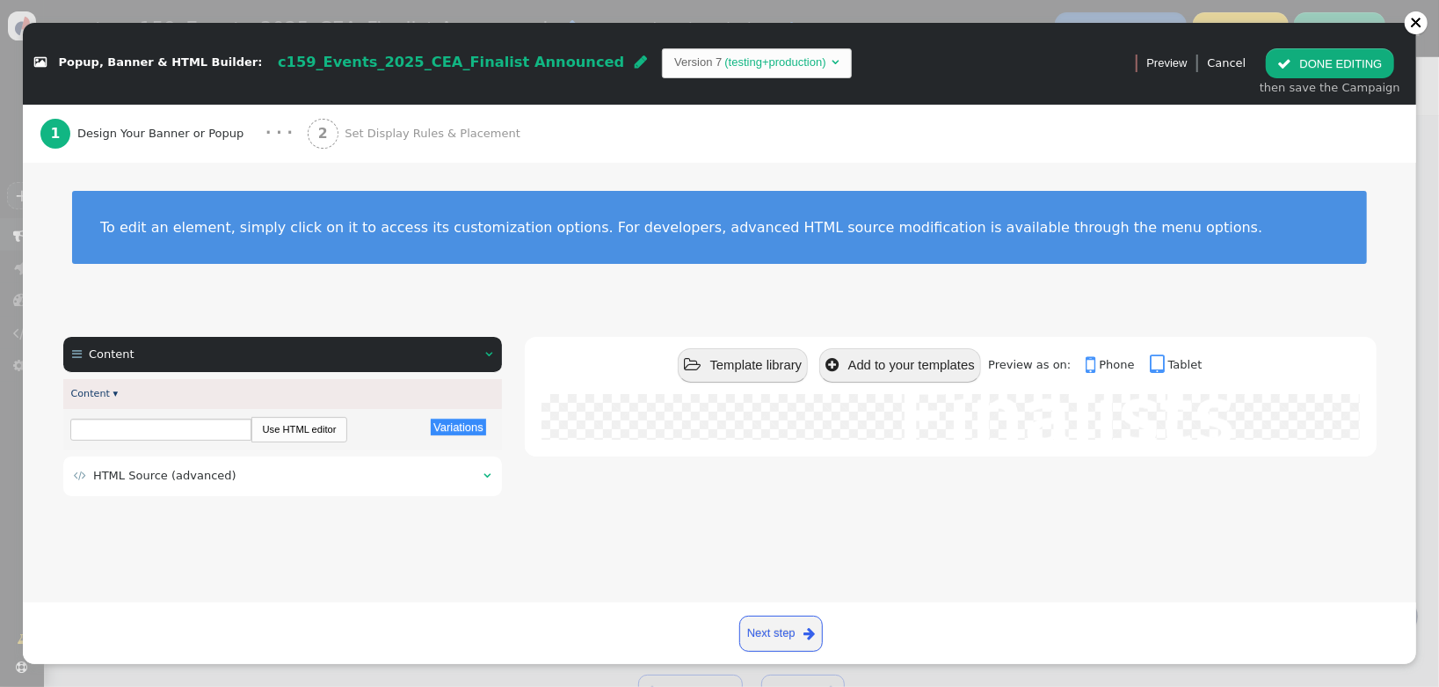
click at [167, 470] on span "HTML Source (advanced)" at bounding box center [164, 475] width 143 height 13
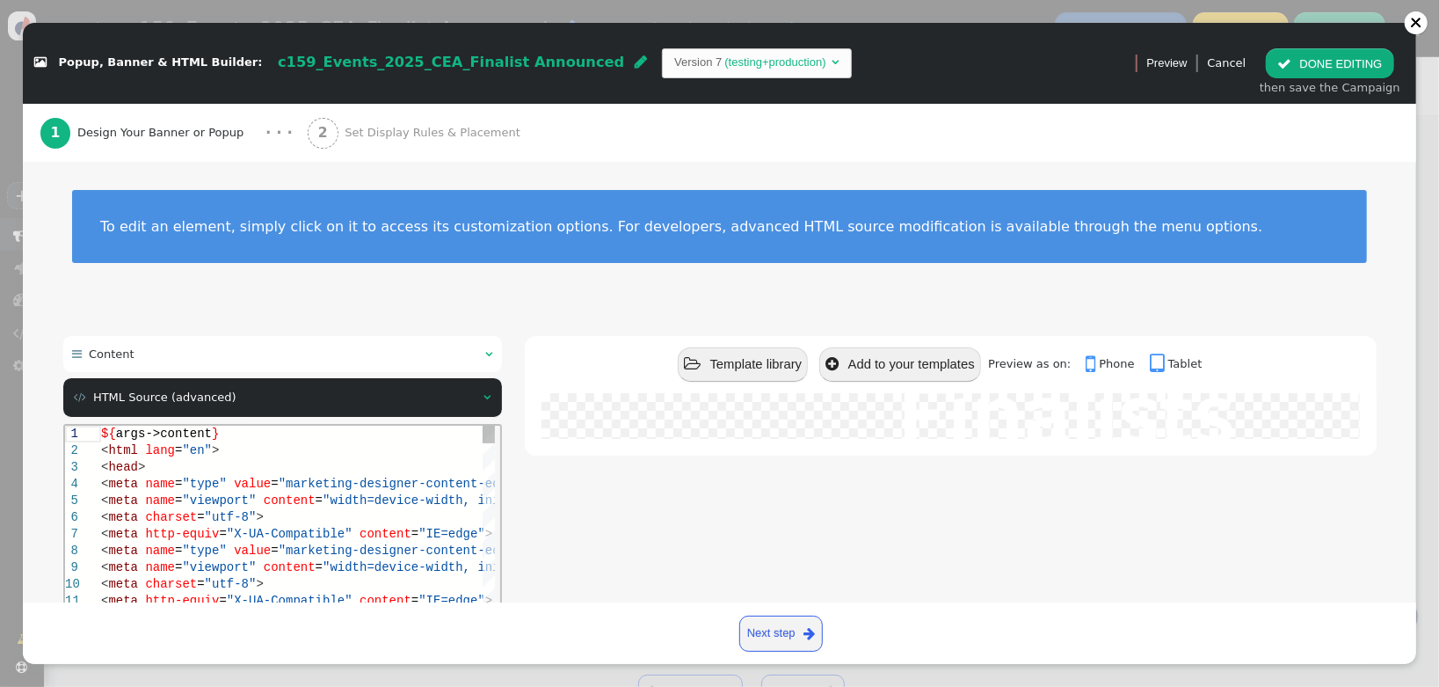
click at [169, 471] on div "< head >" at bounding box center [339, 466] width 479 height 17
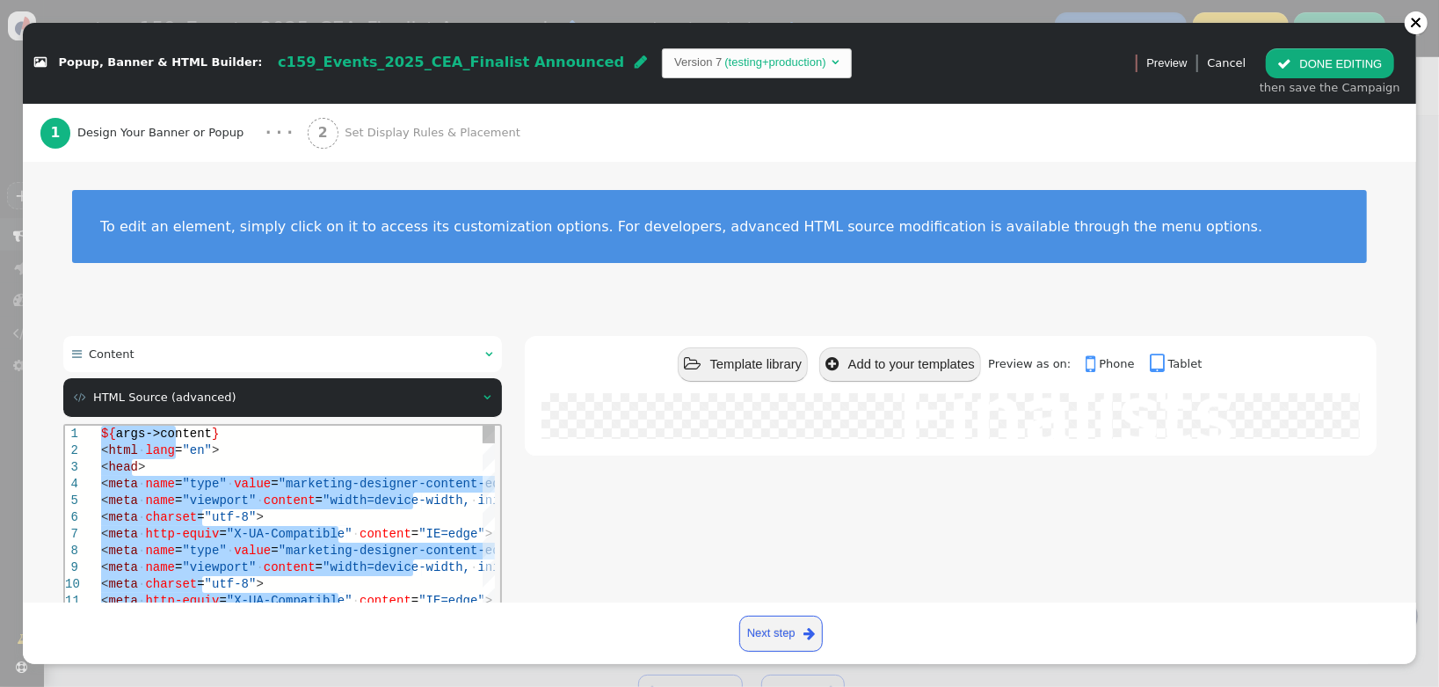
paste textarea "Editor content;Press Alt+F1 for Accessibility Options."
type textarea "${menu name='Content', icon='bars'} ${menu args->content name='Content'}"
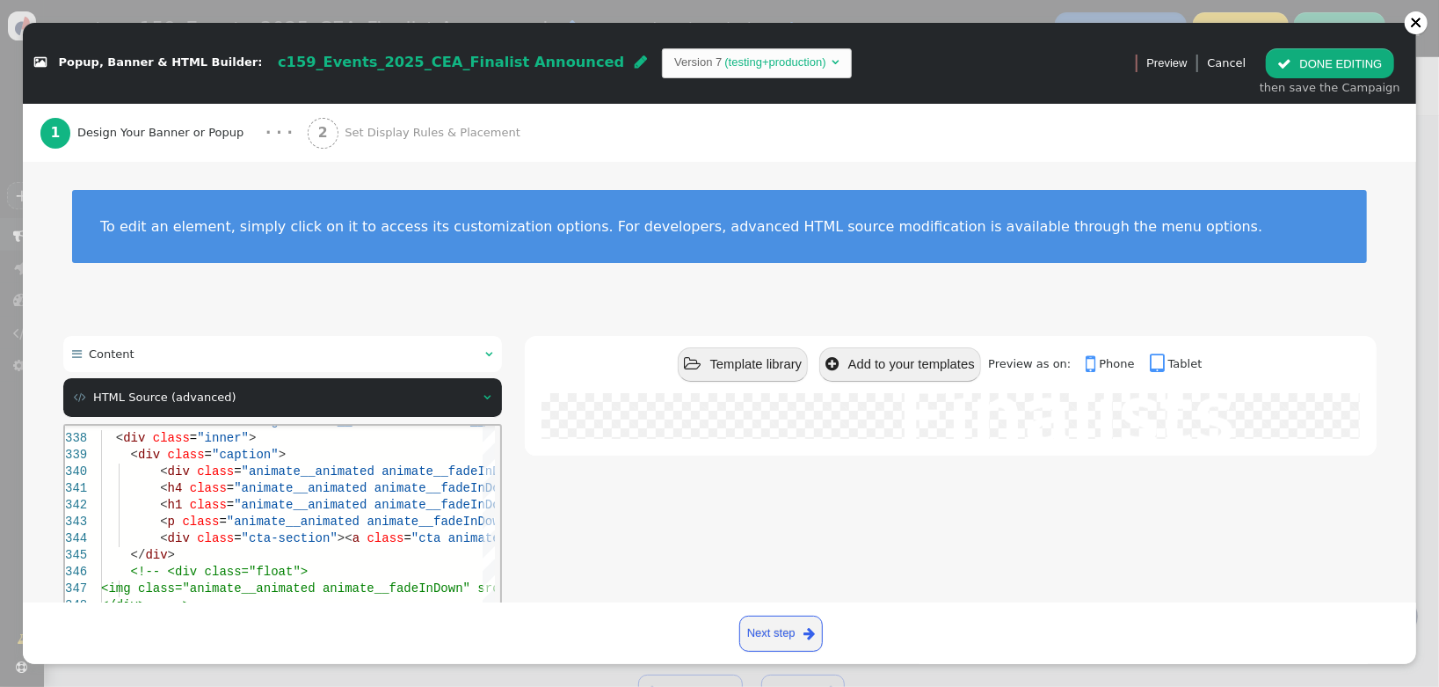
click at [579, 482] on div " Template library  Add to your templates Preview as on:  Phone  Tablet 2025…" at bounding box center [951, 553] width 852 height 435
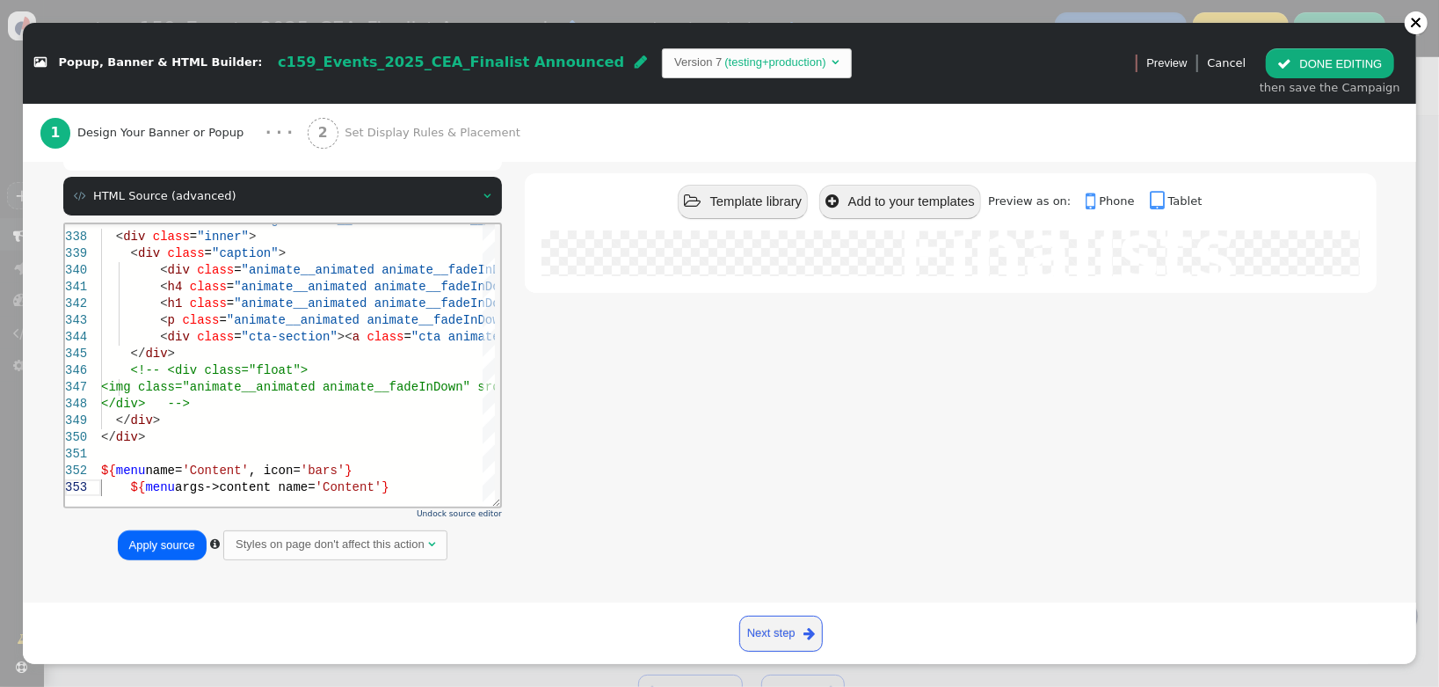
click at [114, 556] on div "Apply source  Styles on page don't affect this action " at bounding box center [282, 545] width 439 height 32
click at [154, 538] on button "Apply source" at bounding box center [162, 545] width 89 height 30
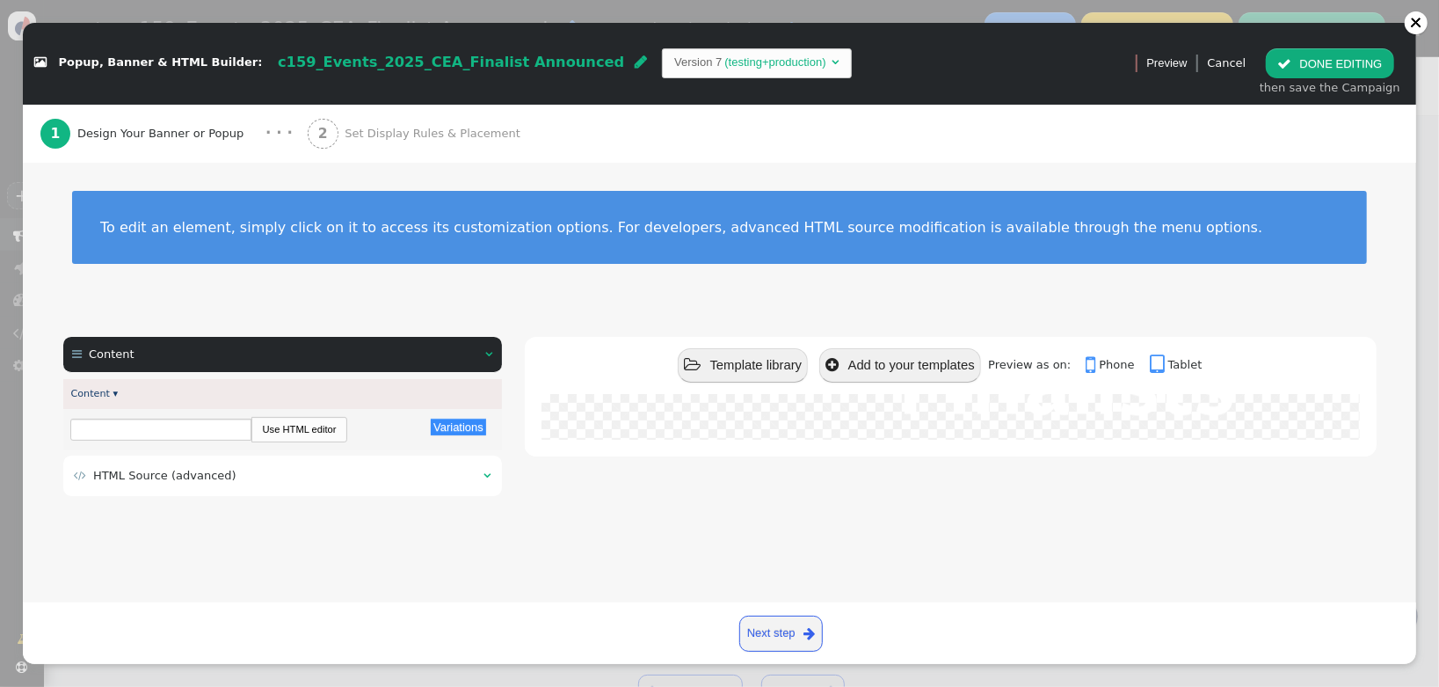
scroll to position [0, 0]
click at [1322, 59] on button " DONE EDITING" at bounding box center [1329, 63] width 127 height 30
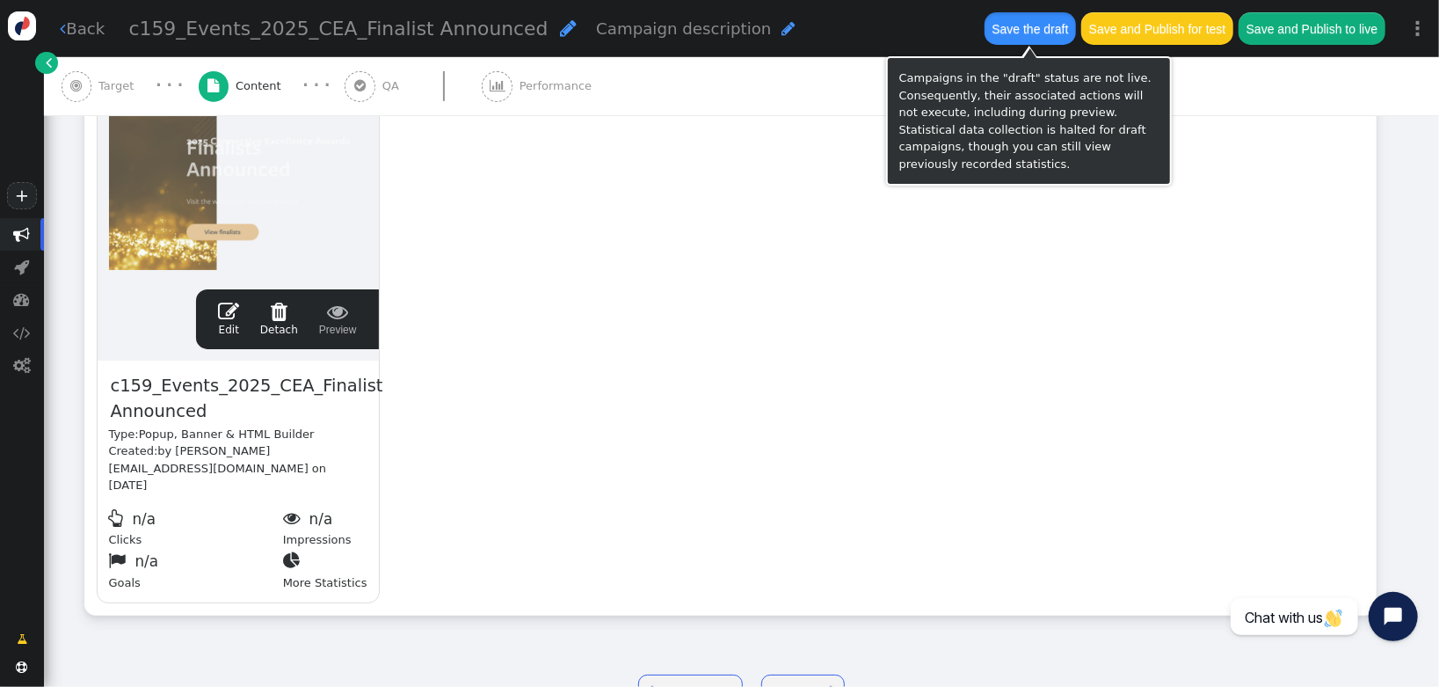
drag, startPoint x: 990, startPoint y: 33, endPoint x: 992, endPoint y: 42, distance: 9.0
click at [991, 33] on button "Save the draft" at bounding box center [1030, 28] width 91 height 32
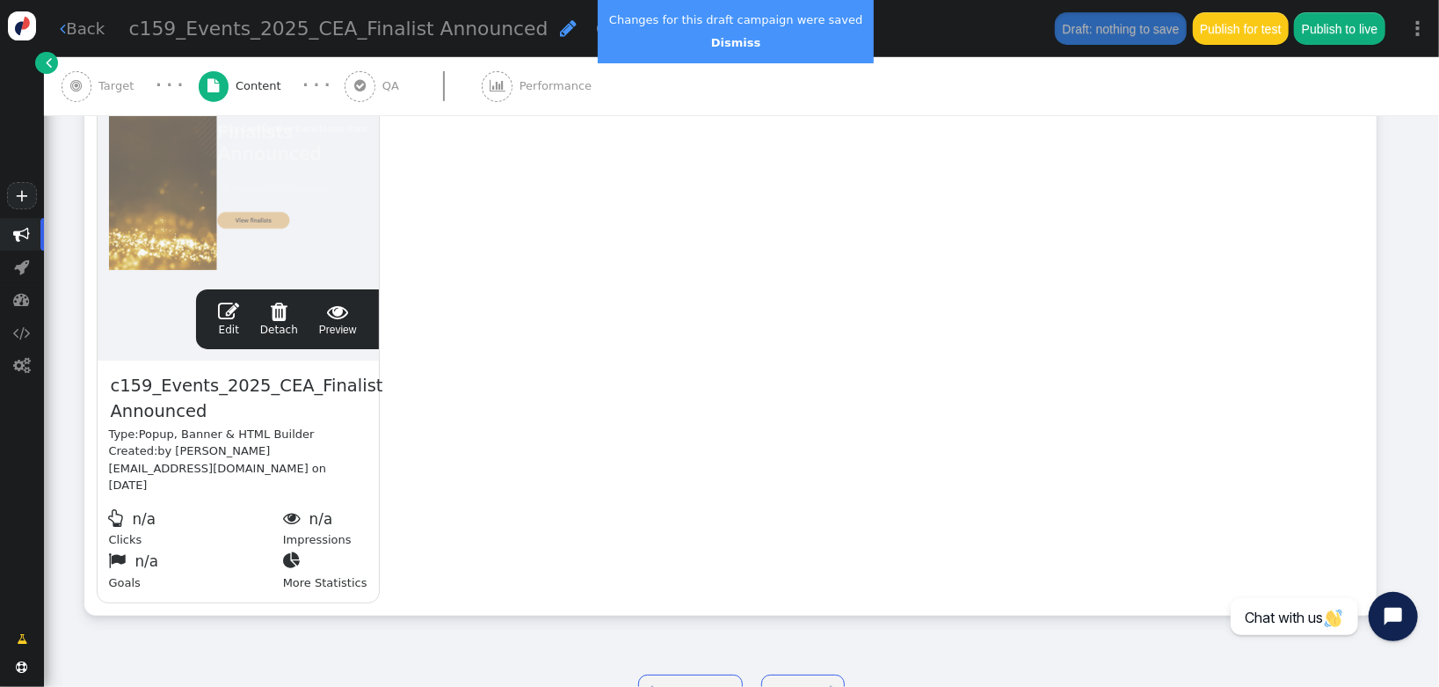
click at [227, 330] on link " Edit" at bounding box center [228, 319] width 21 height 37
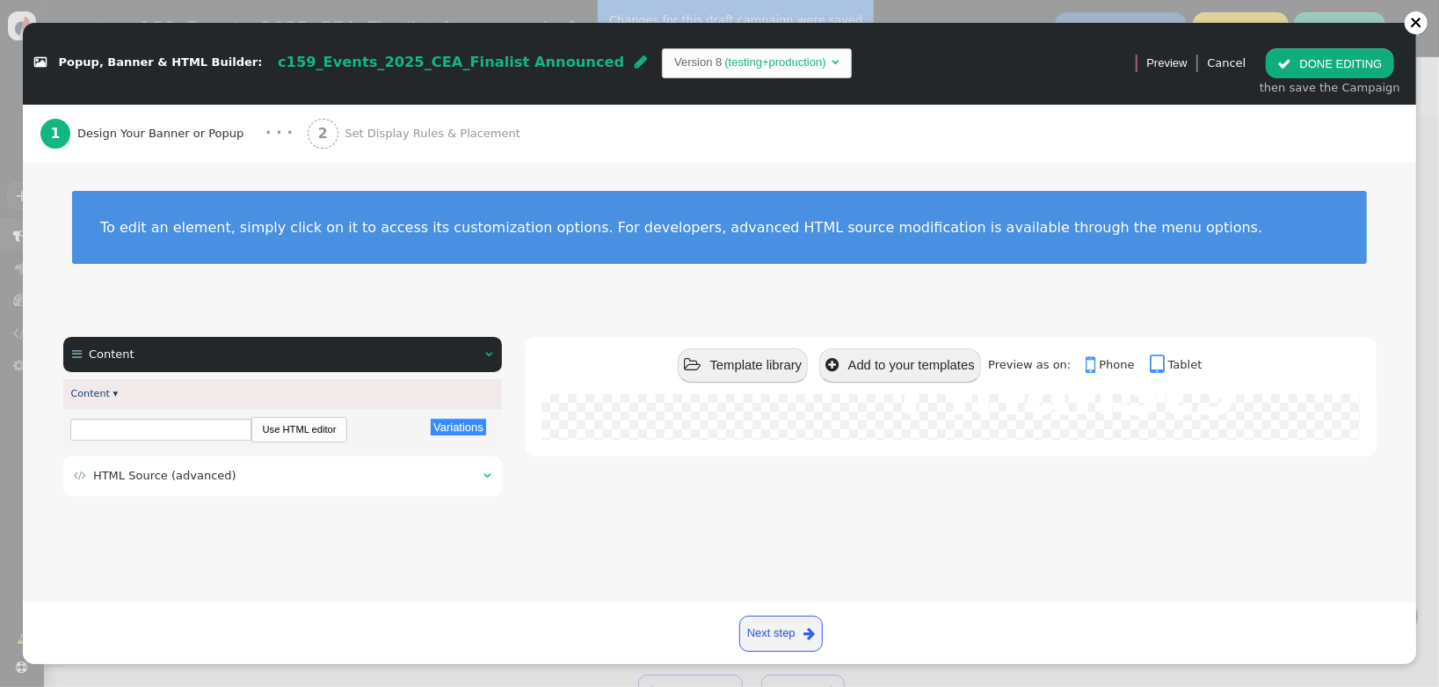
click at [192, 463] on div " HTML Source (advanced) " at bounding box center [282, 476] width 439 height 40
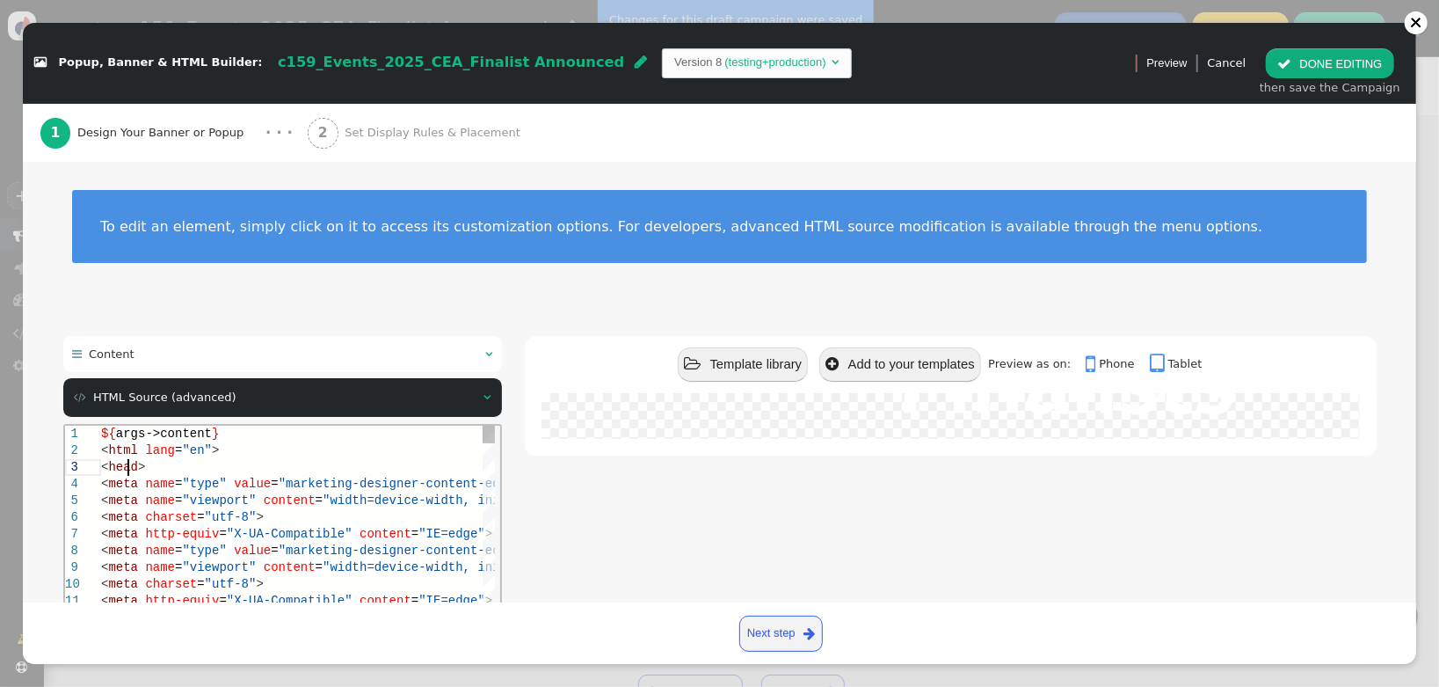
click at [259, 471] on div "< head >" at bounding box center [339, 466] width 479 height 17
type textarea "${args->content} <html lang="en"> <head> <meta name="type" value="marketing-des…"
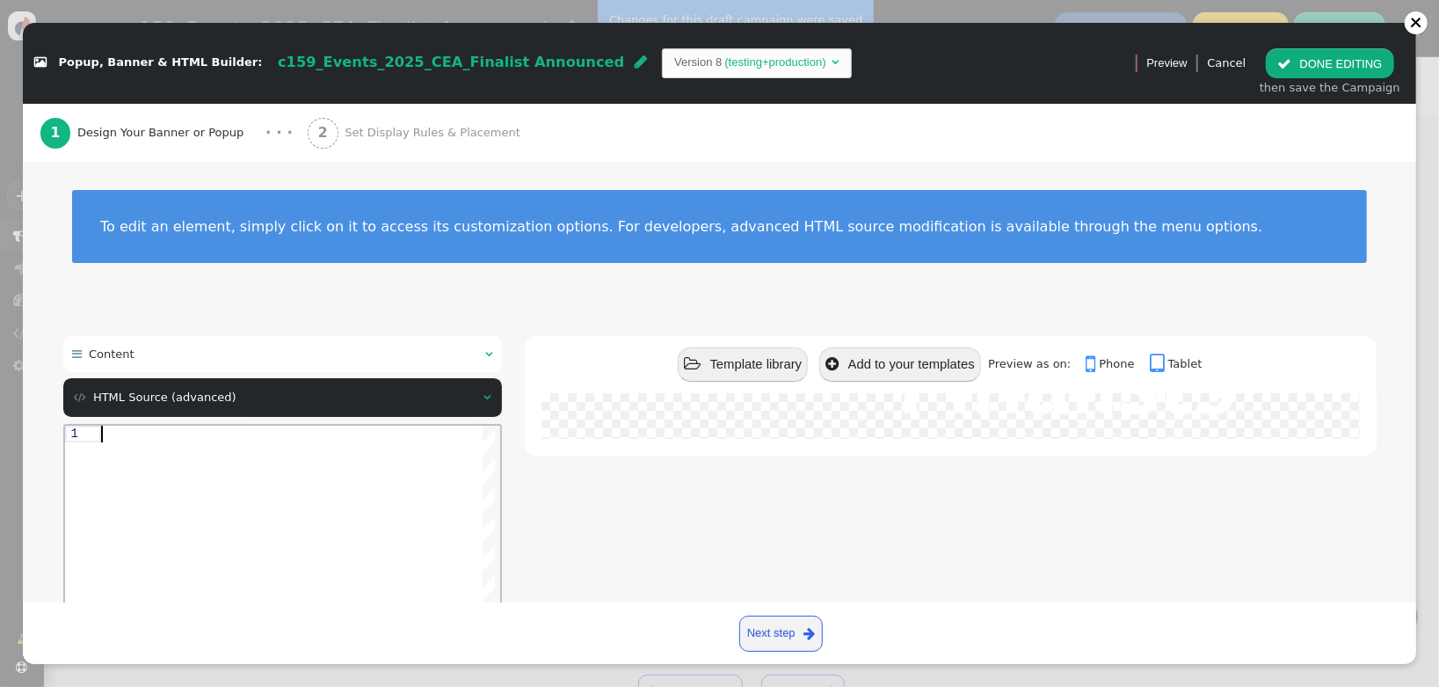
paste textarea "${menu name='Content', icon='bars'} ${menu args->content name='Content'}"
type textarea "${menu name='Content', icon='bars'} ${menu args->content name='Content'}"
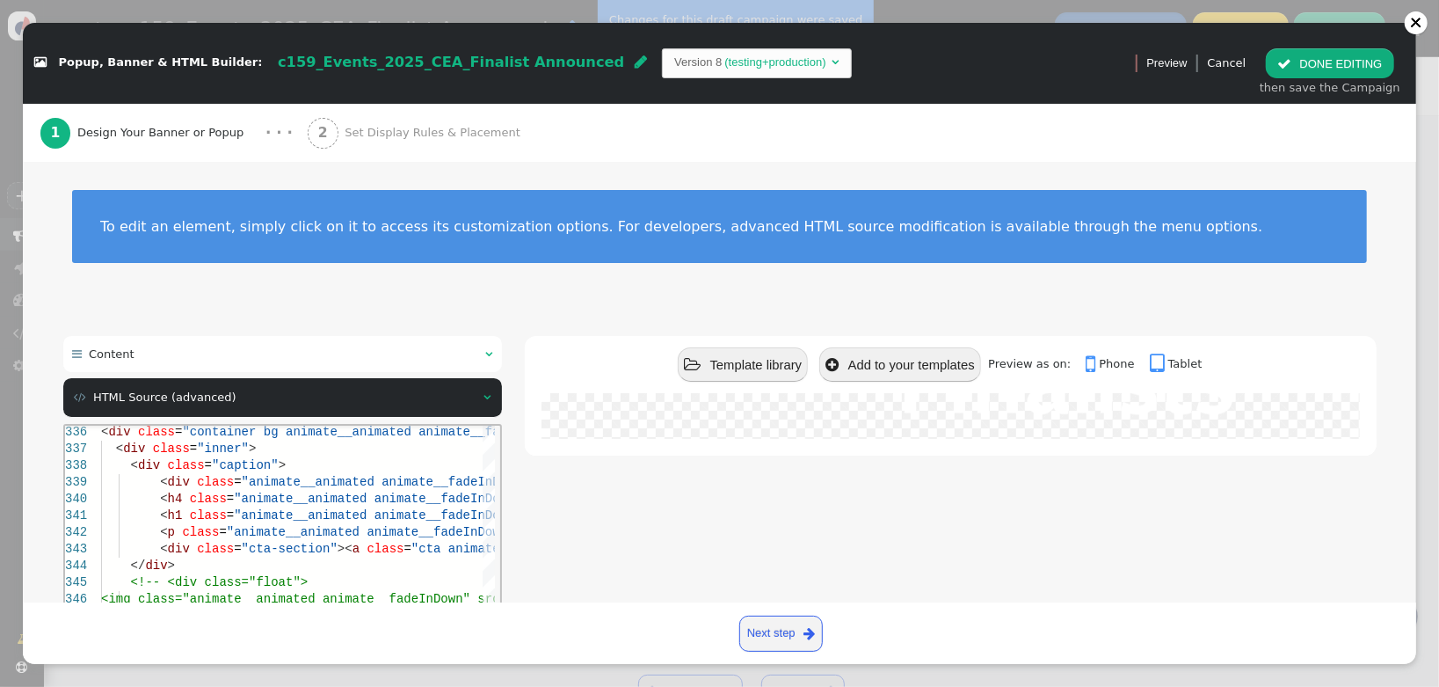
scroll to position [201, 0]
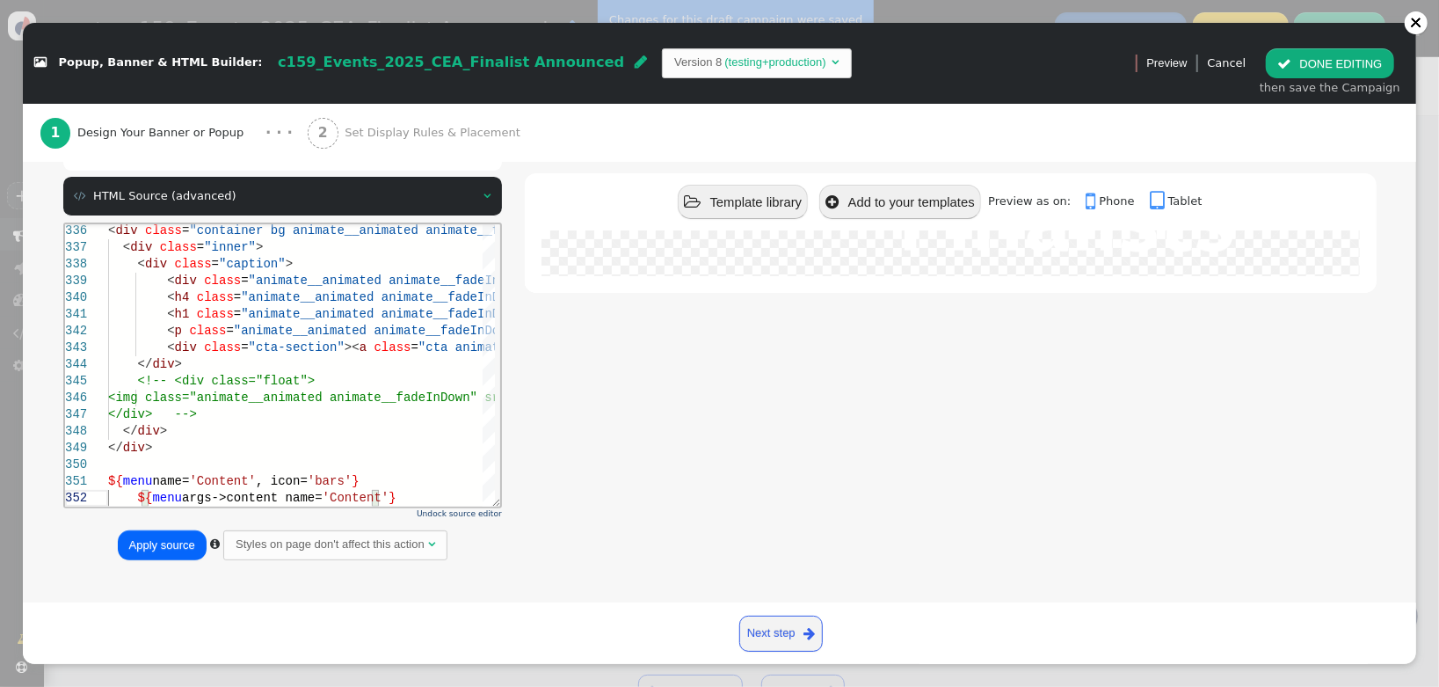
click at [178, 550] on button "Apply source" at bounding box center [162, 545] width 89 height 30
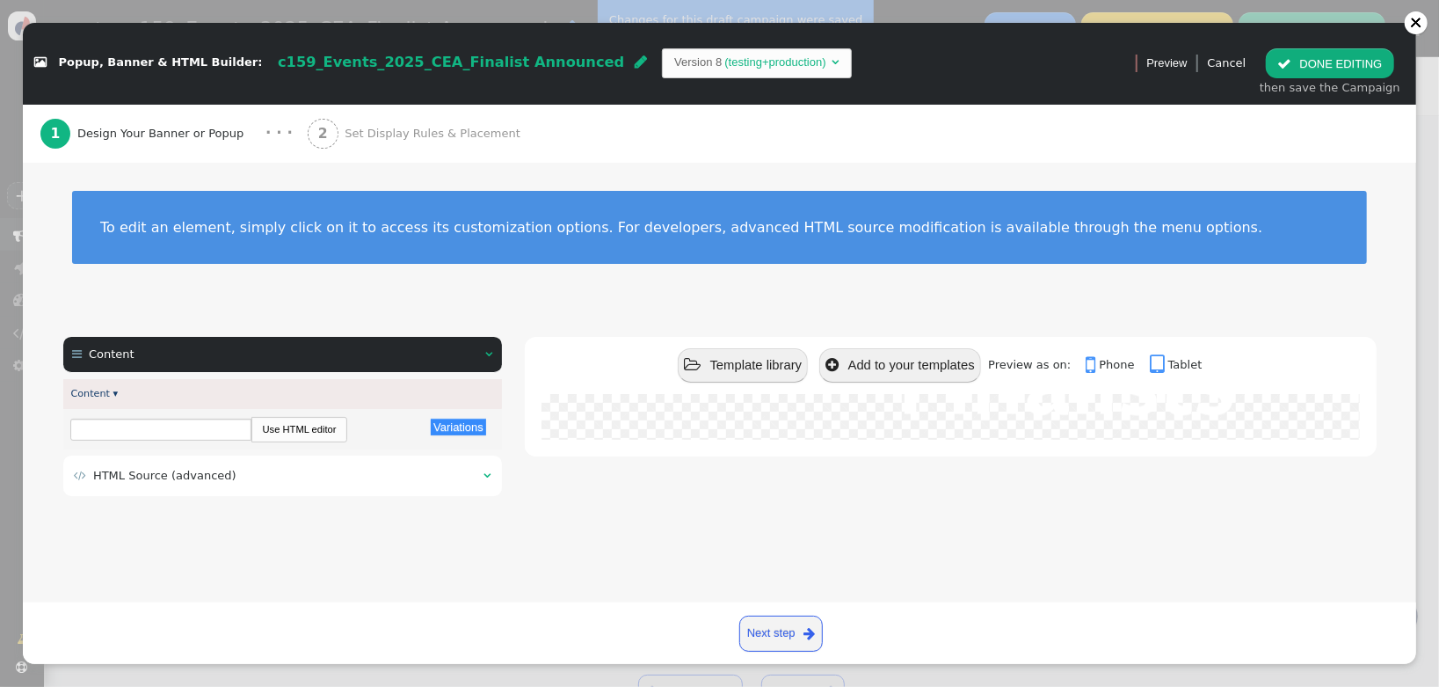
scroll to position [0, 0]
click at [1286, 66] on span "" at bounding box center [1284, 63] width 14 height 13
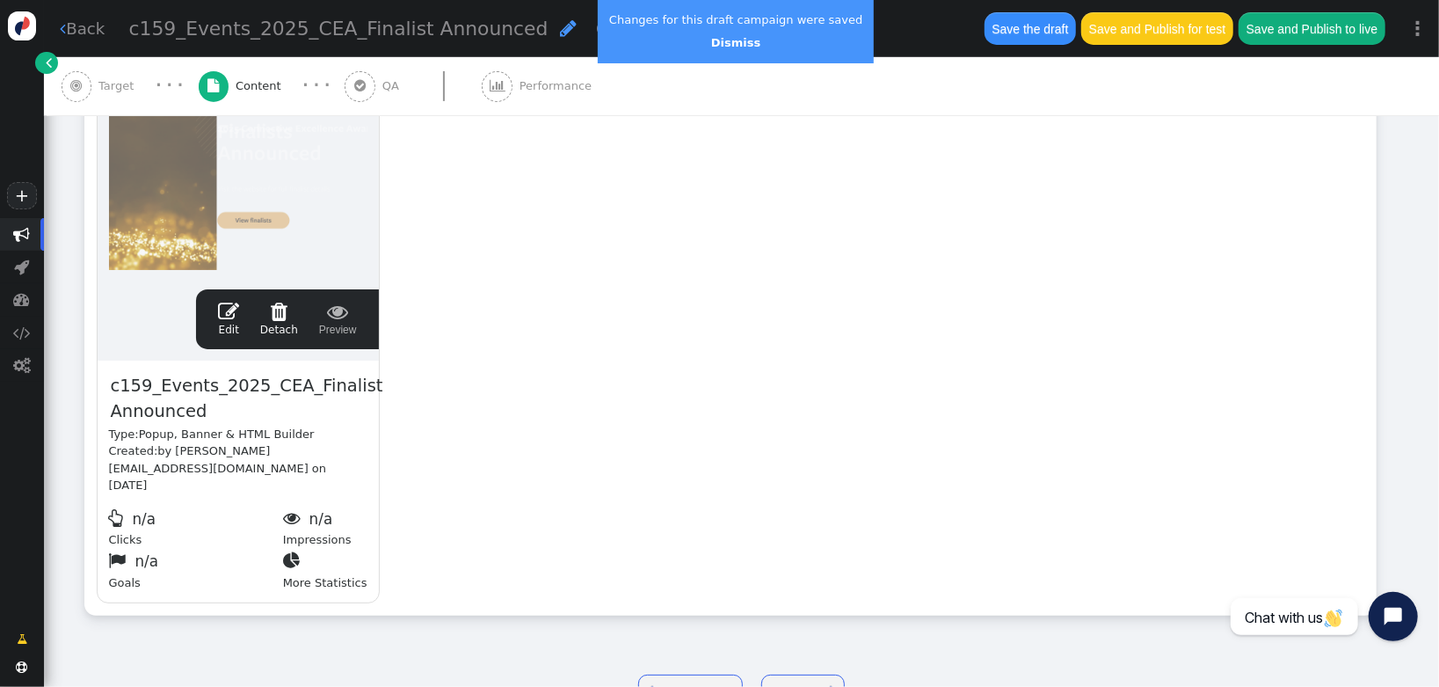
click at [1017, 33] on button "Save the draft" at bounding box center [1030, 28] width 91 height 32
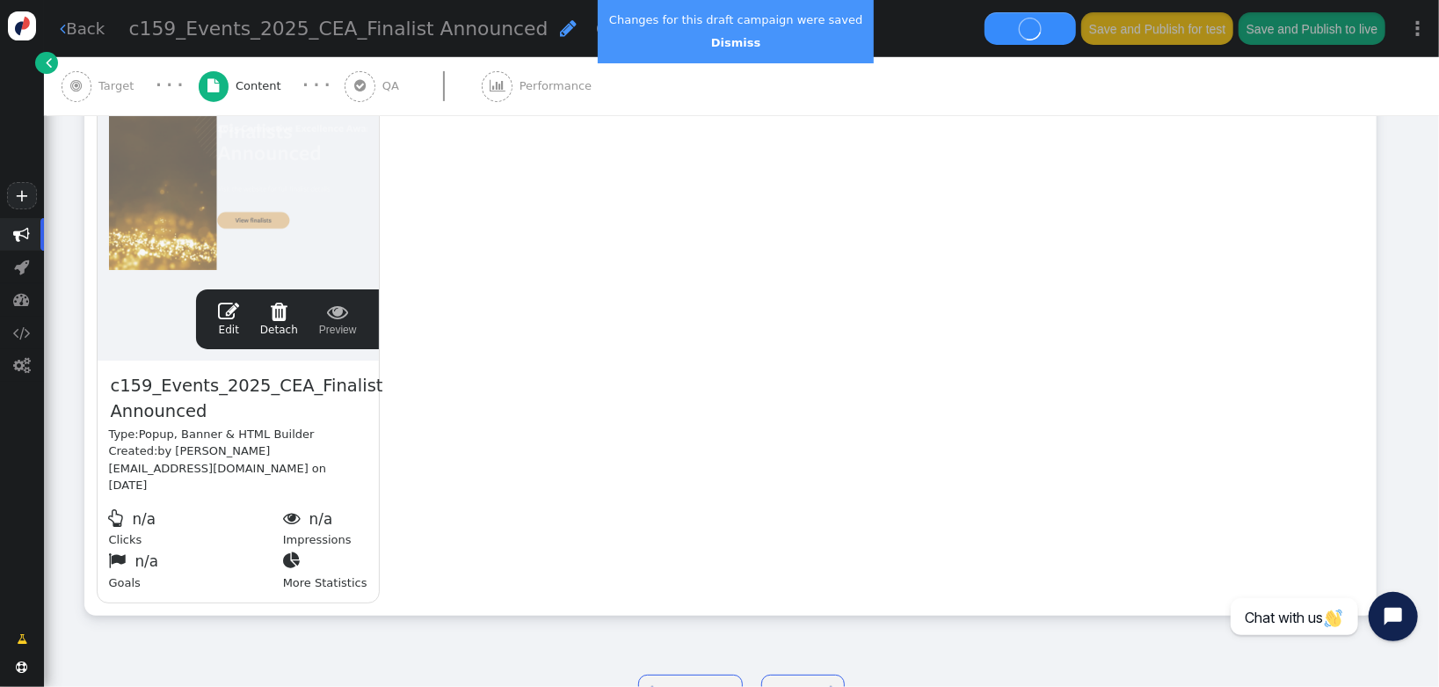
drag, startPoint x: 727, startPoint y: 39, endPoint x: 781, endPoint y: 89, distance: 73.4
click at [726, 38] on link "Dismiss" at bounding box center [735, 42] width 49 height 13
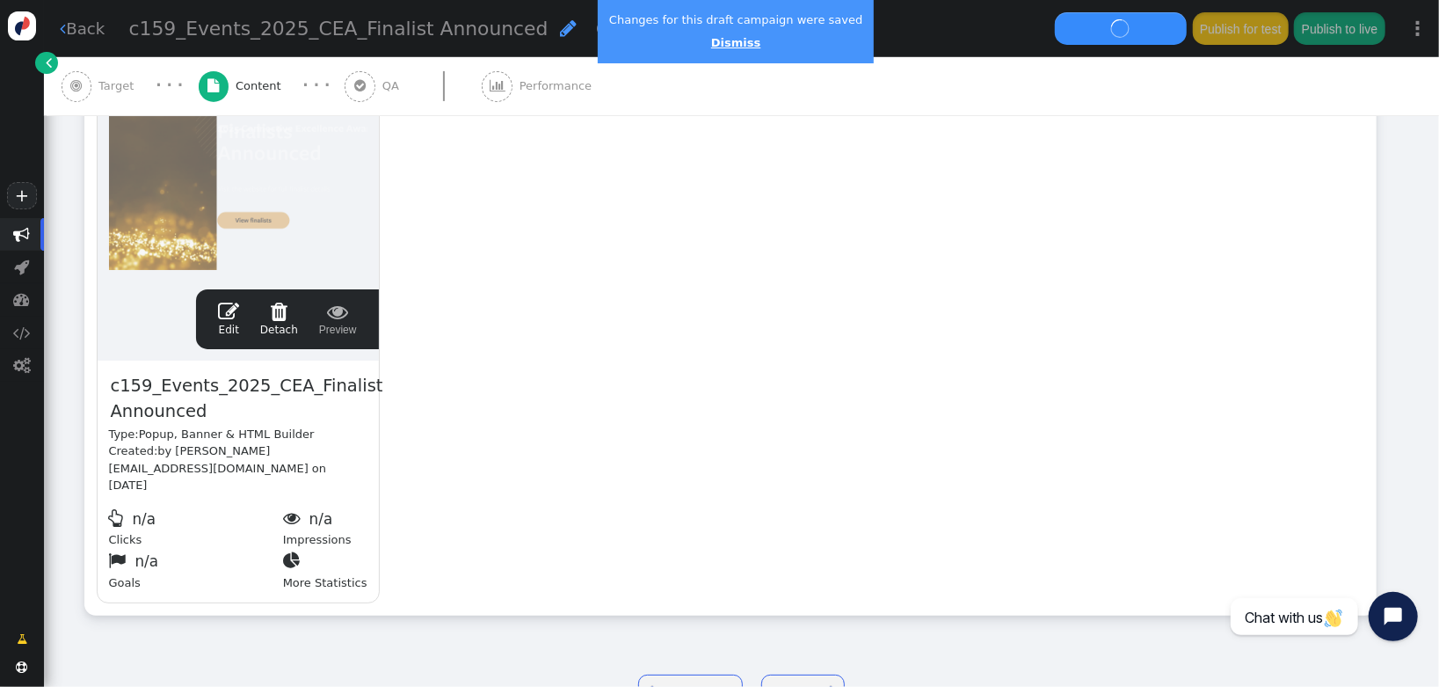
click at [720, 39] on link "Dismiss" at bounding box center [735, 42] width 49 height 13
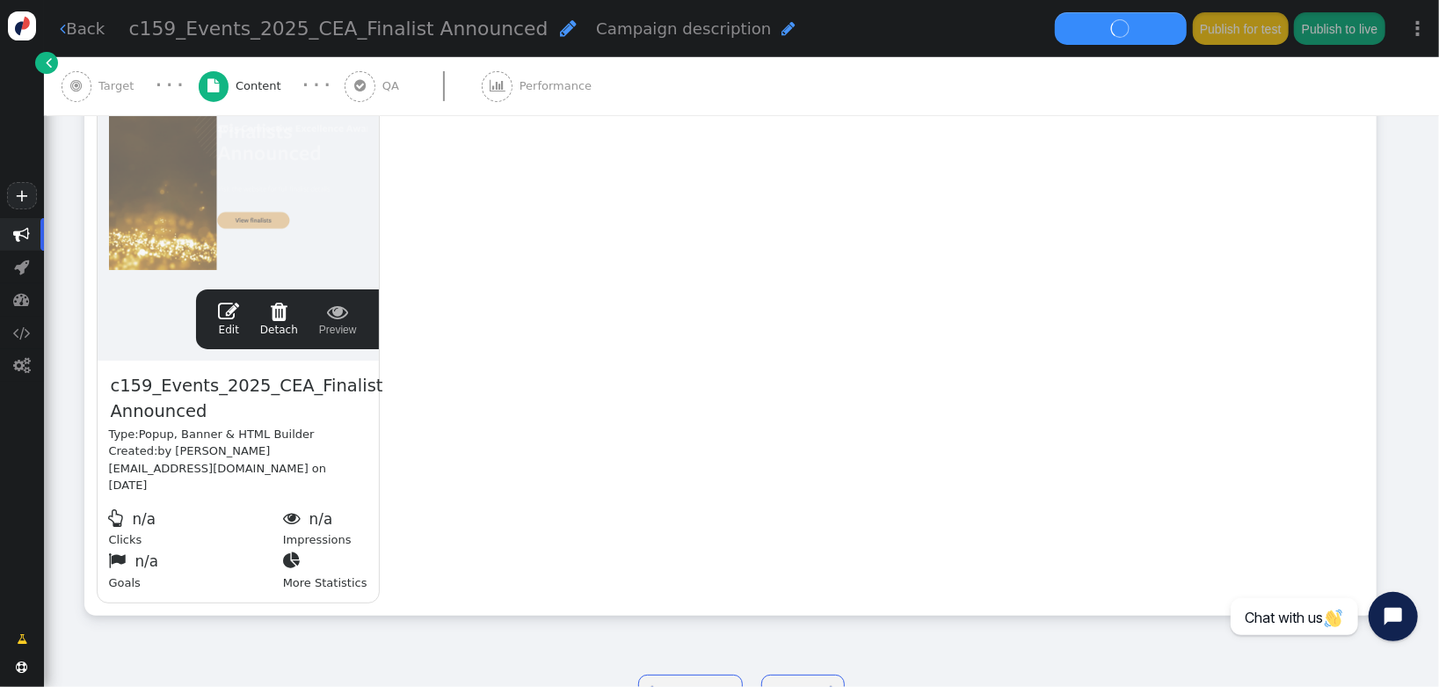
click at [1006, 426] on div "drag this  Edit  Detach  Preview c159_Events_2025_CEA_Finalist Announced Typ…" at bounding box center [730, 317] width 1291 height 594
